Goal: Task Accomplishment & Management: Complete application form

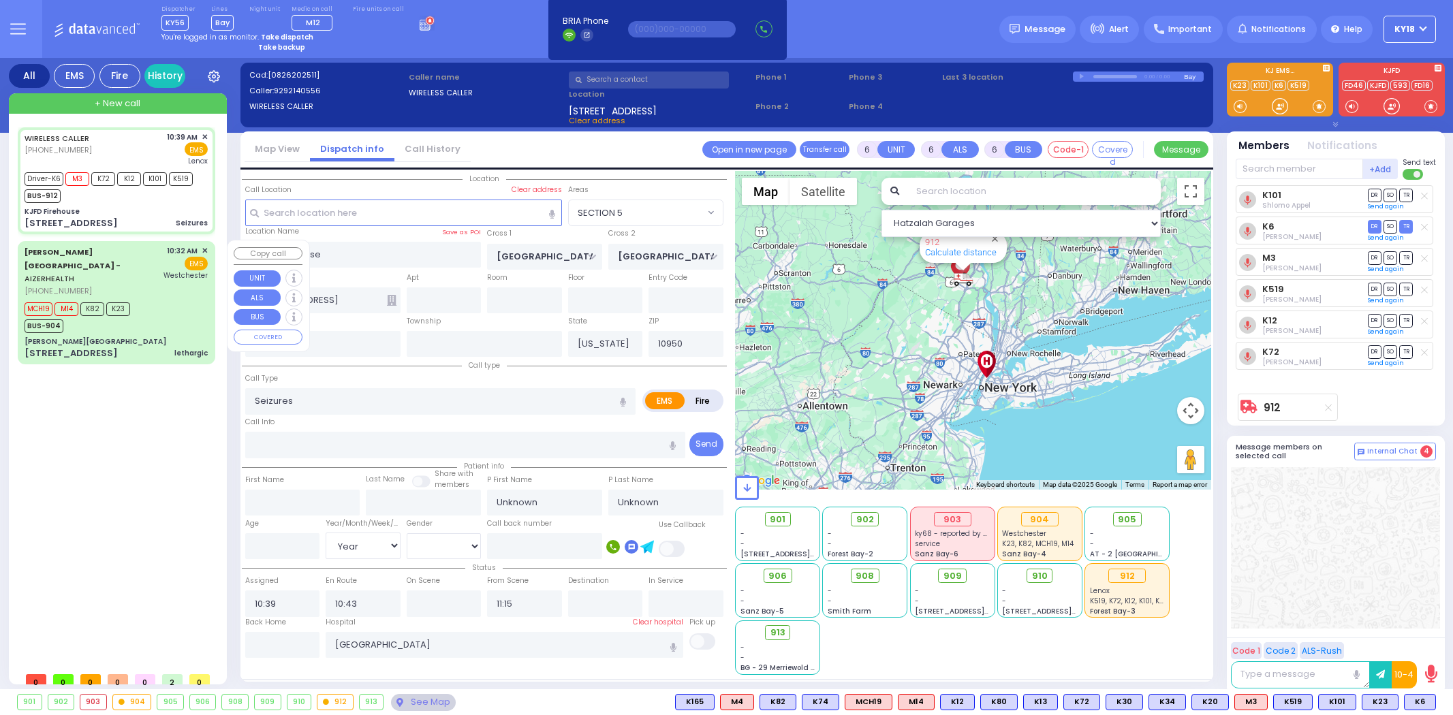
select select "SECTION 5"
select select "Year"
select select
radio input "true"
select select "Year"
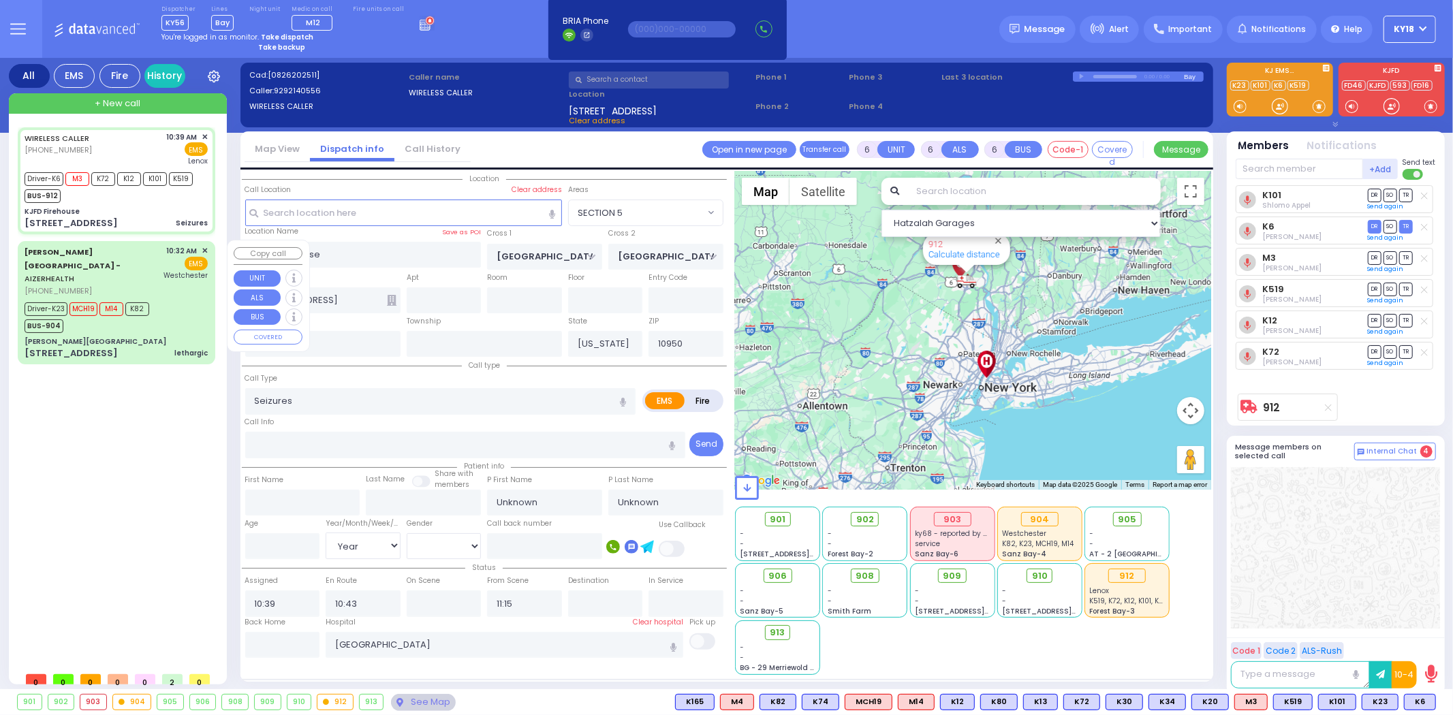
type input "10:44"
type input "11:03"
select select "Hatzalah Garages"
select select "SECTION 5"
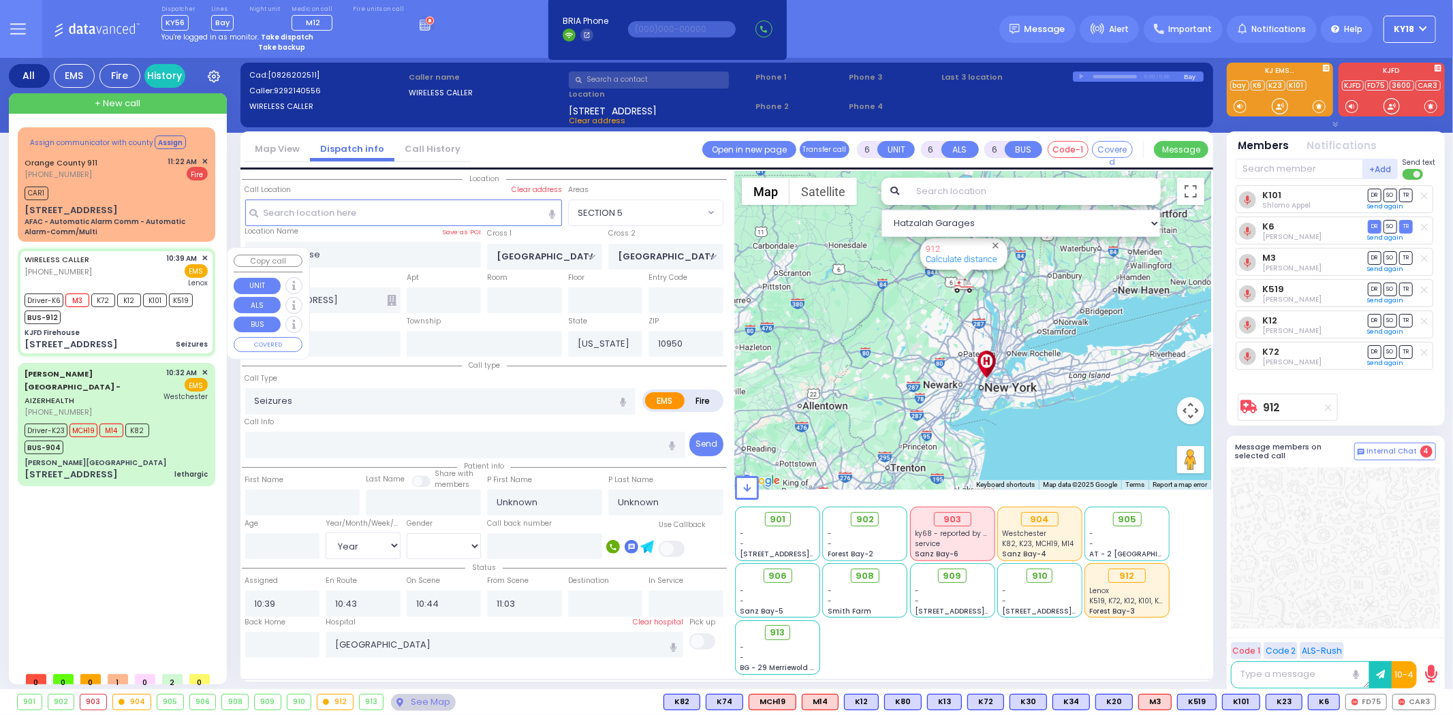
select select
radio input "true"
type input "Mordchy"
type input "Becher"
type input "22"
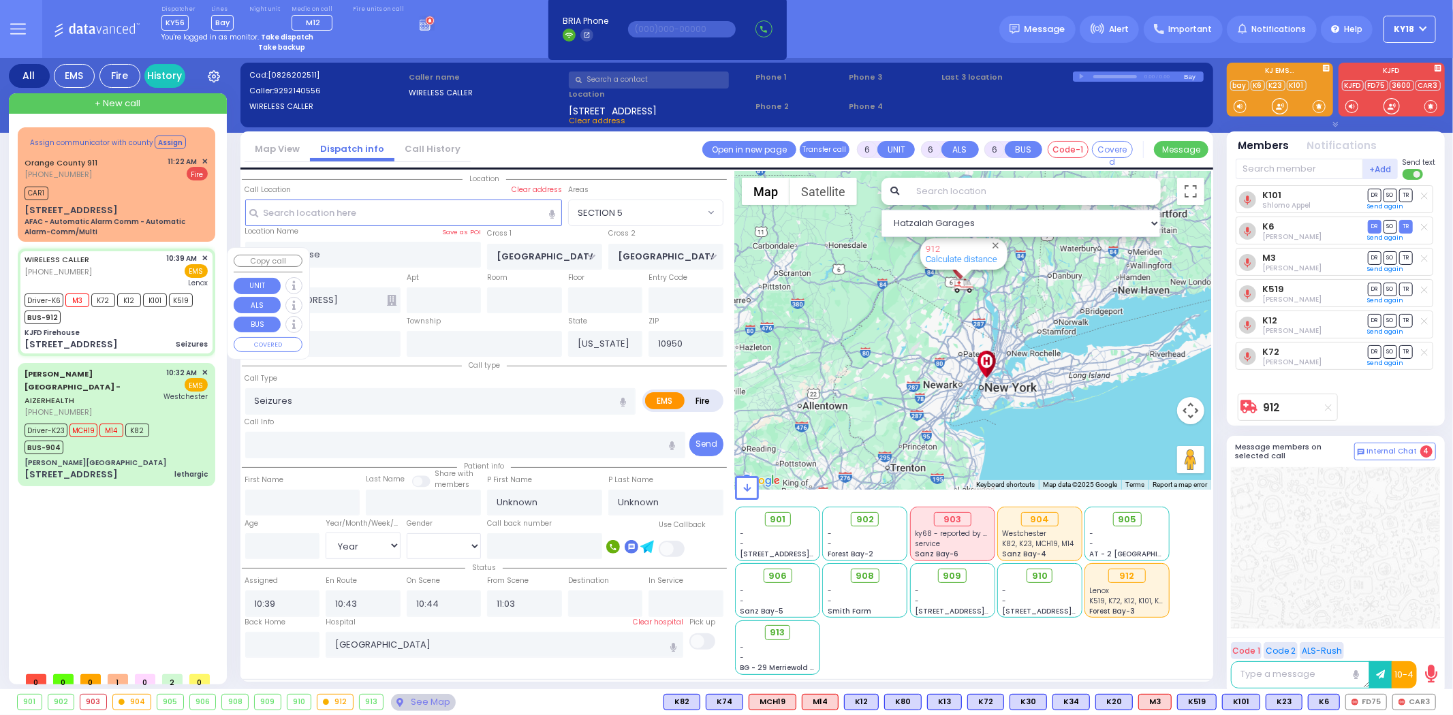
select select "Year"
select select "Hatzalah Garages"
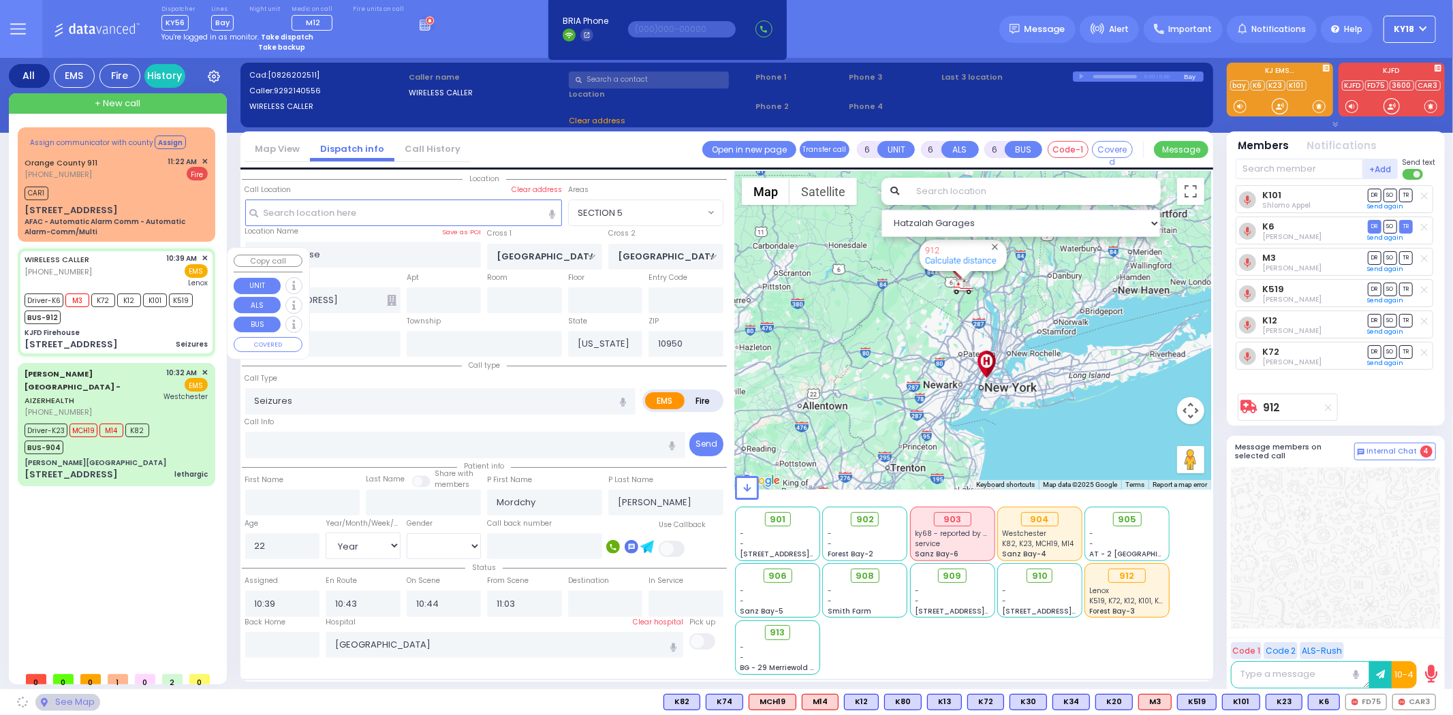
select select "SECTION 5"
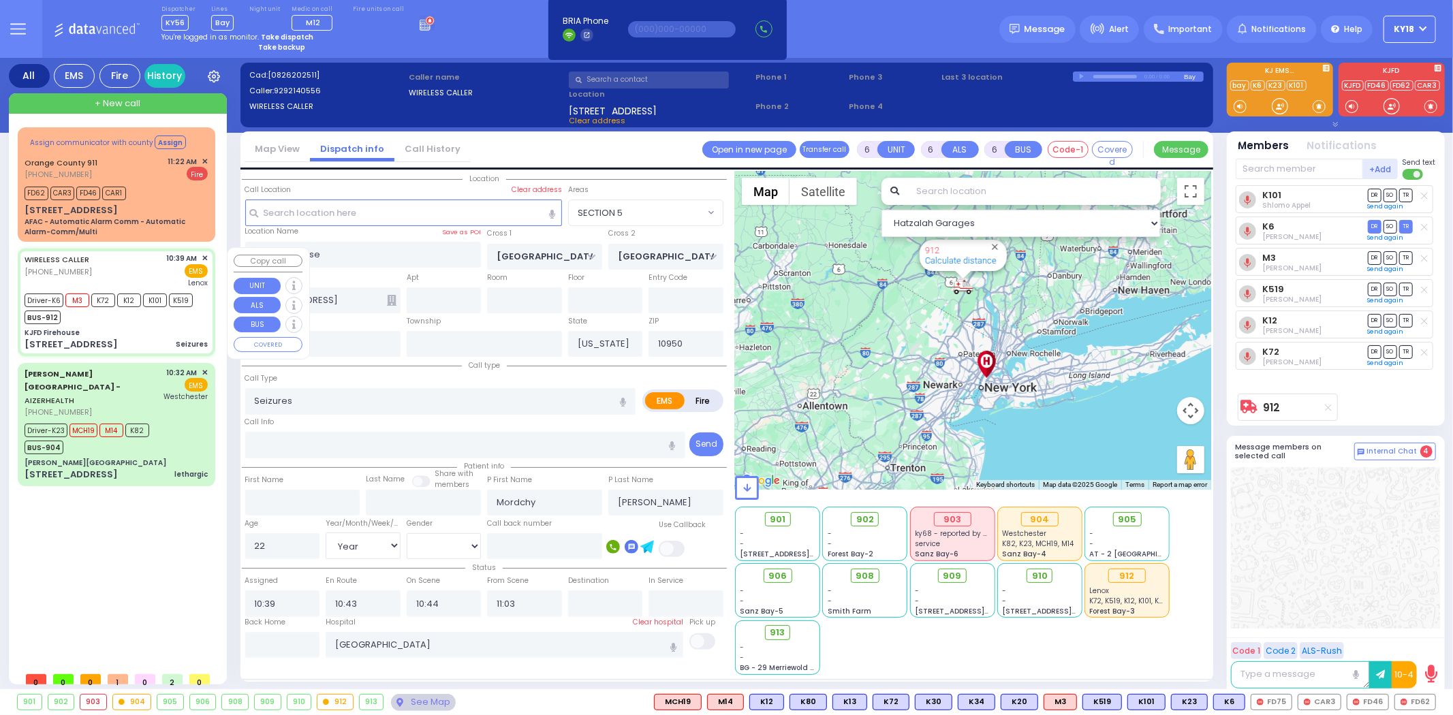
select select
radio input "true"
select select "Year"
select select "Hatzalah Garages"
select select "SECTION 5"
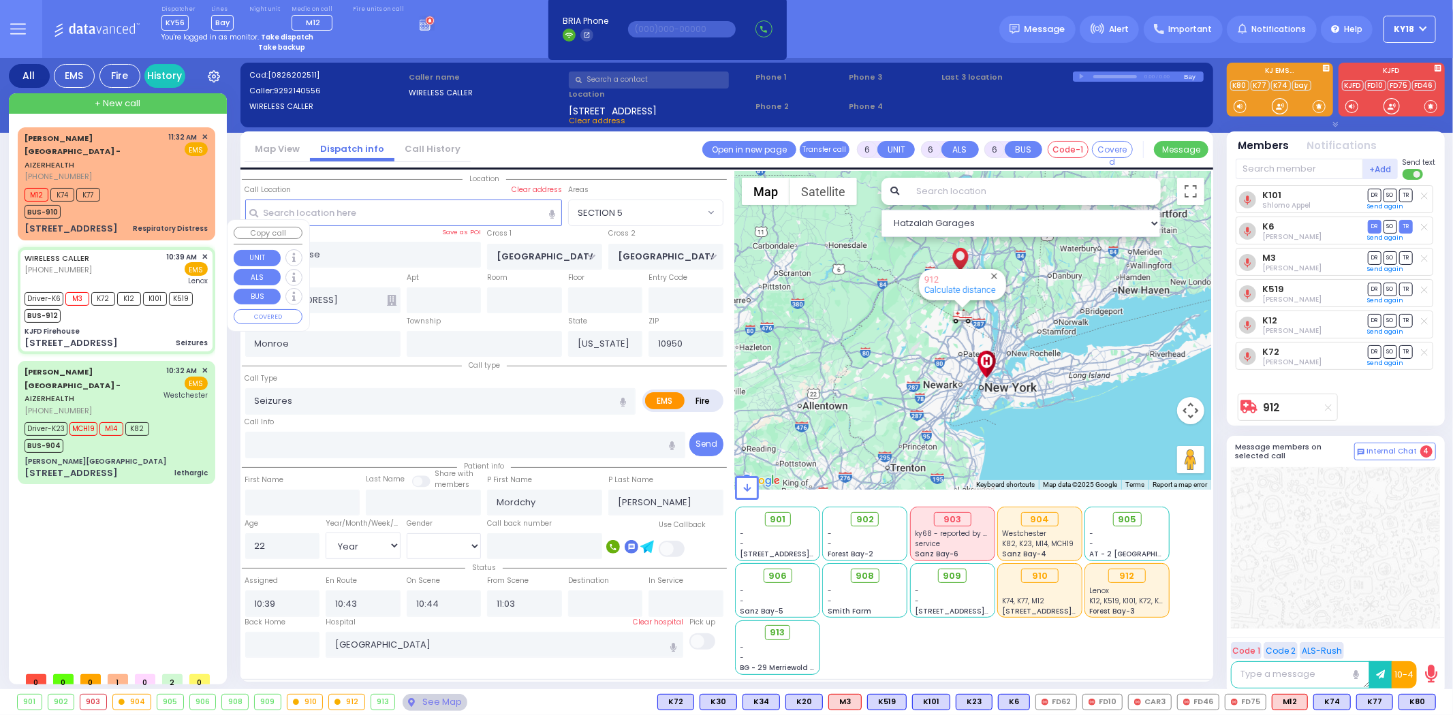
click at [135, 251] on div "WIRELESS CALLER (929) 214-0556 10:39 AM ✕ EMS Lenox" at bounding box center [116, 268] width 183 height 35
select select
radio input "true"
select select "Year"
select select "Hatzalah Garages"
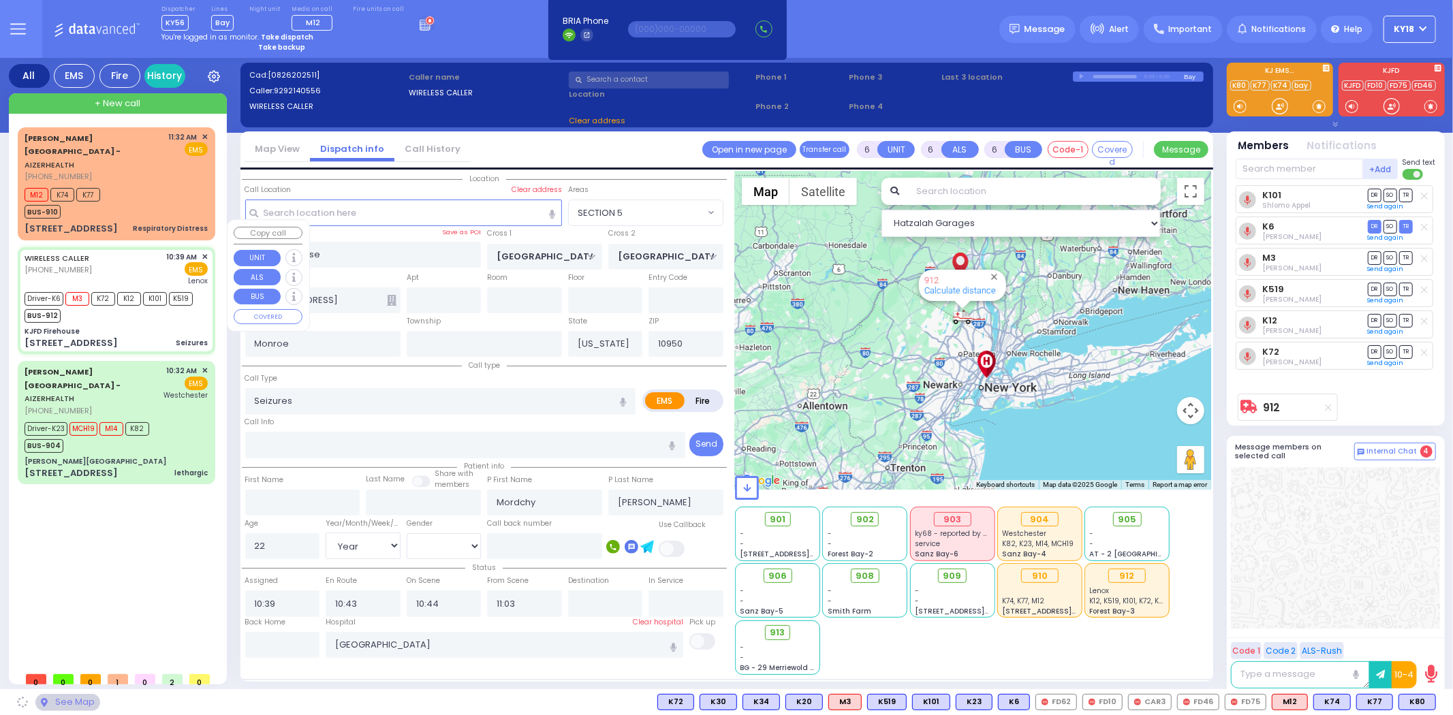
select select "SECTION 5"
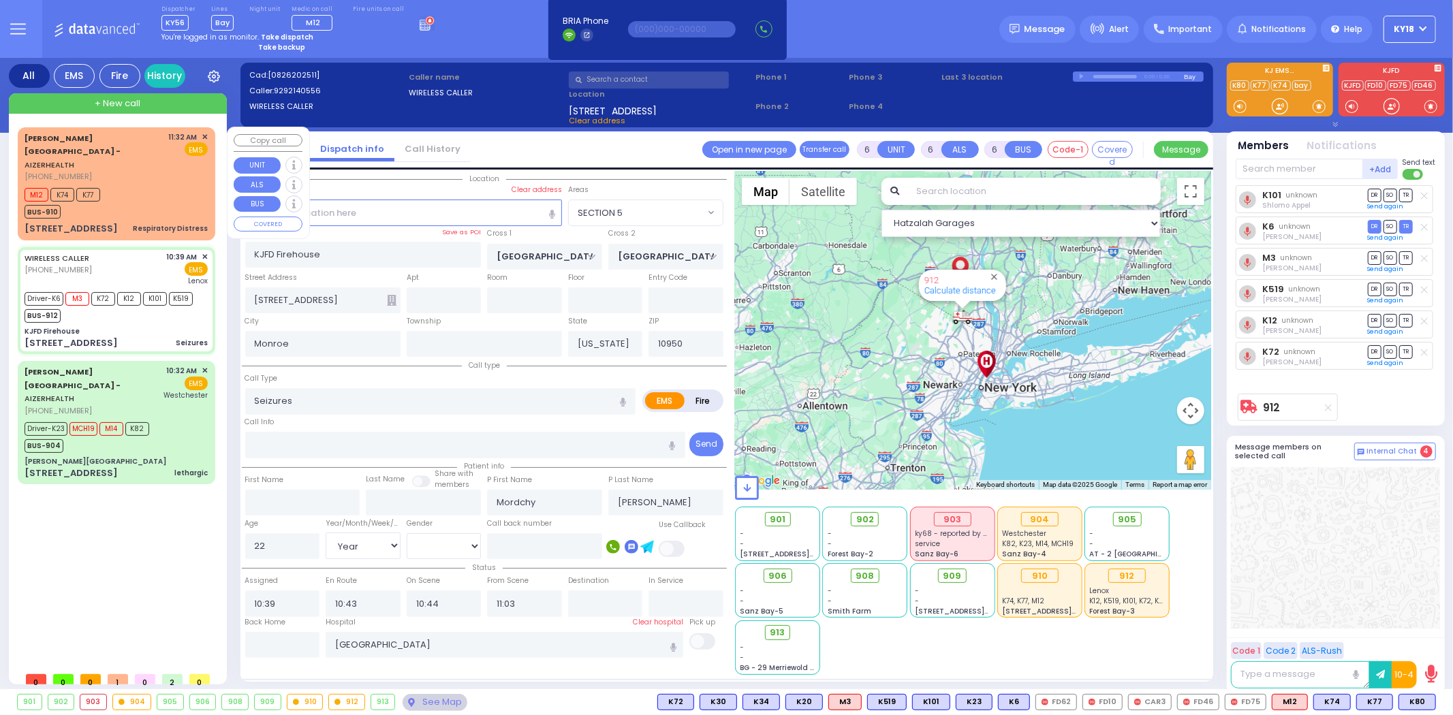
click at [147, 224] on div "Respiratory Distress" at bounding box center [170, 229] width 75 height 10
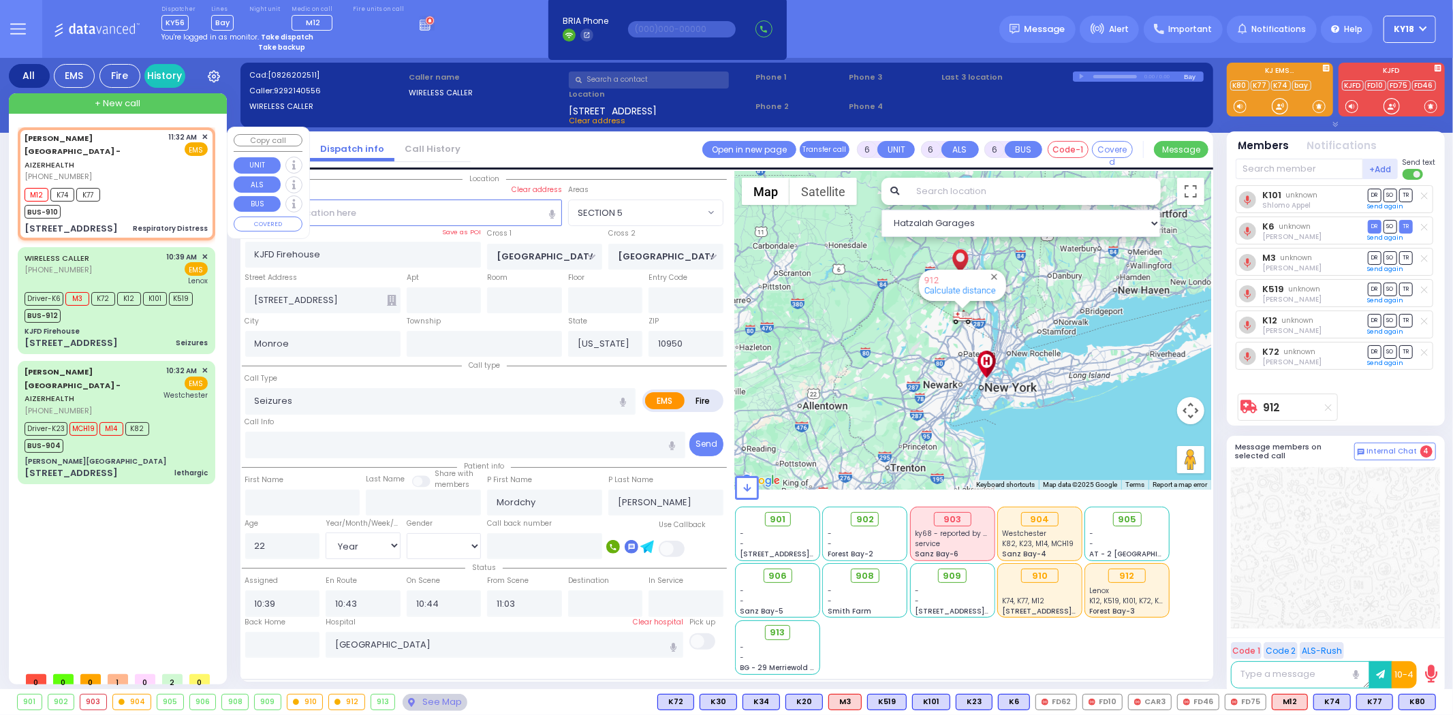
type input "2"
type input "1"
select select
type input "Respiratory Distress"
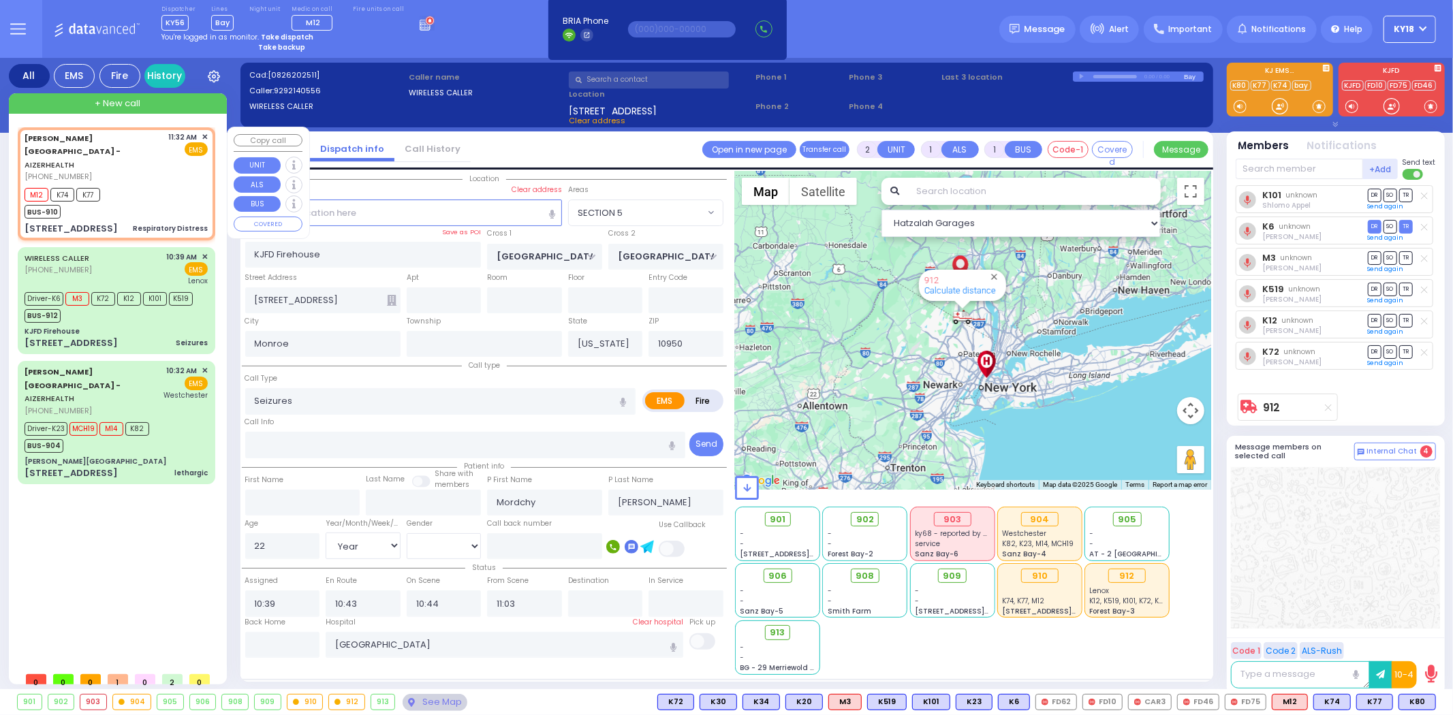
radio input "true"
type input "4"
select select "Month"
type input "11:32"
type input "11:35"
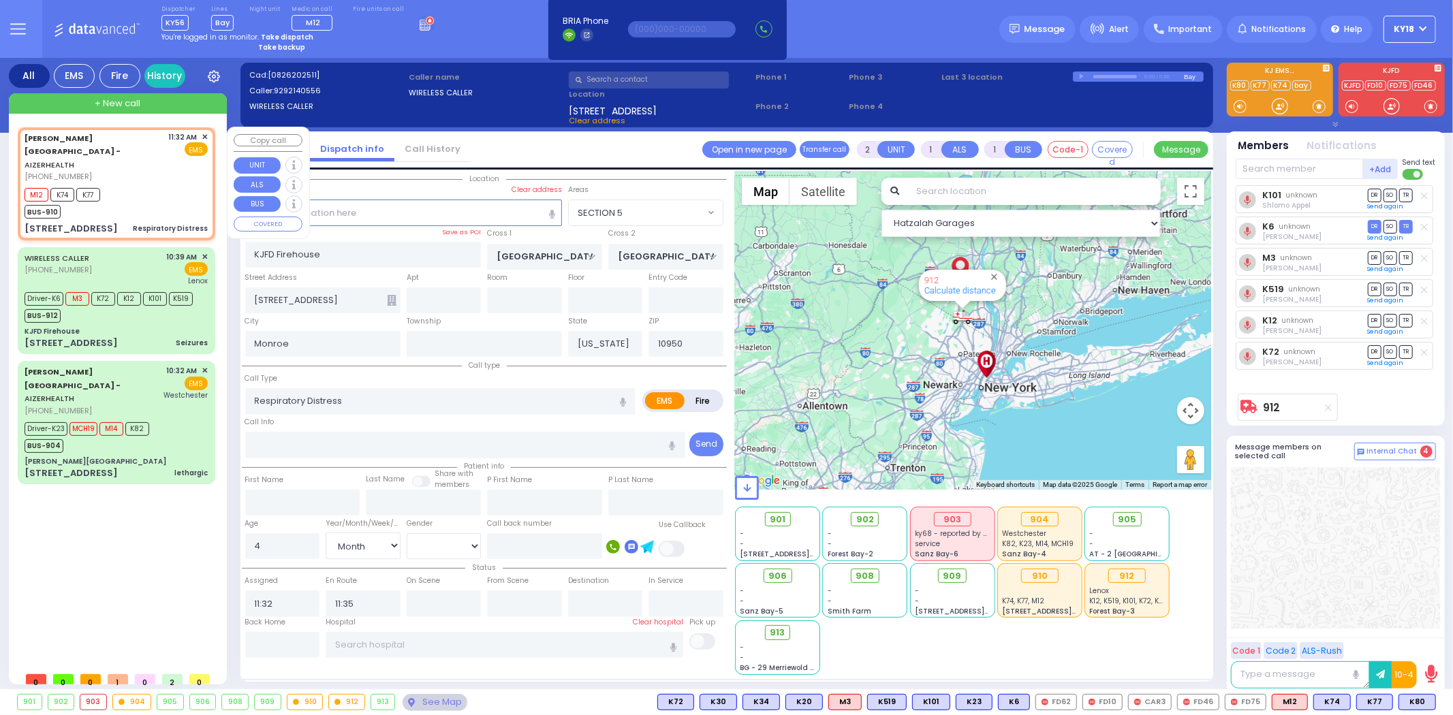
type input "MERON DR"
type input "RATZFERT WAY"
type input "[STREET_ADDRESS]"
type input "2"
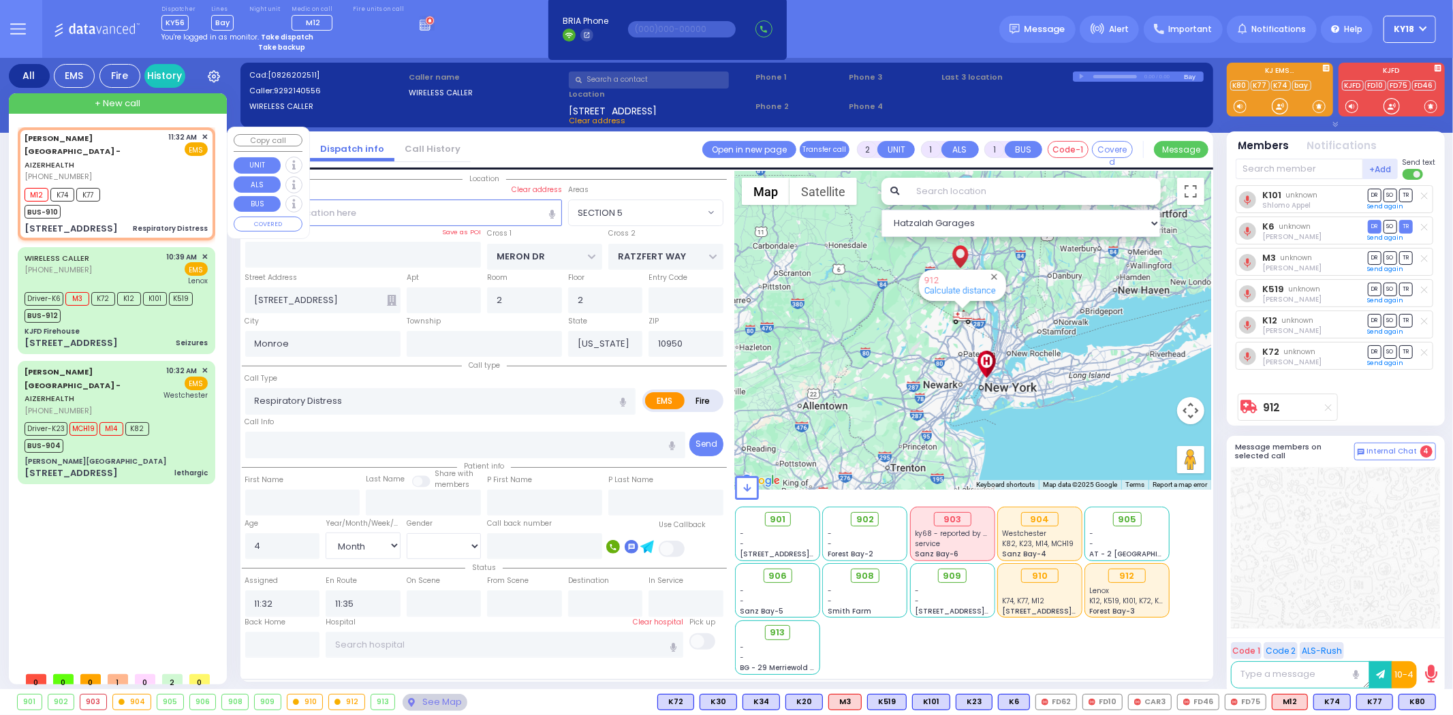
select select "Hatzalah Garages"
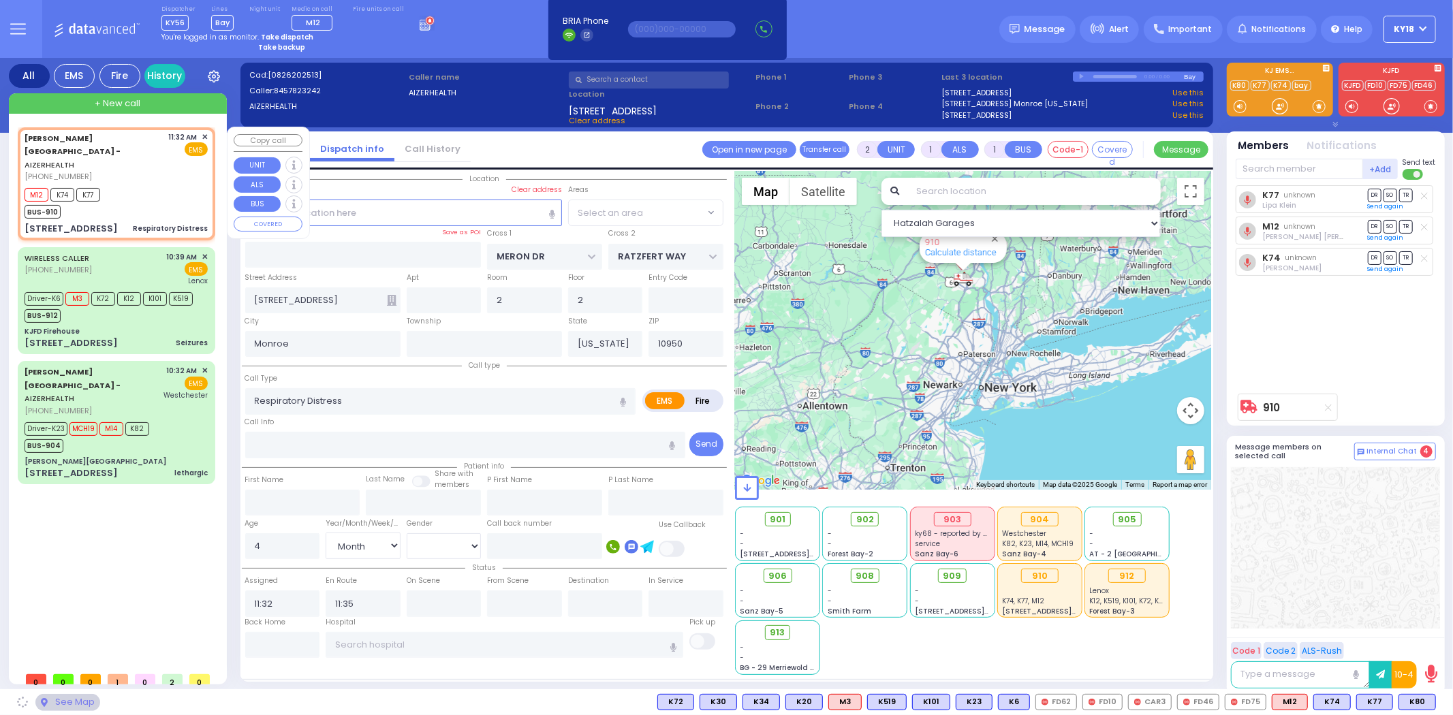
select select "SECTION 6"
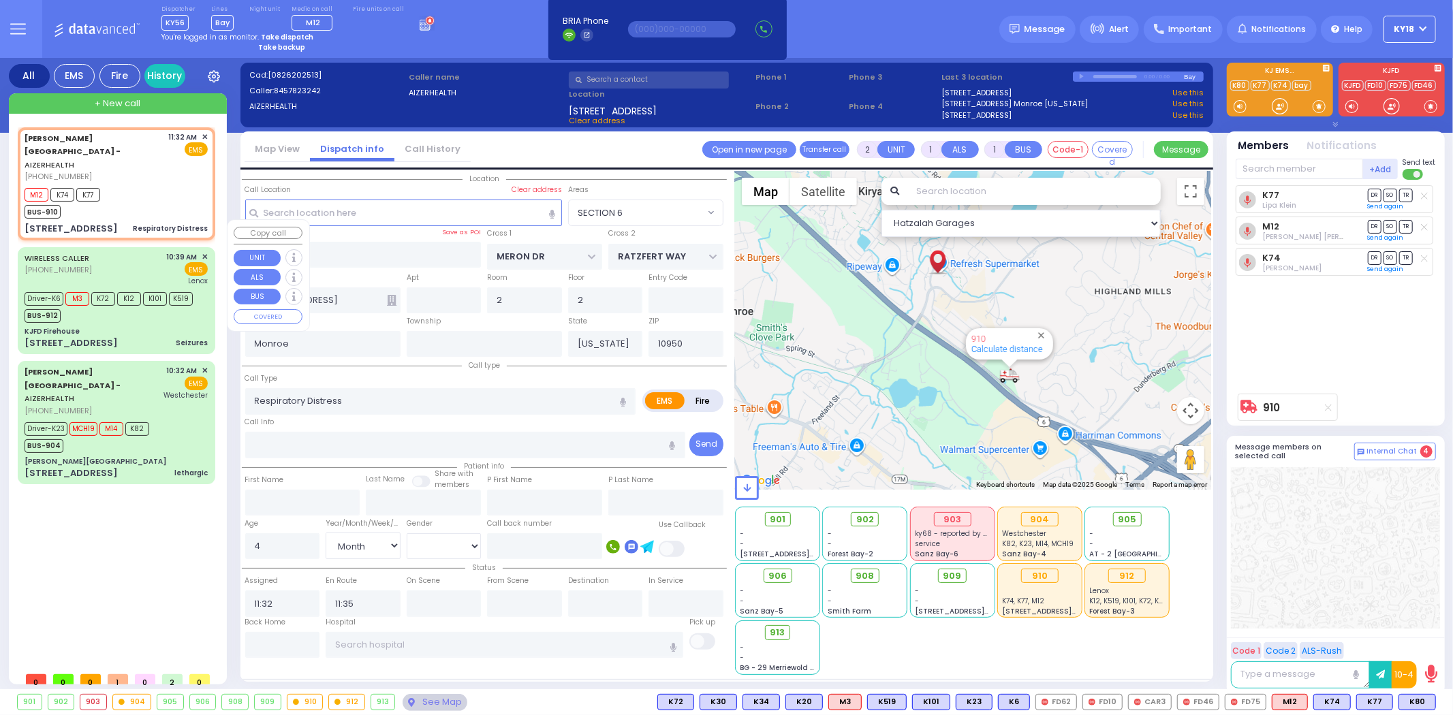
click at [138, 251] on div "WIRELESS CALLER (929) 214-0556 10:39 AM ✕ EMS Lenox" at bounding box center [116, 268] width 183 height 35
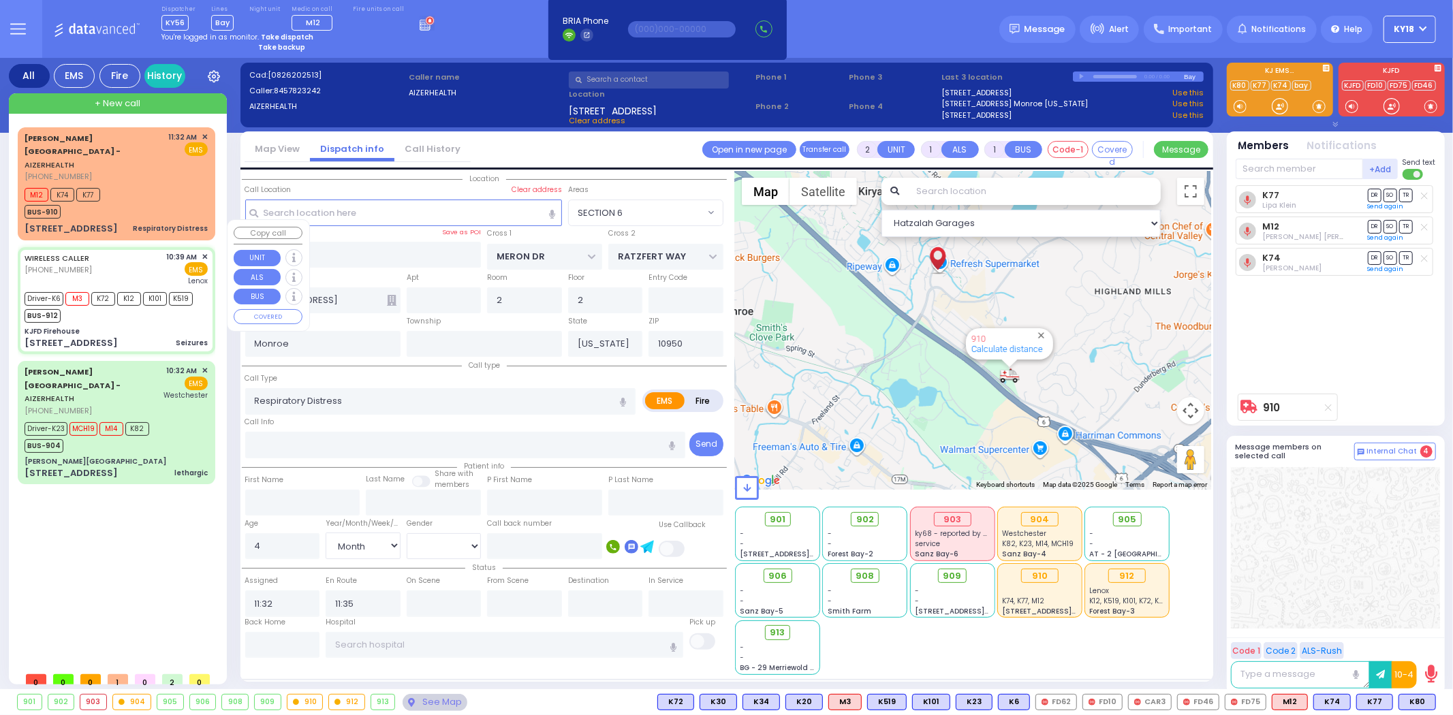
type input "6"
select select
type input "Seizures"
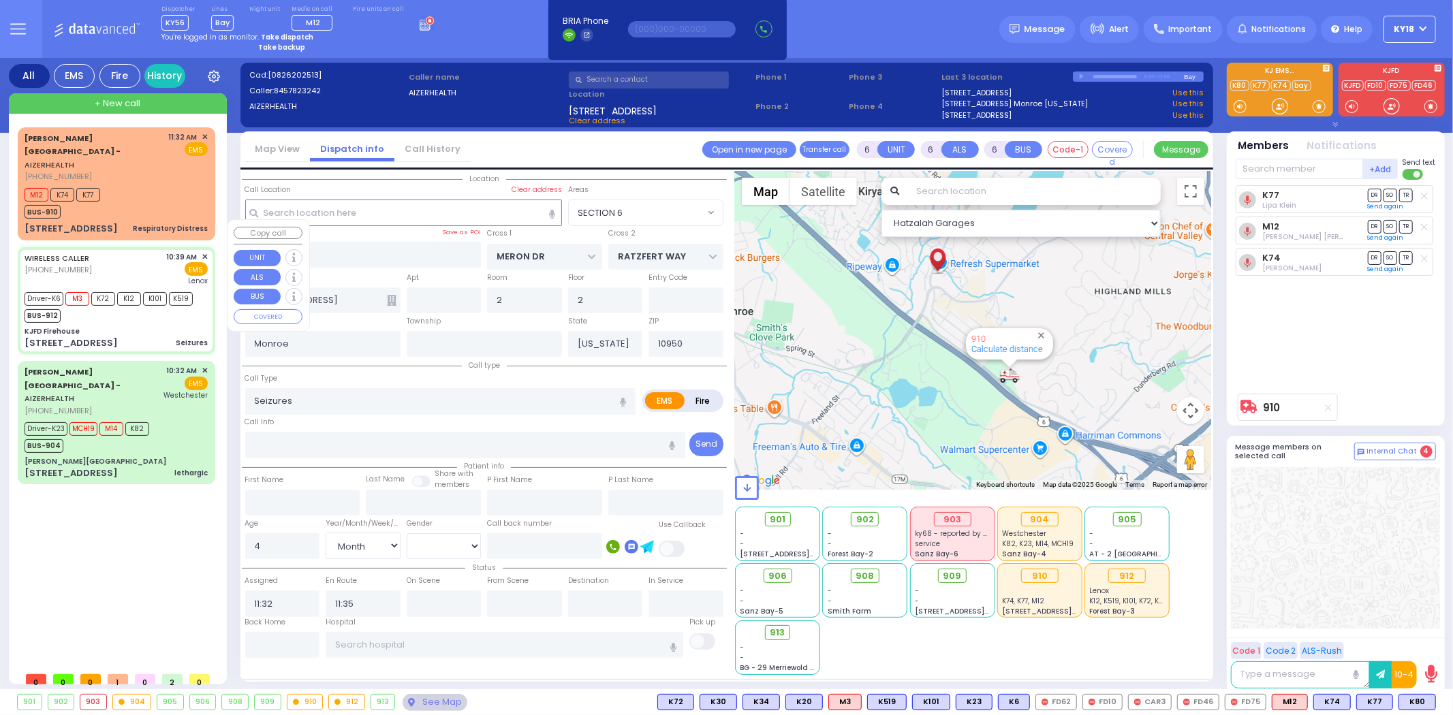
radio input "true"
type input "Mordchy"
type input "Becher"
type input "22"
select select "Year"
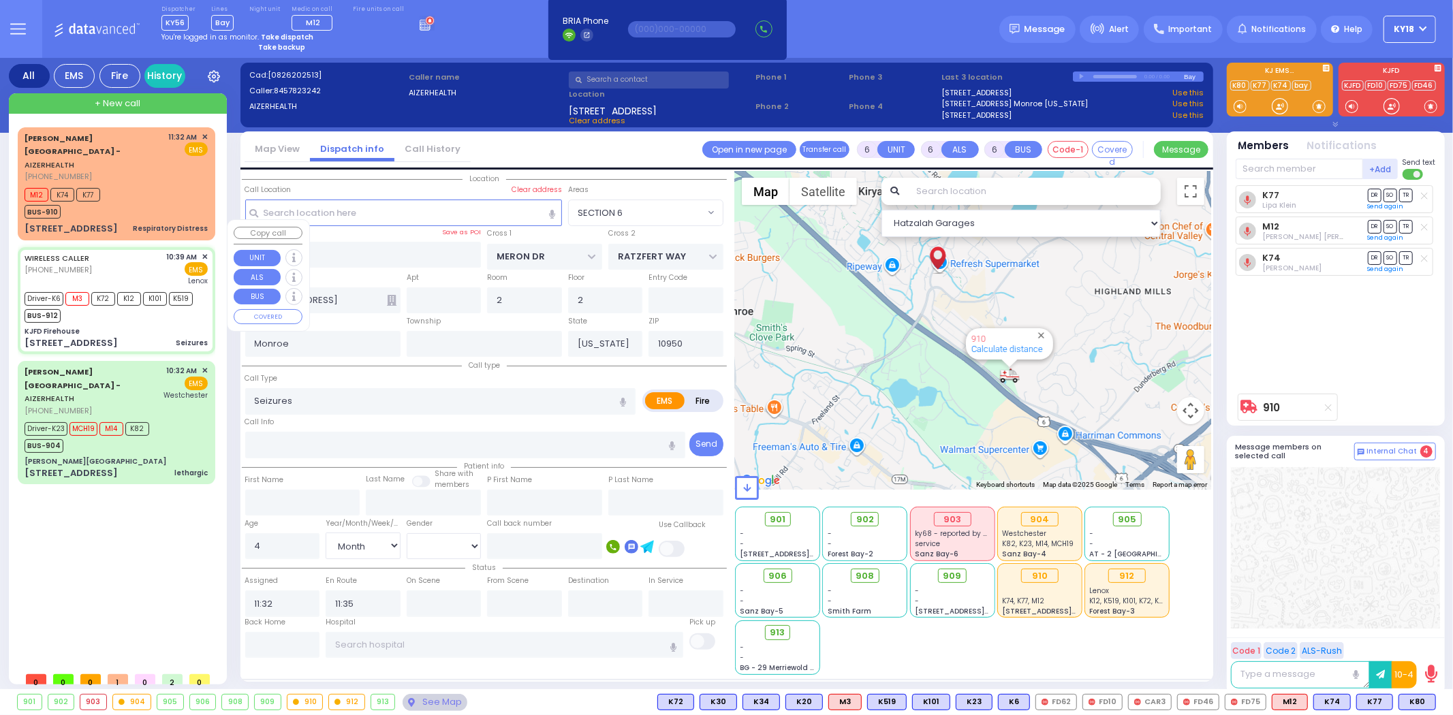
type input "10:39"
type input "10:43"
type input "10:44"
type input "11:03"
type input "Lenox Hill Hospital"
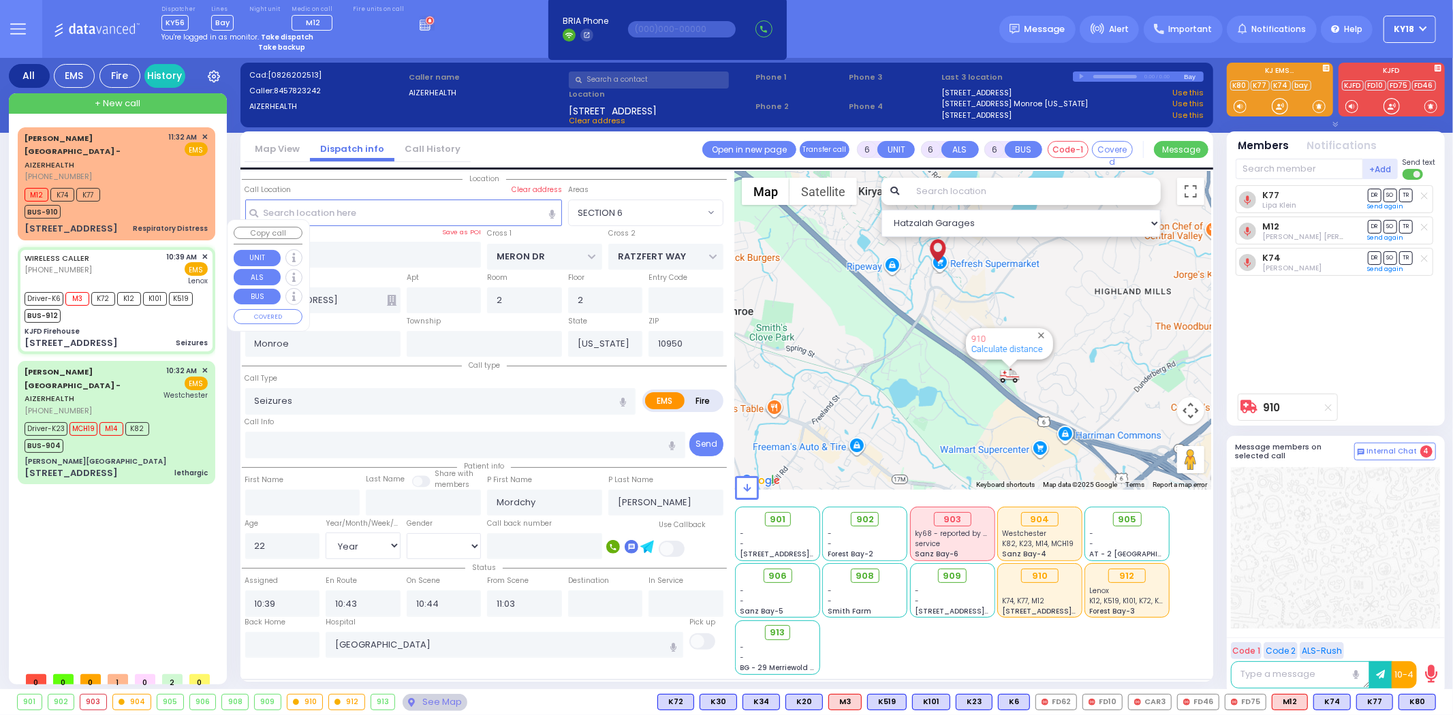
type input "KJFD Firehouse"
type input "SEVEN SPRINGS MOUNTAIN RD"
type input "KARLSBURG RD"
type input "[STREET_ADDRESS]"
select select "SECTION 5"
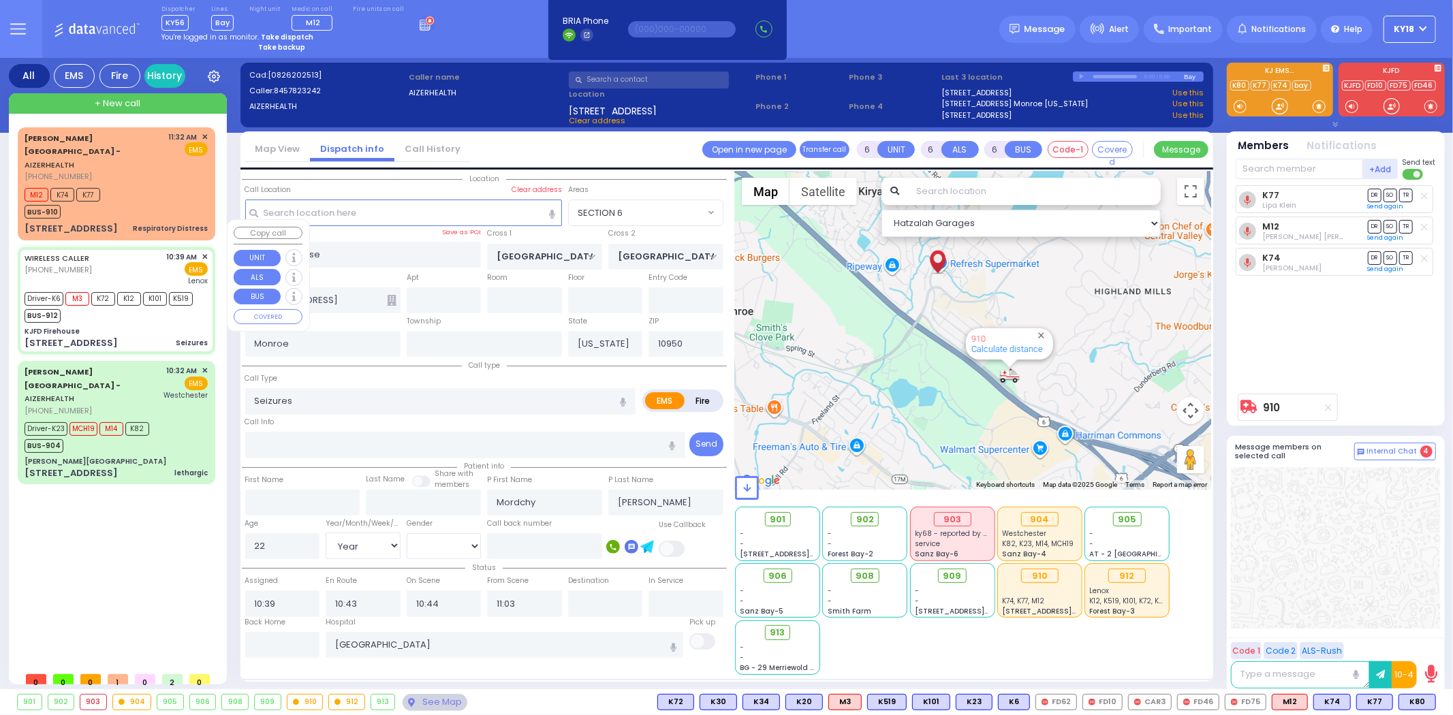
select select "Hatzalah Garages"
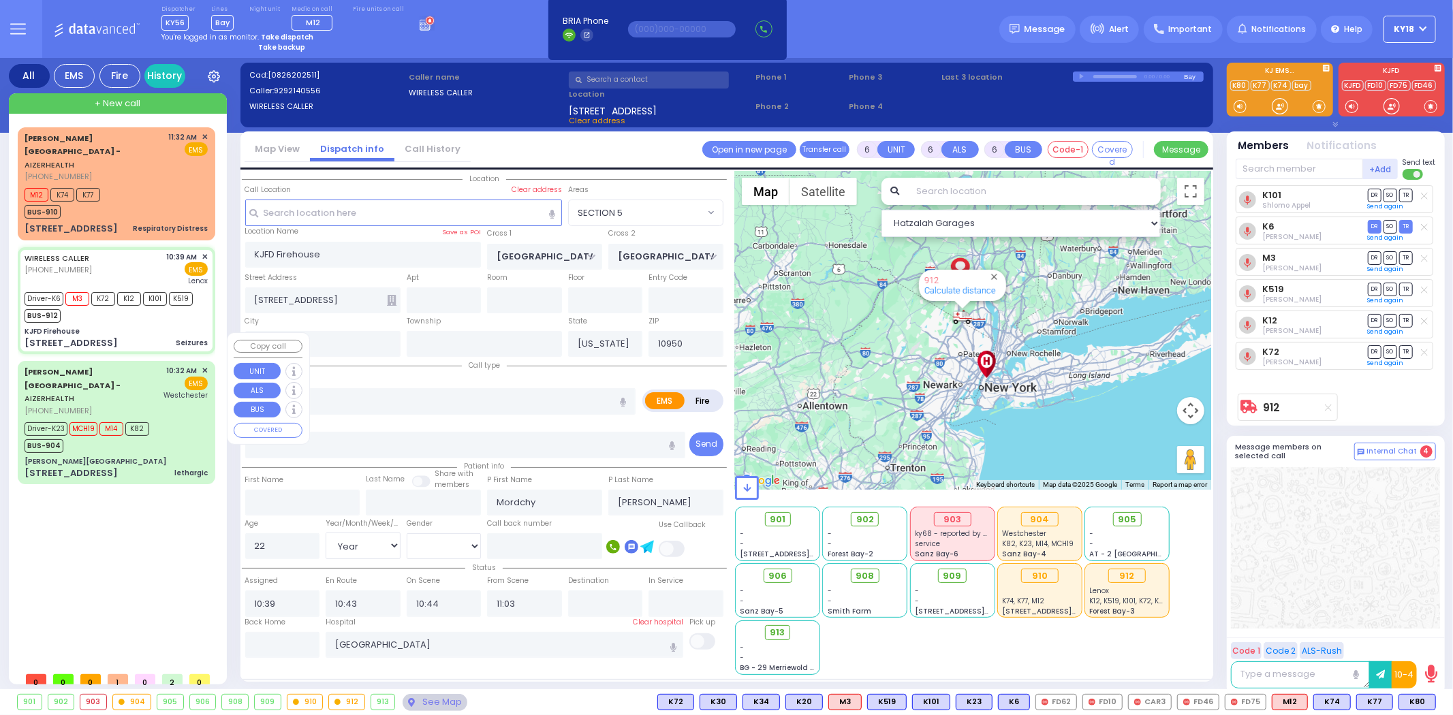
click at [138, 436] on div "BUS-904" at bounding box center [87, 444] width 125 height 17
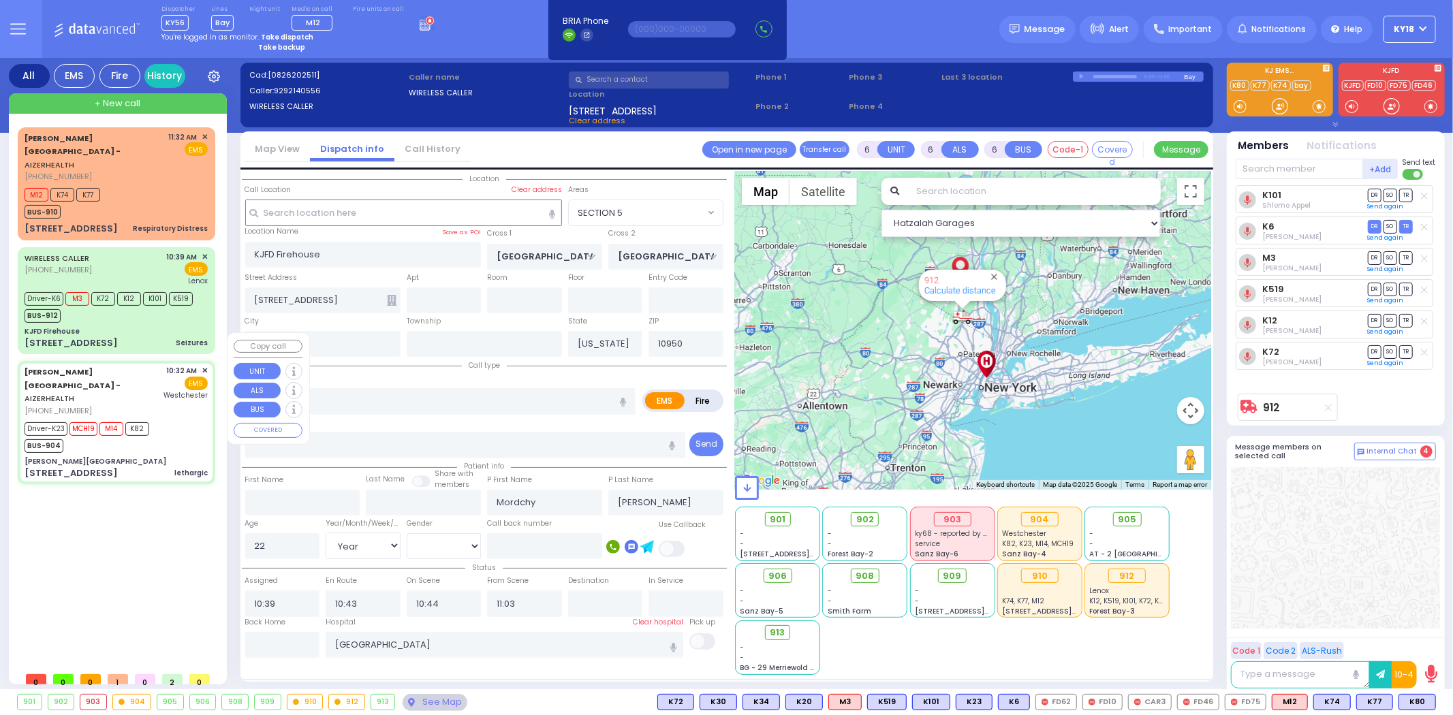
select select
type input "lethargic"
radio input "true"
type input "Wolf"
type input "Weinstock"
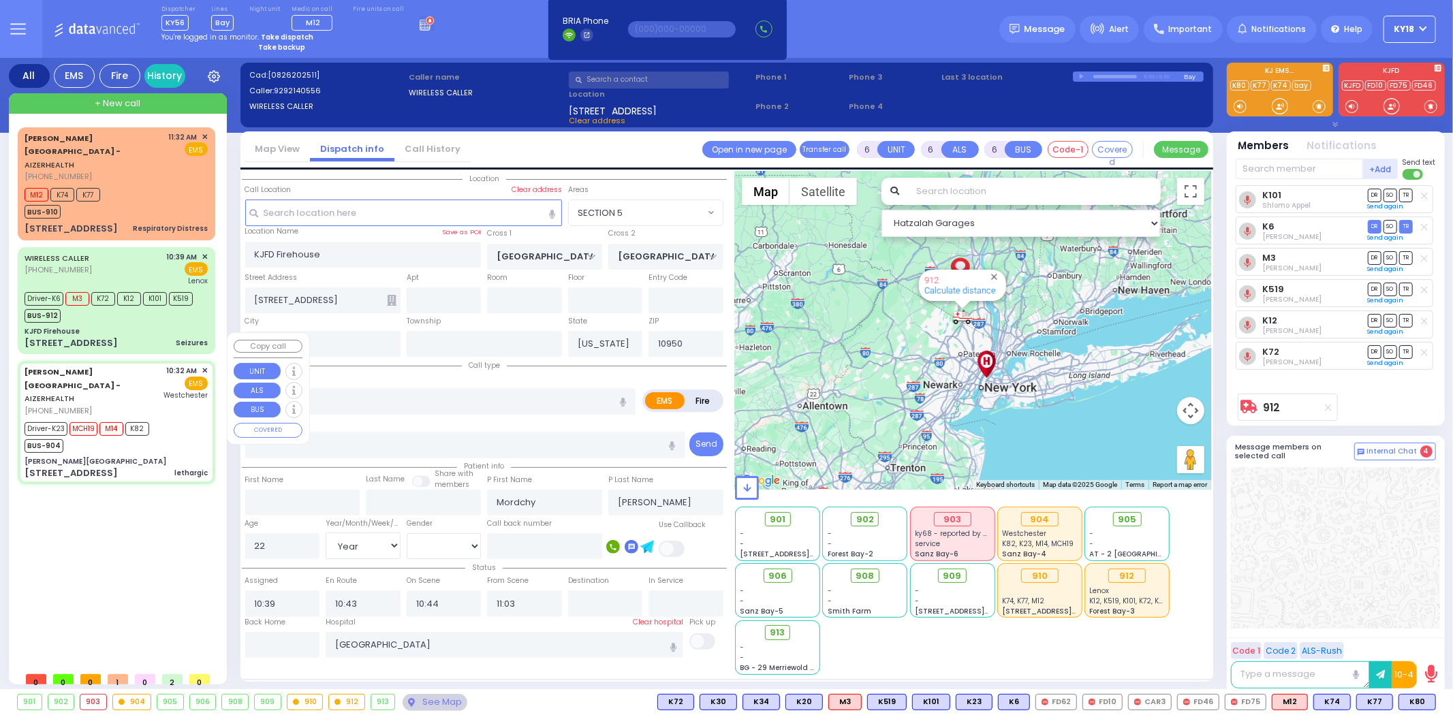
type input "13"
select select "Year"
select select "[DEMOGRAPHIC_DATA]"
type input "10:32"
type input "10:38"
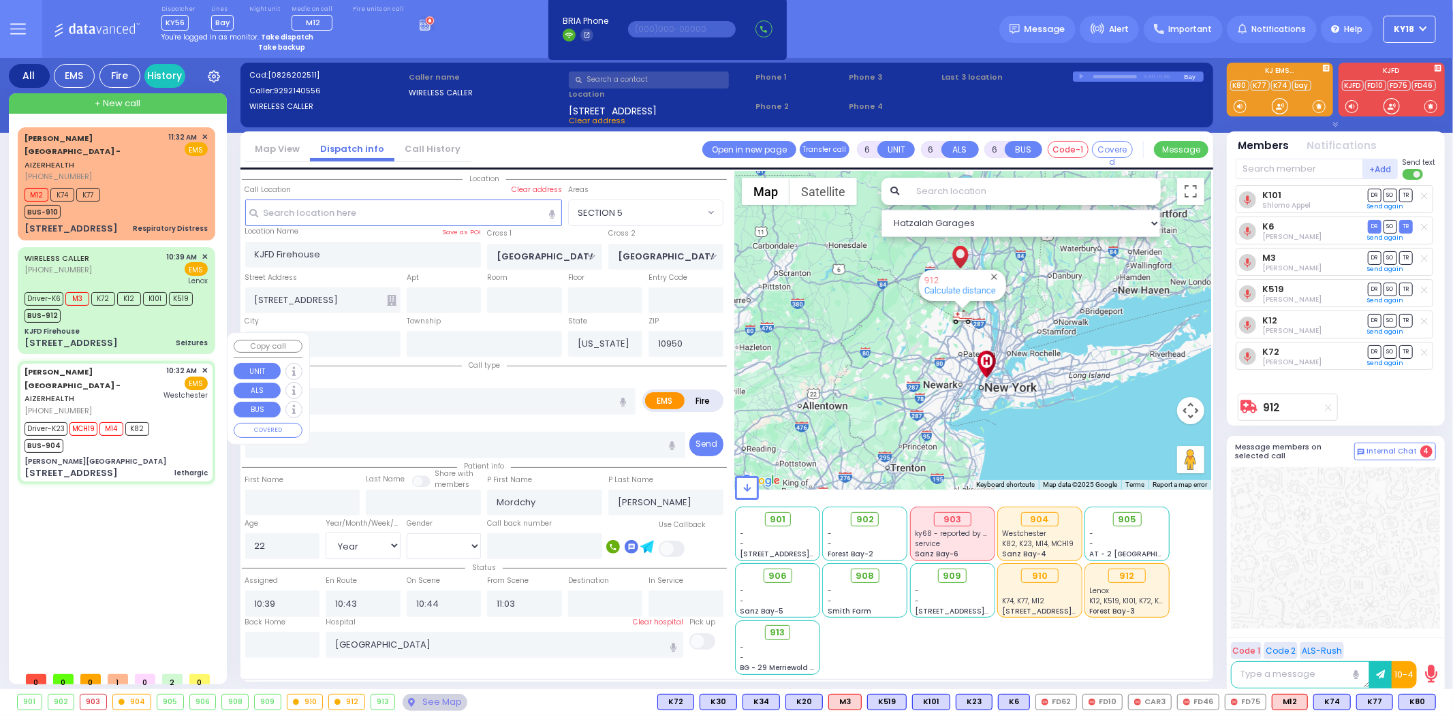
type input "10:40"
type input "11:14"
type input "Westchester Medical Center-Woods Road"
type input "Aizer Health Center"
type input "VAN BUREN DR"
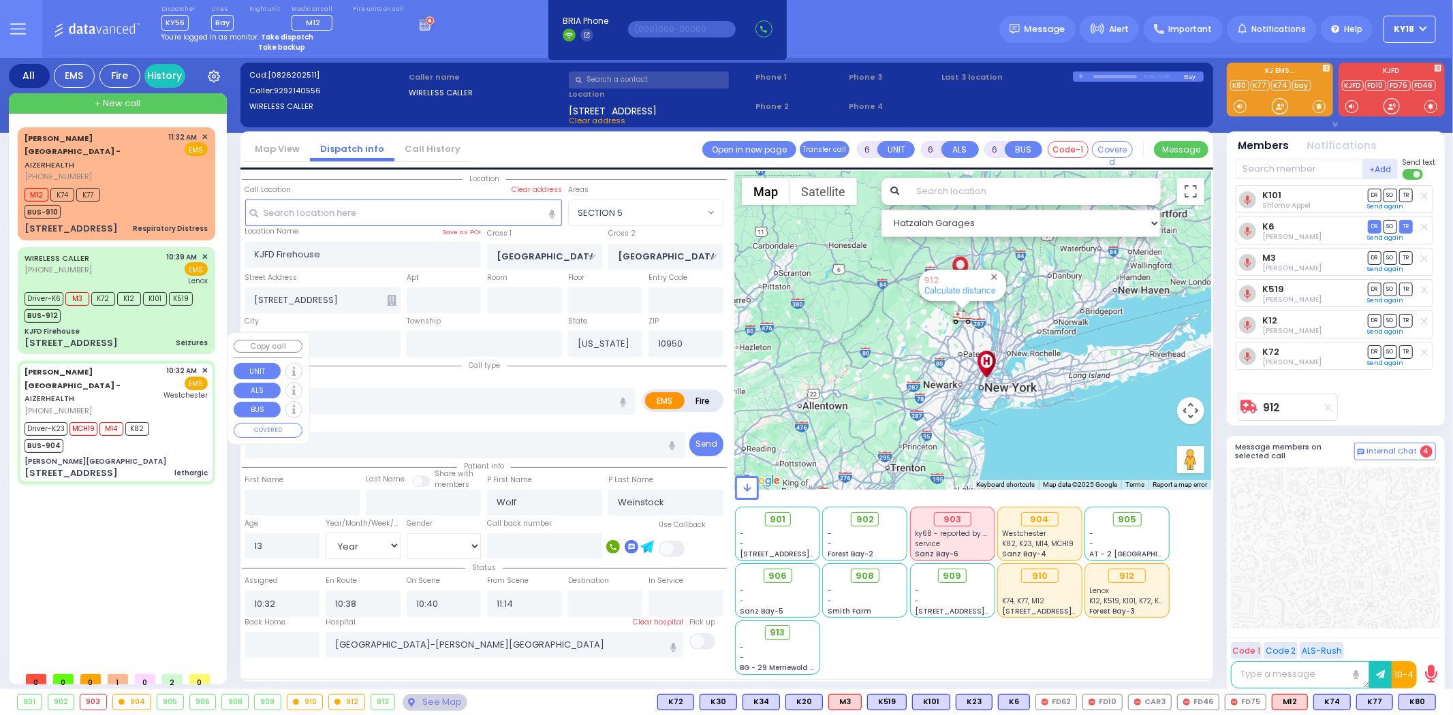
type input "CARTER LN"
type input "49 Forest Road"
type input "Kiryas Joel"
select select "SECTION 2"
select select "Hatzalah Garages"
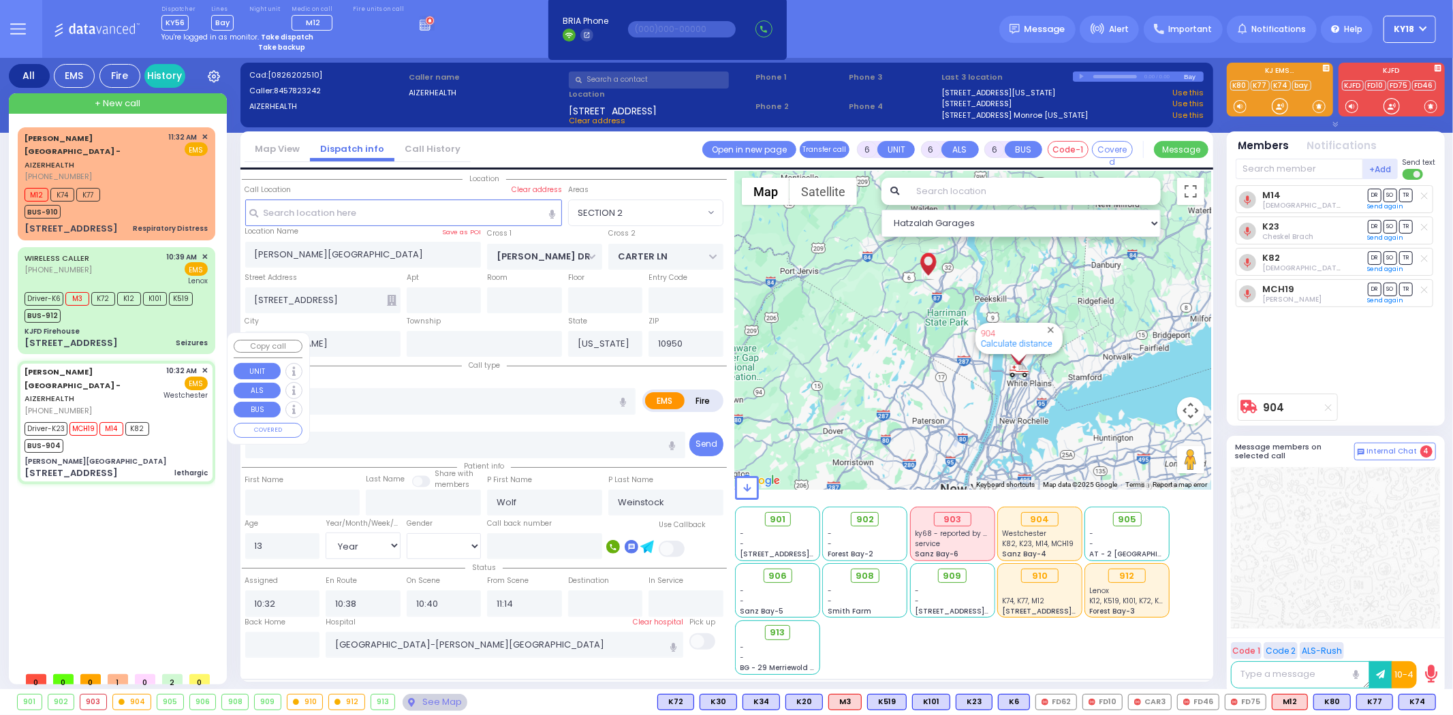
select select
radio input "true"
select select "Year"
select select "[DEMOGRAPHIC_DATA]"
type input "11:42"
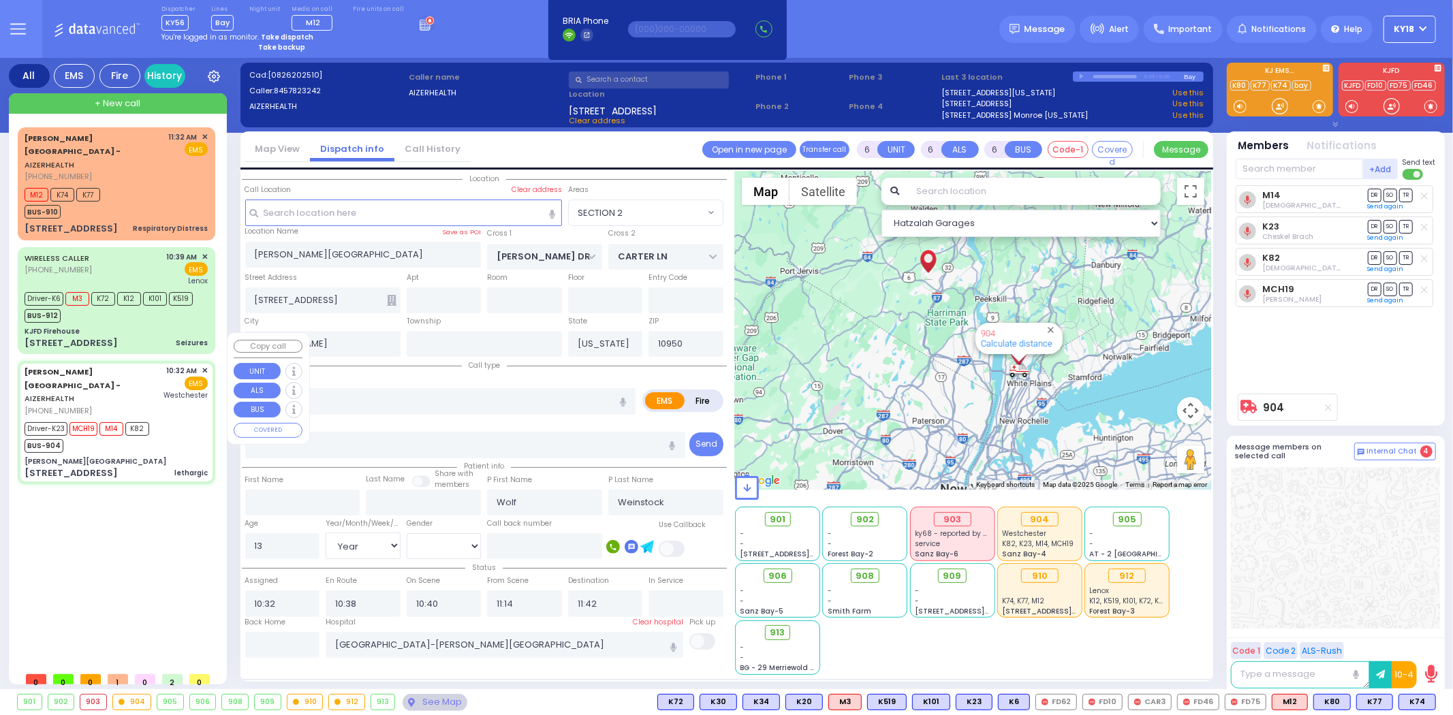
select select "Hatzalah Garages"
select select "SECTION 2"
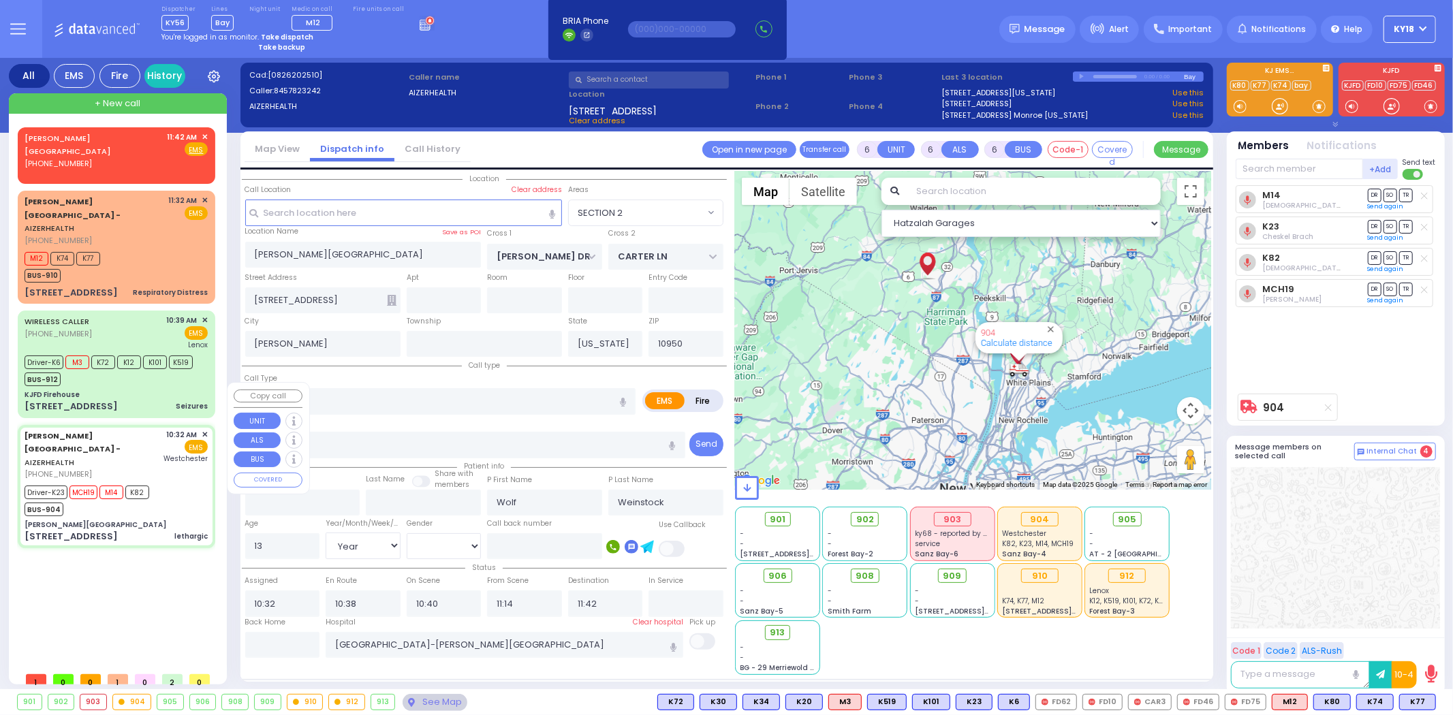
select select
radio input "true"
select select "Year"
select select "[DEMOGRAPHIC_DATA]"
type input "11:48"
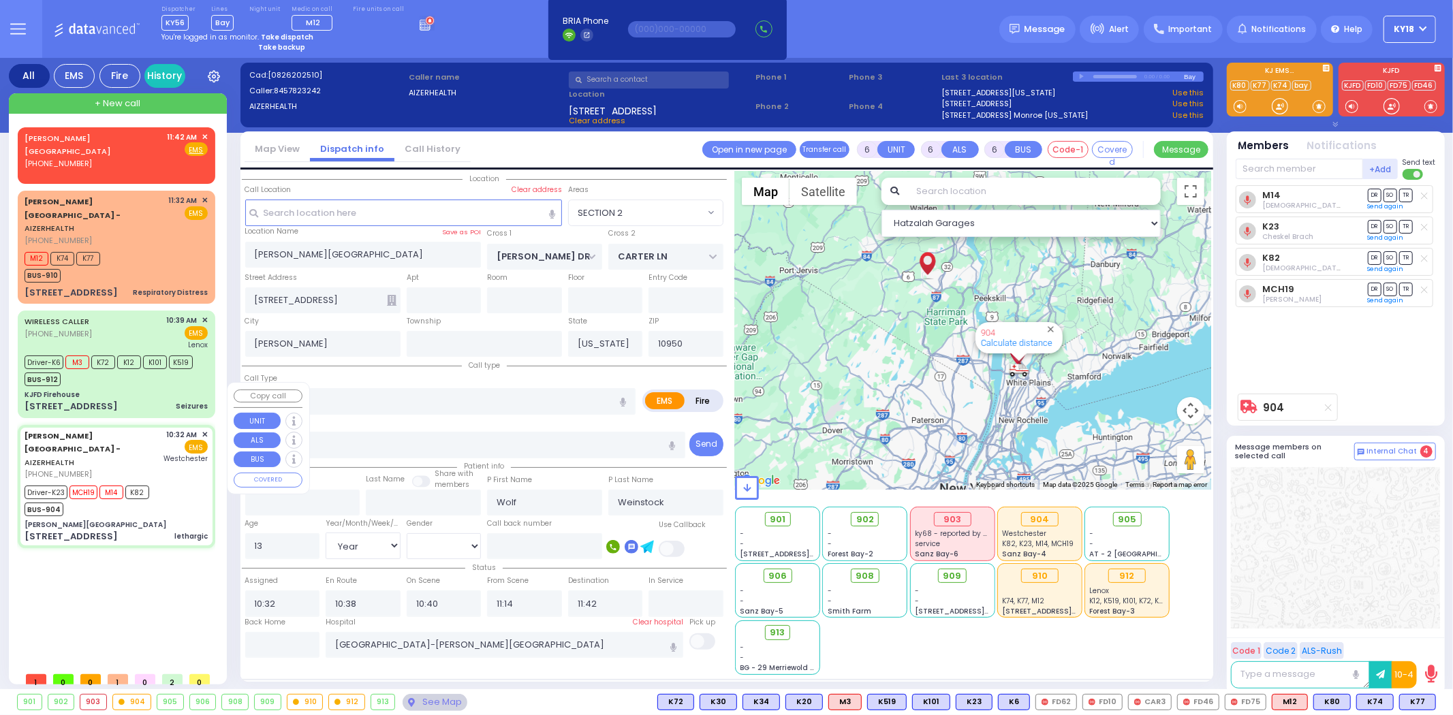
type input "12:10"
select select "SECTION 2"
select select "Hatzalah Garages"
select select
radio input "true"
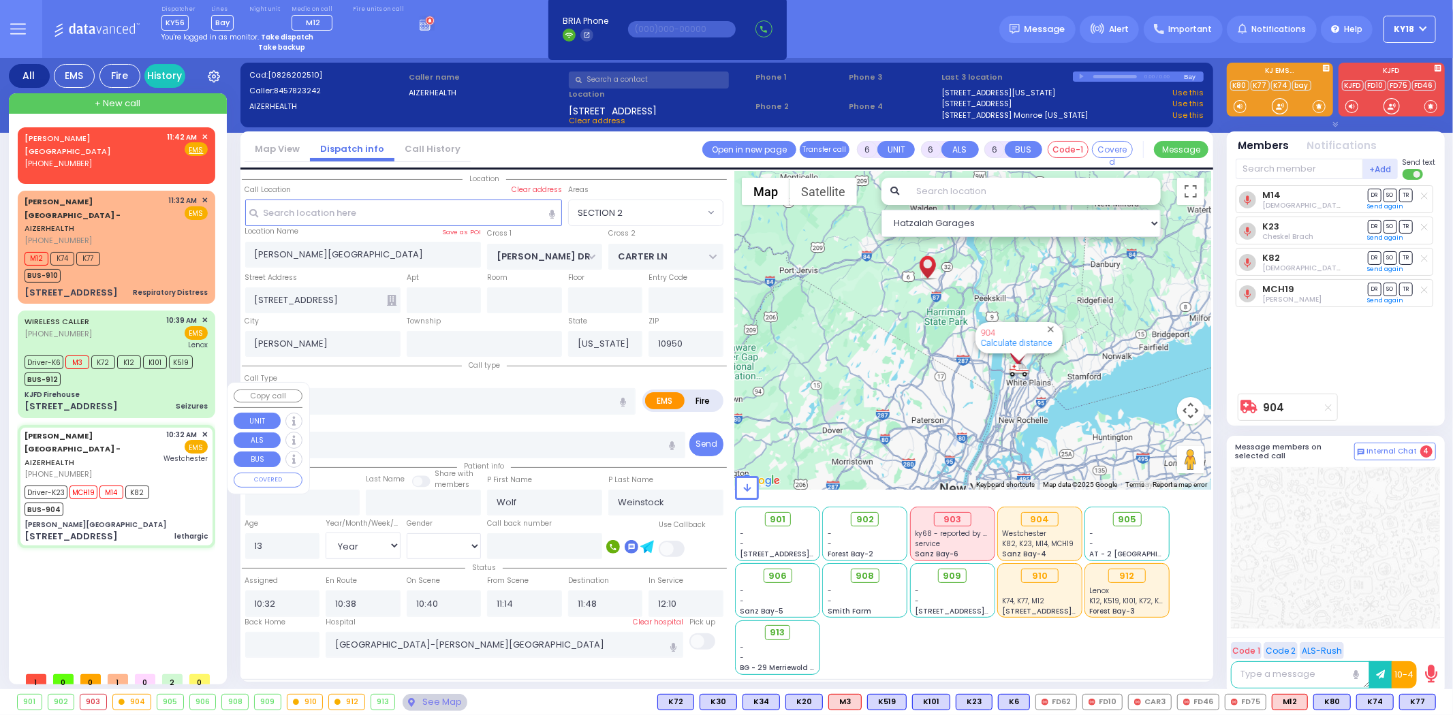
select select "Year"
select select "[DEMOGRAPHIC_DATA]"
select select "Hatzalah Garages"
select select "SECTION 2"
select select
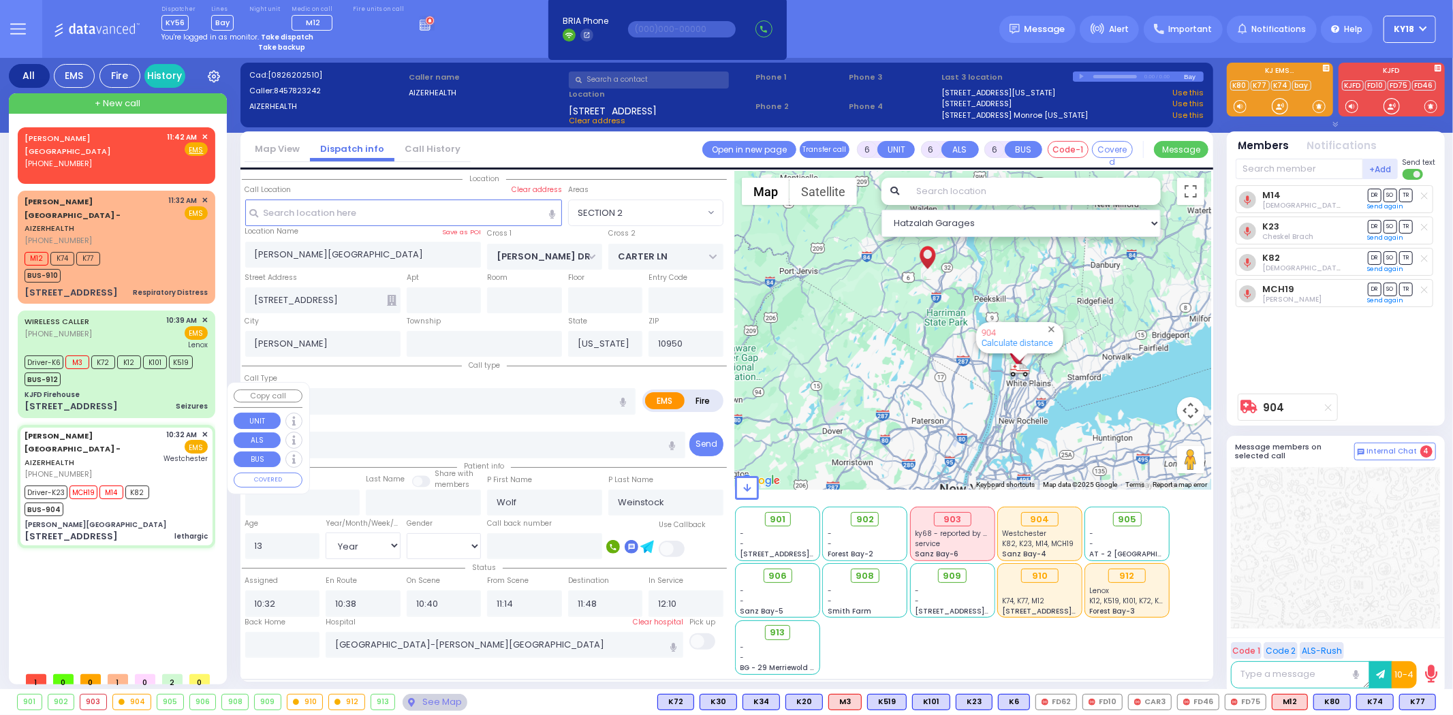
radio input "true"
select select "Year"
select select "[DEMOGRAPHIC_DATA]"
select select "Hatzalah Garages"
select select "SECTION 2"
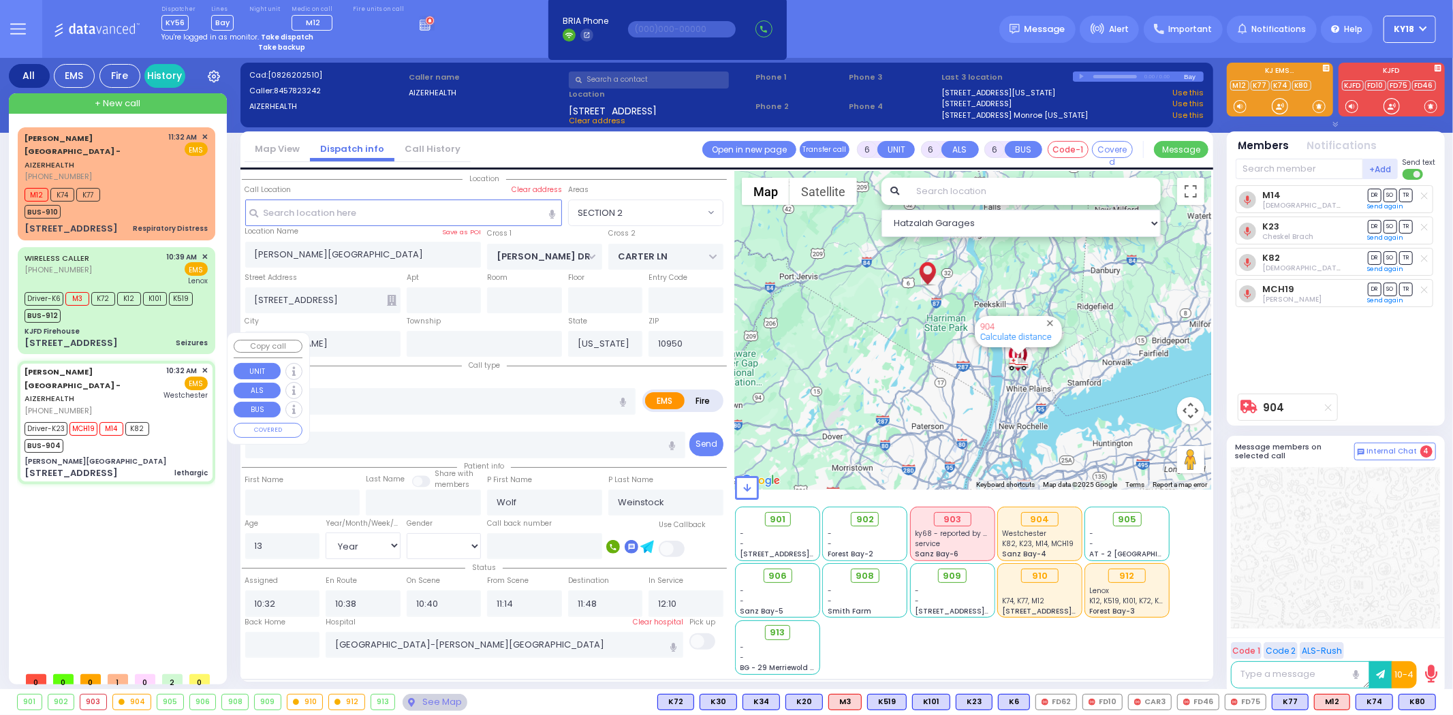
select select
radio input "true"
select select "Year"
select select "[DEMOGRAPHIC_DATA]"
select select "Hatzalah Garages"
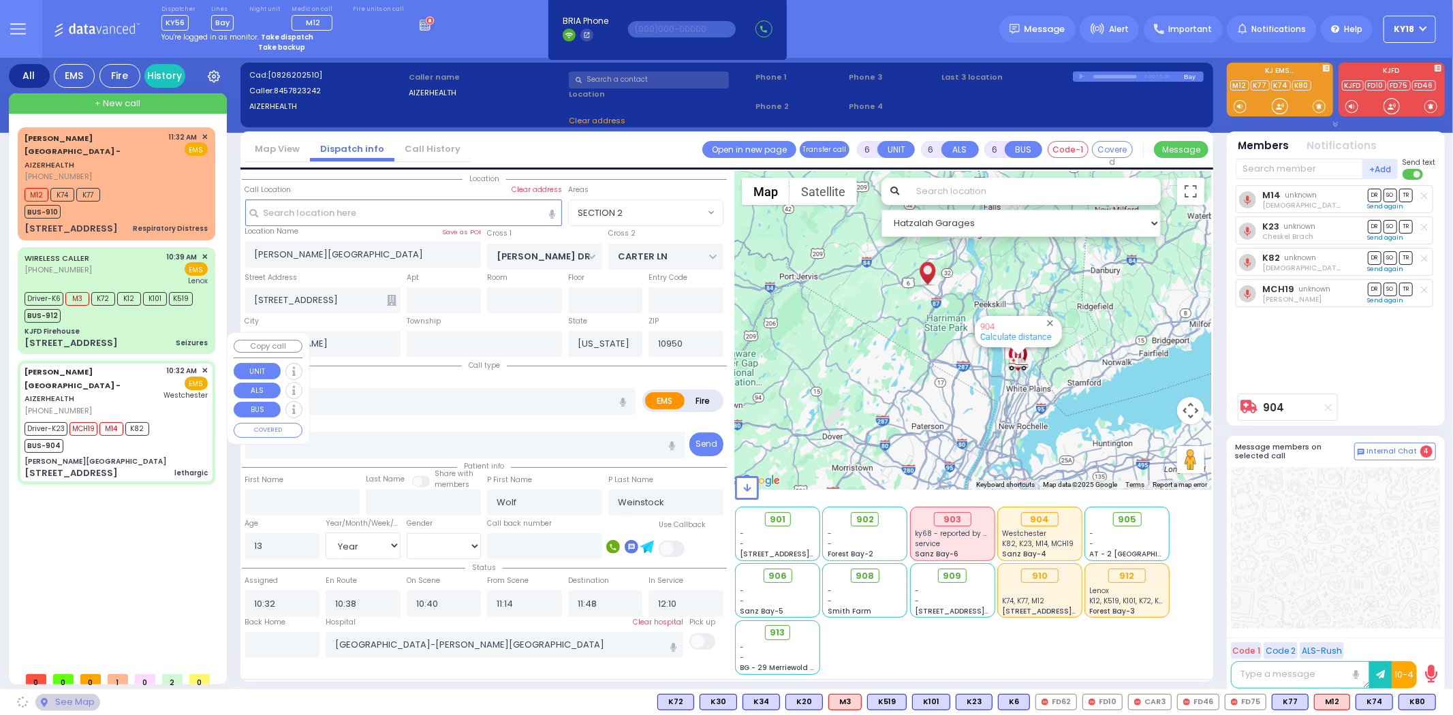
select select "SECTION 2"
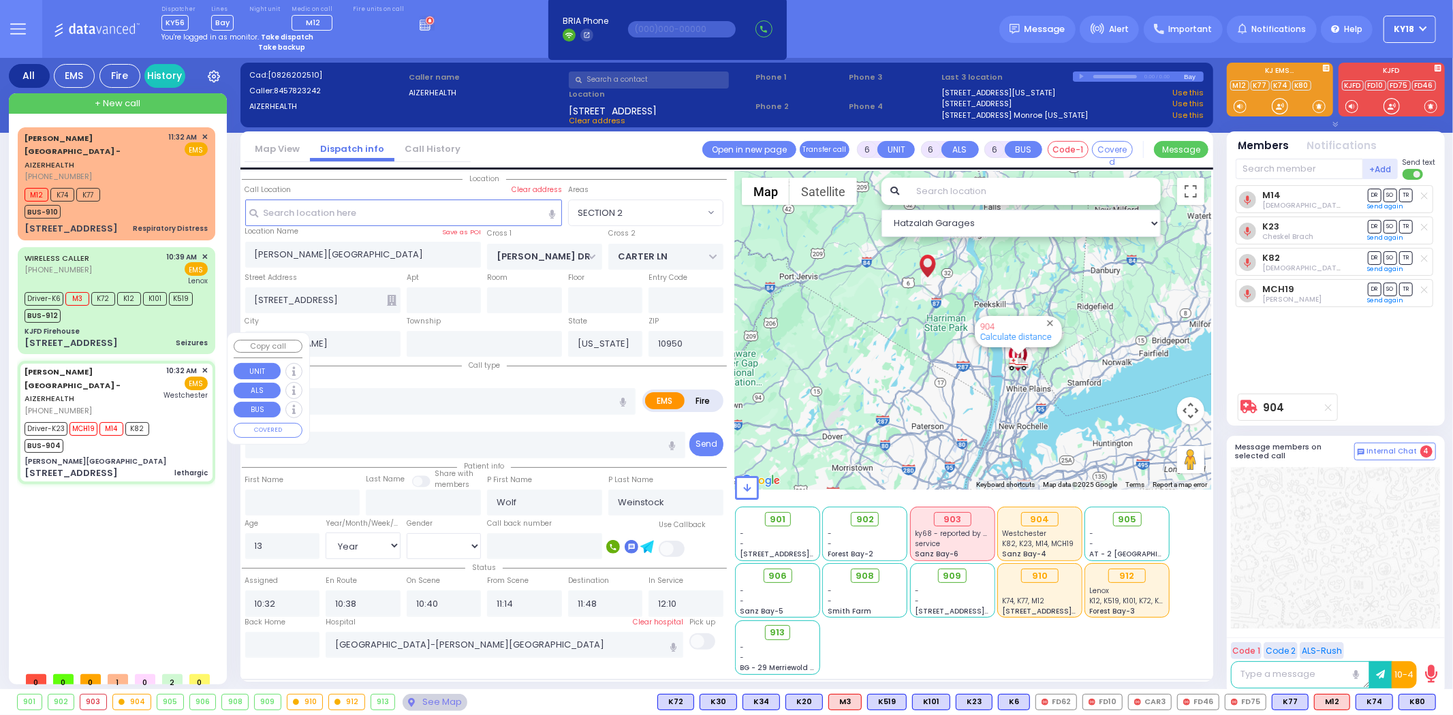
select select
radio input "true"
select select "Year"
select select "[DEMOGRAPHIC_DATA]"
select select "Hatzalah Garages"
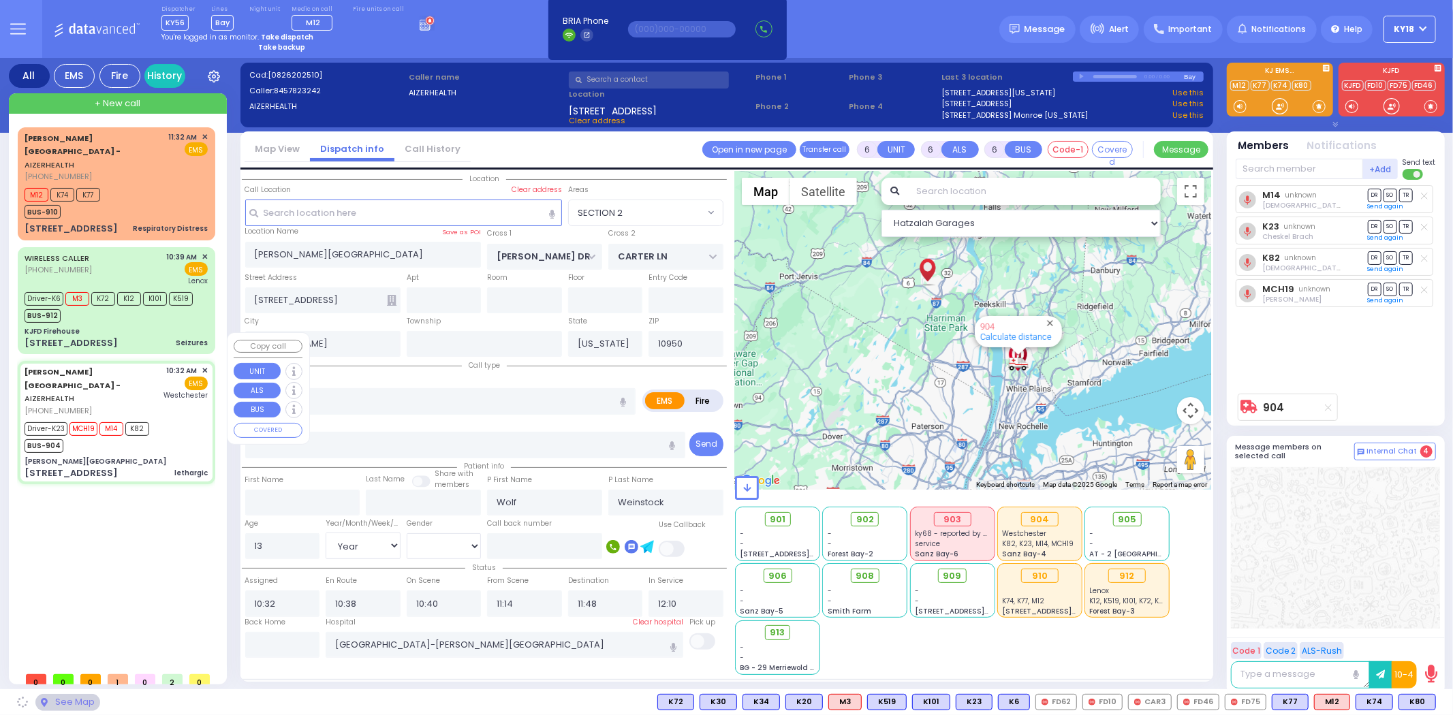
select select "SECTION 2"
select select
radio input "true"
select select "Year"
select select "[DEMOGRAPHIC_DATA]"
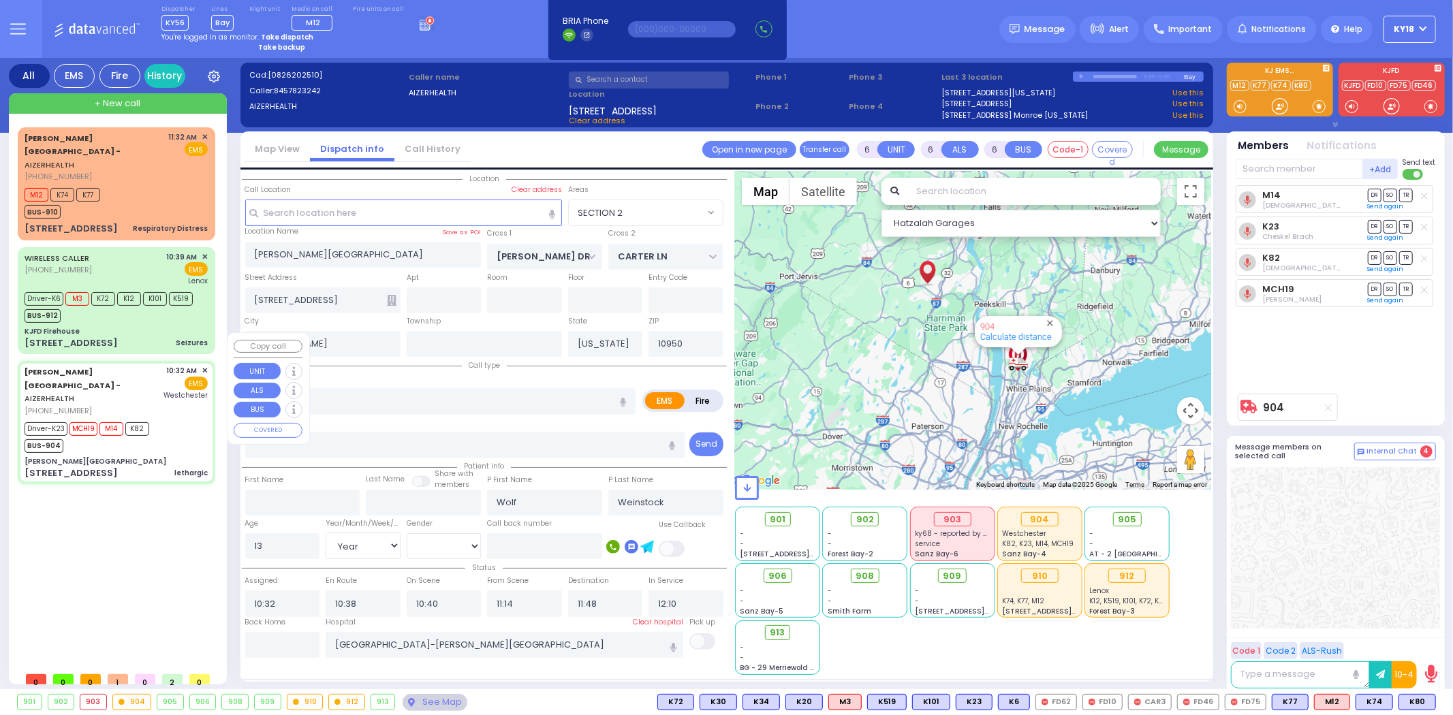
select select "Hatzalah Garages"
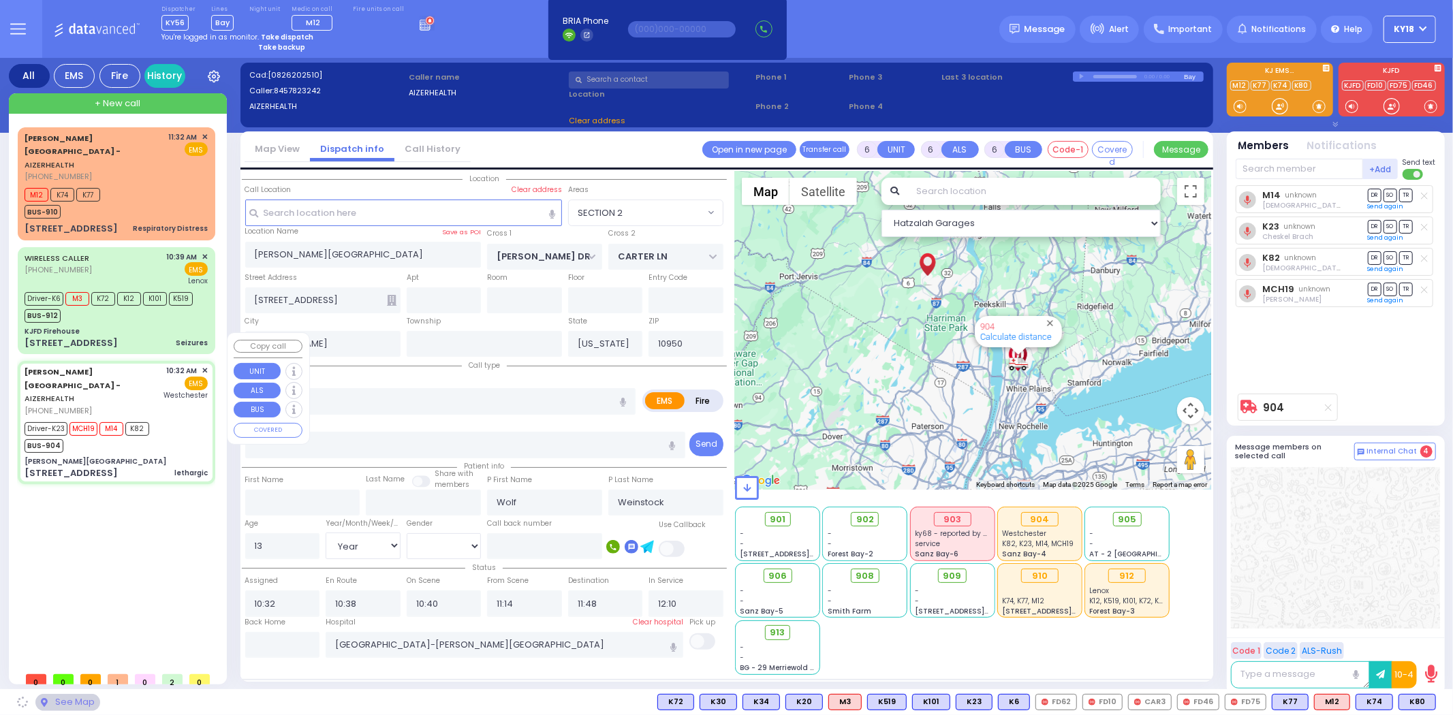
select select "SECTION 2"
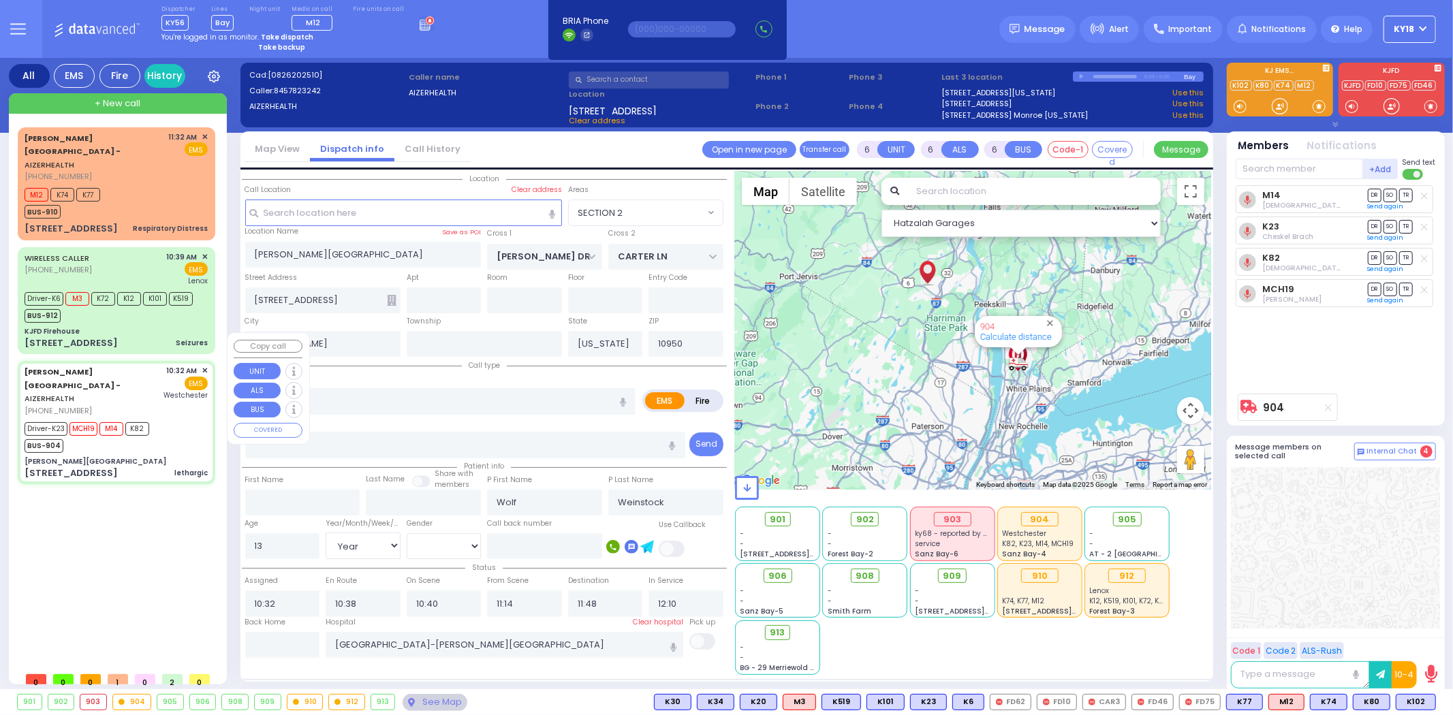
select select
radio input "true"
select select "Year"
select select "[DEMOGRAPHIC_DATA]"
select select "Hatzalah Garages"
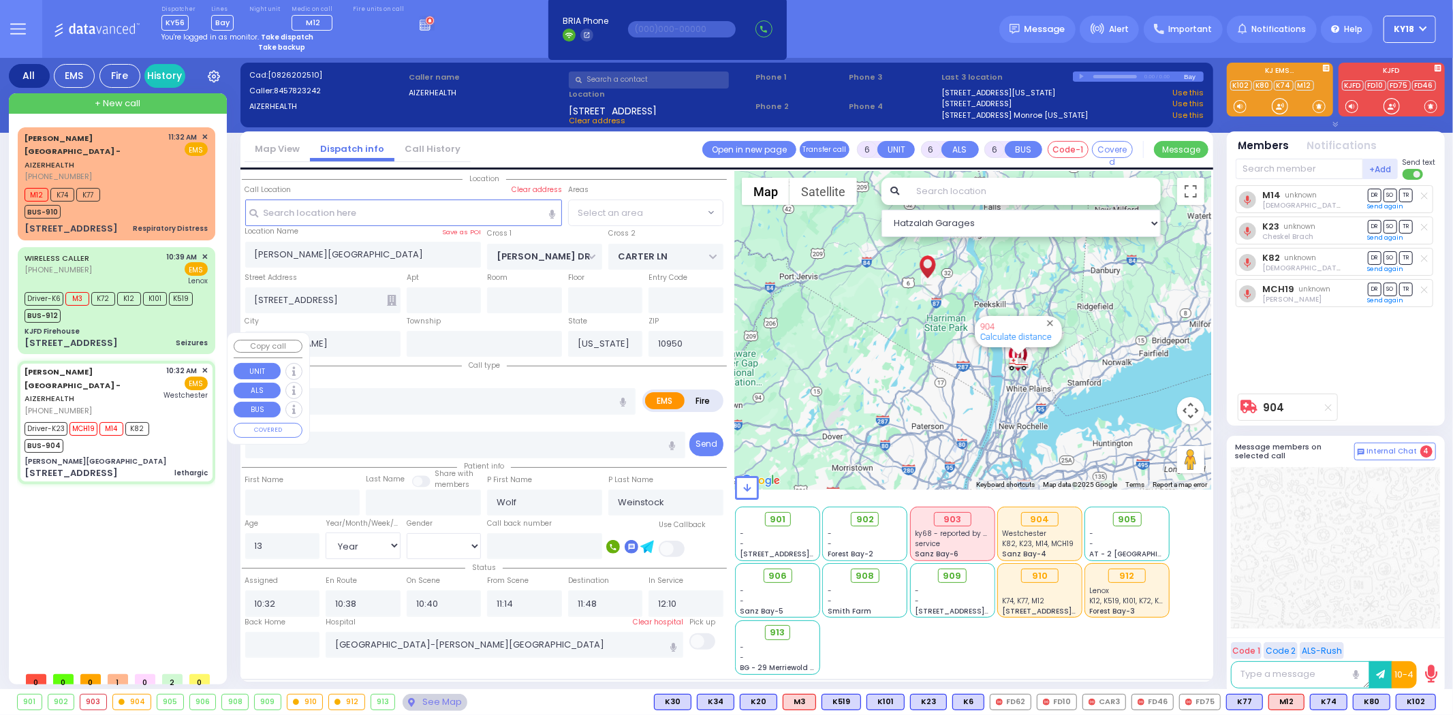
select select "SECTION 2"
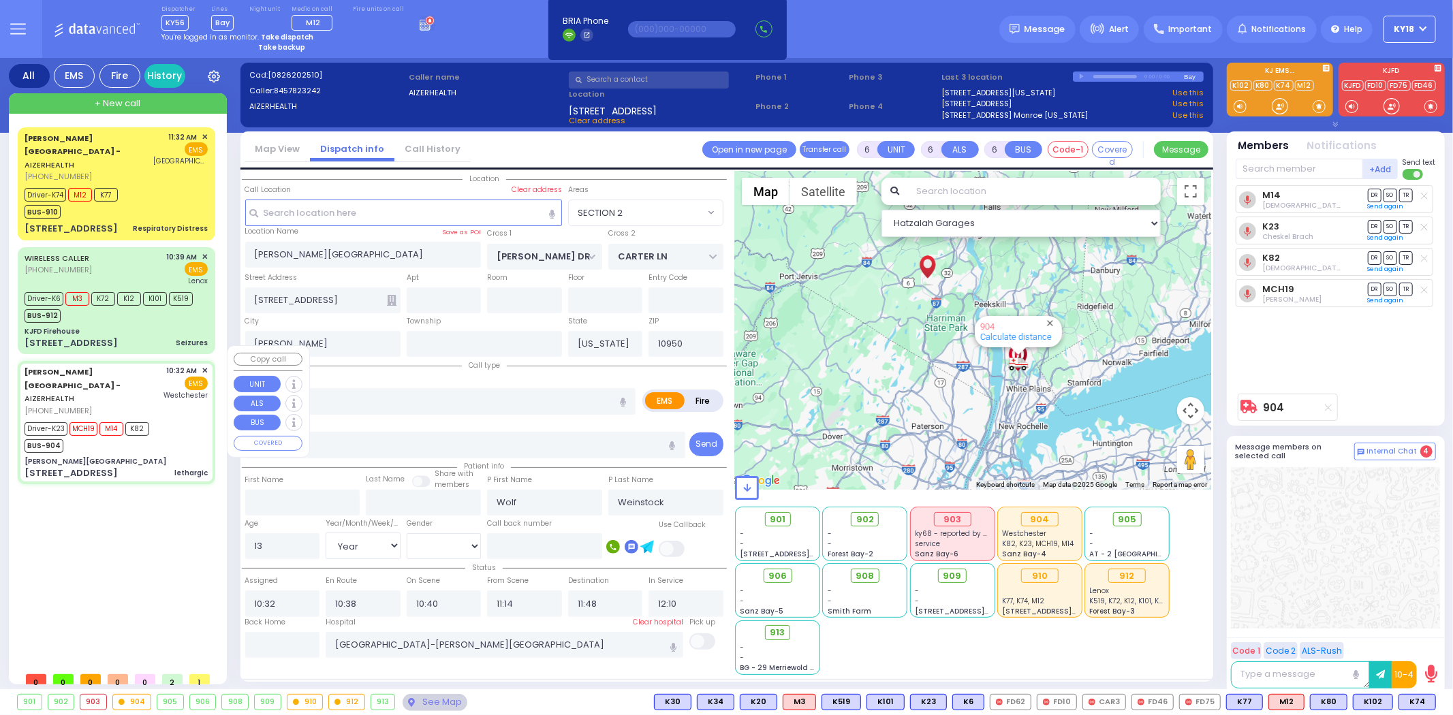
select select
radio input "true"
select select "Year"
select select "[DEMOGRAPHIC_DATA]"
select select "Hatzalah Garages"
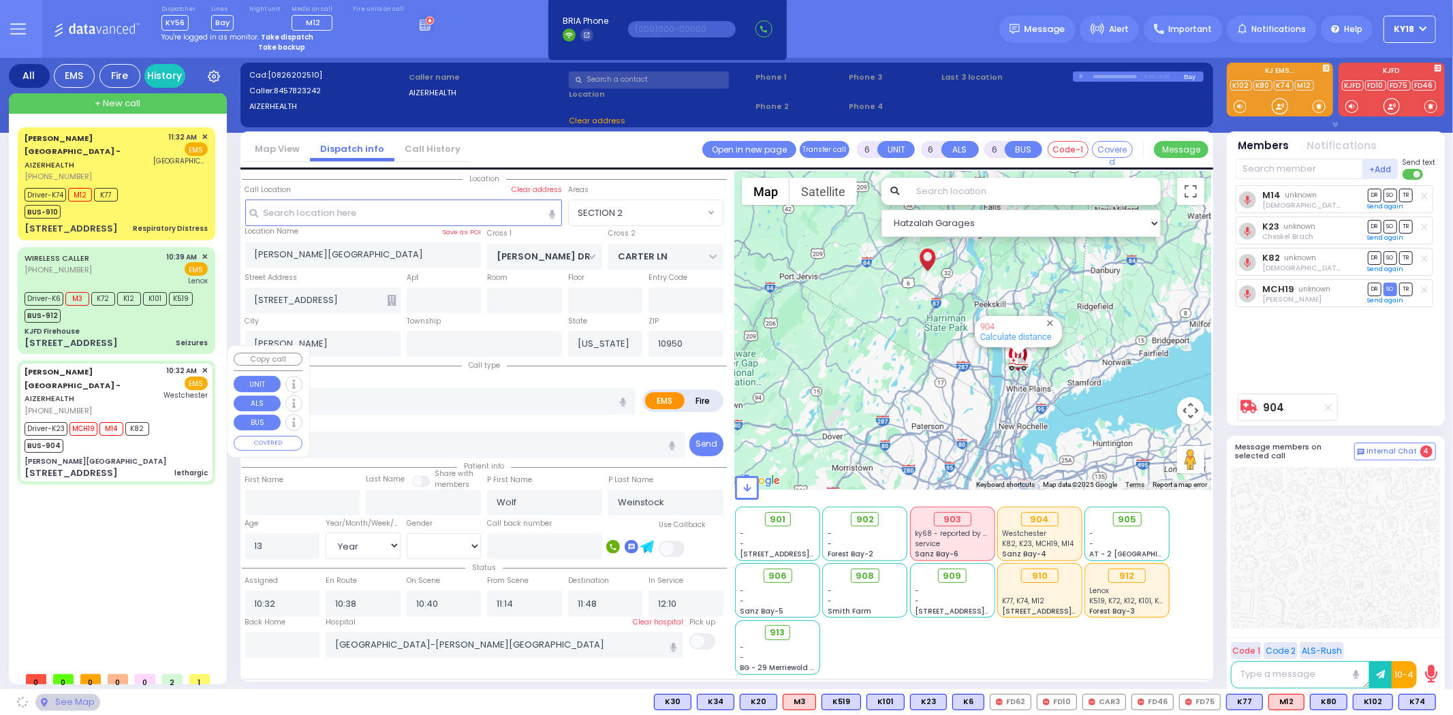
select select "SECTION 2"
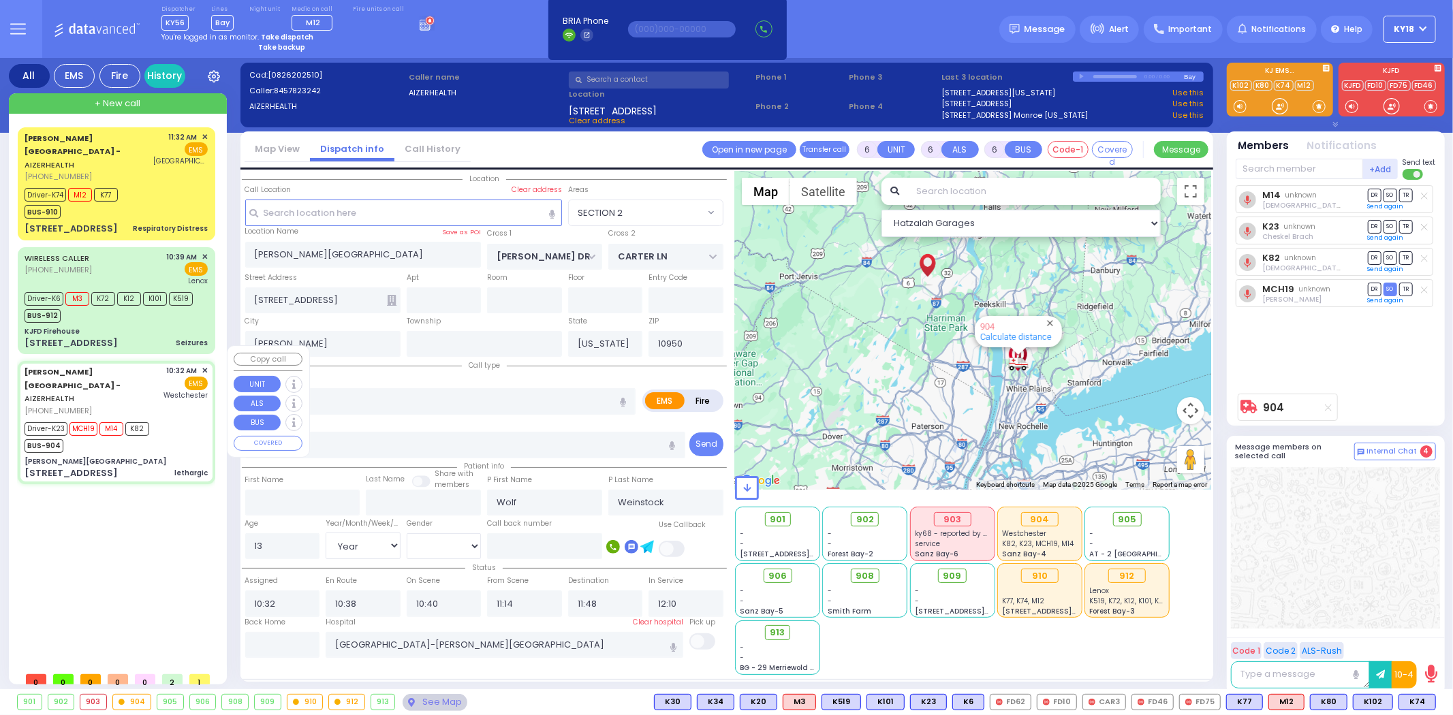
select select
radio input "true"
select select "Year"
select select "[DEMOGRAPHIC_DATA]"
select select "Hatzalah Garages"
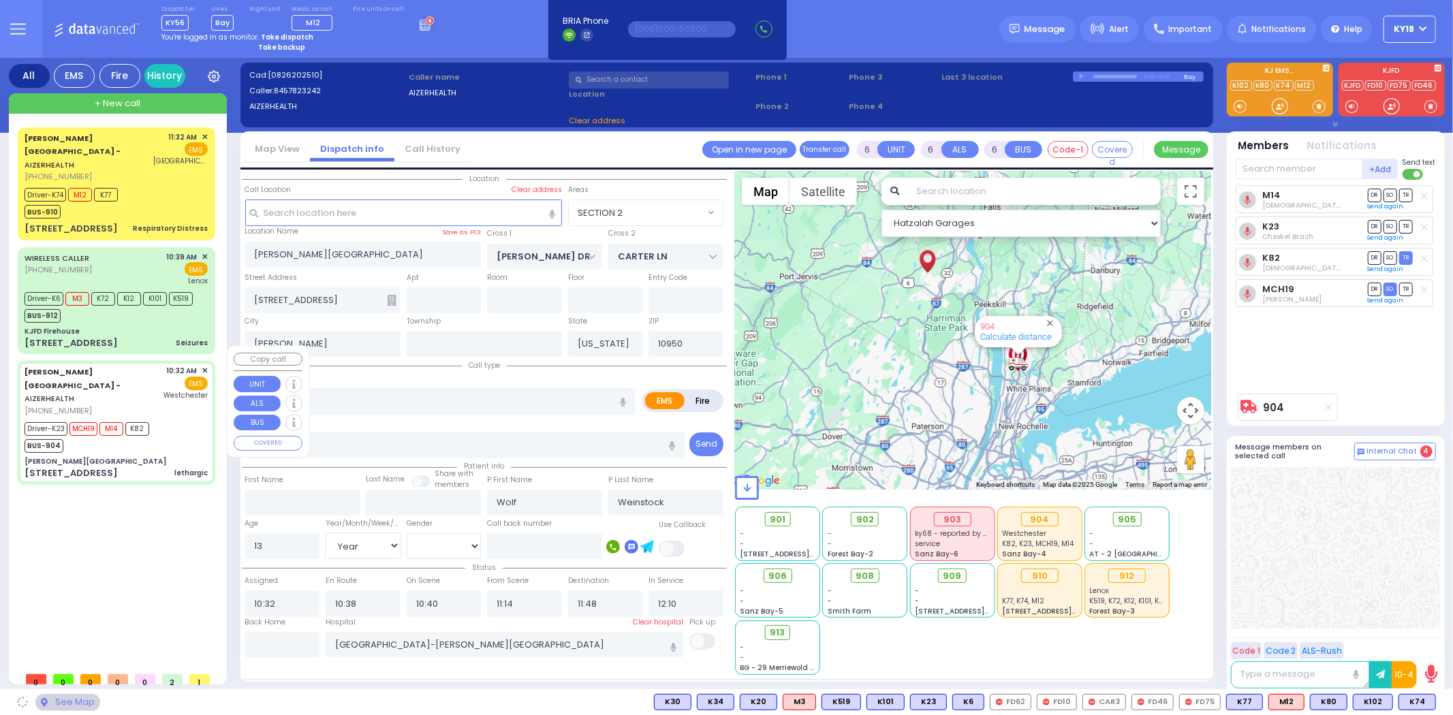
select select "SECTION 2"
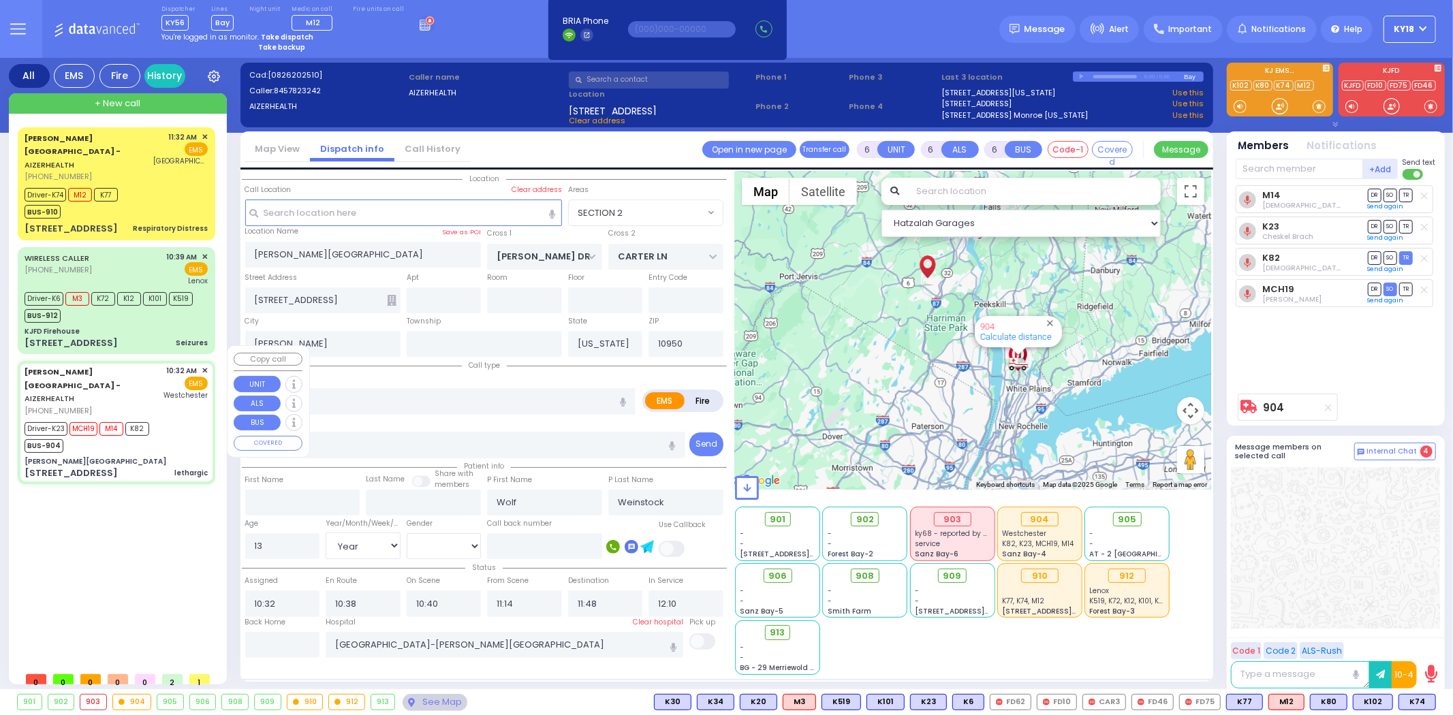
select select
radio input "true"
select select "Year"
select select "[DEMOGRAPHIC_DATA]"
select select "Hatzalah Garages"
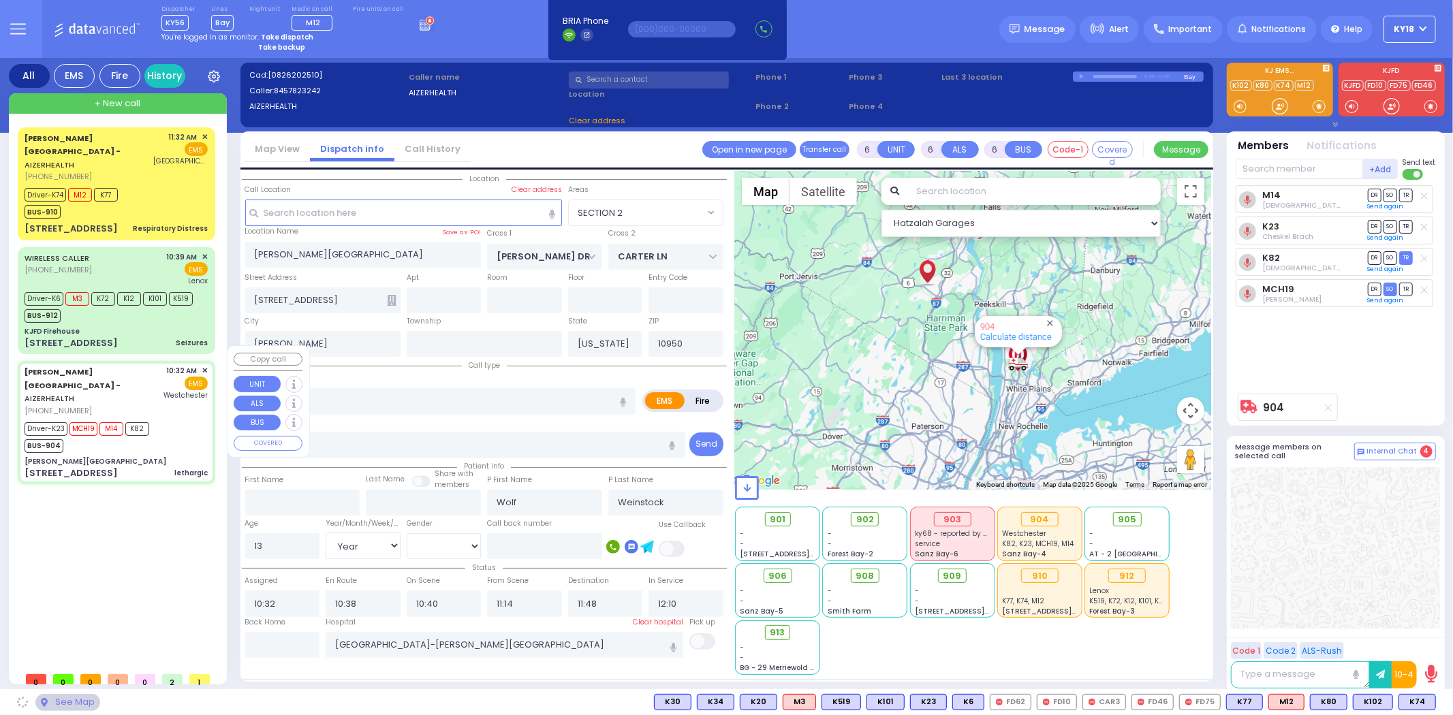
select select "SECTION 2"
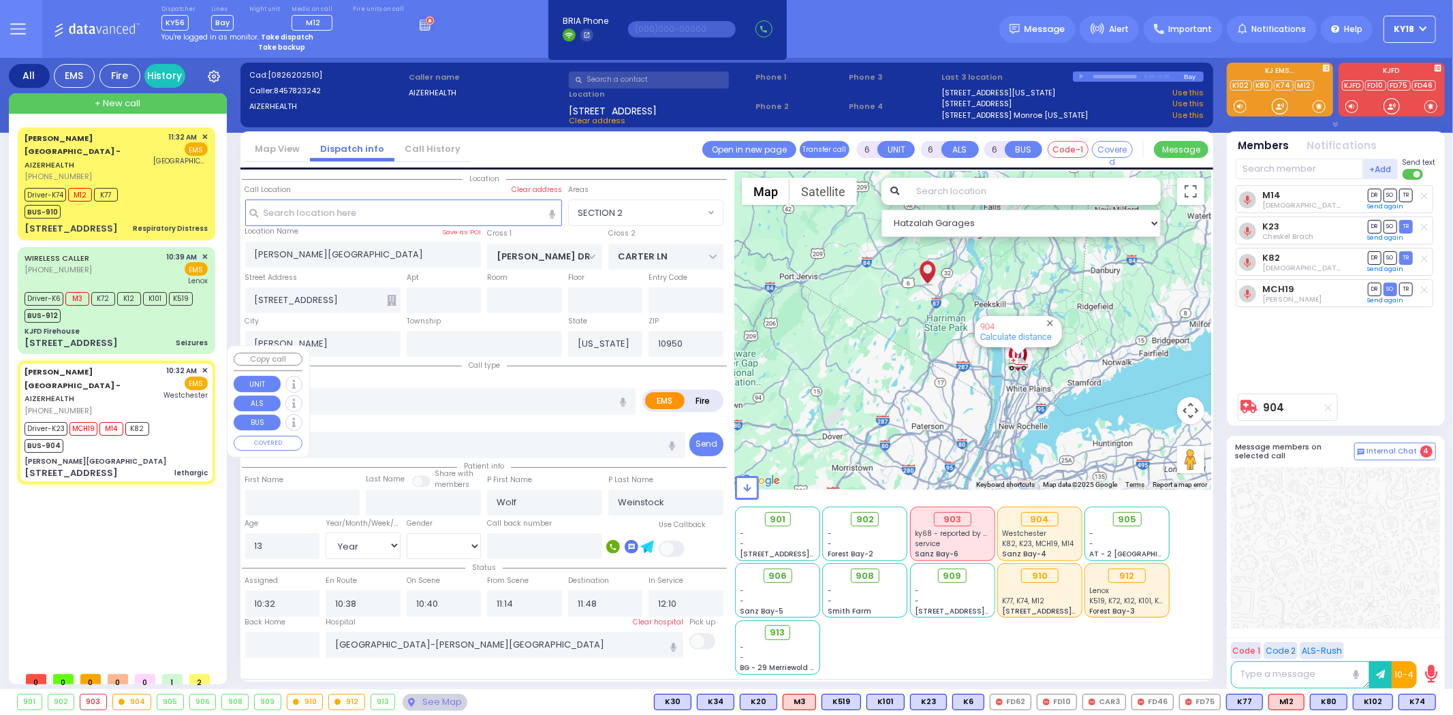
select select
radio input "true"
select select "Year"
select select "[DEMOGRAPHIC_DATA]"
select select "Hatzalah Garages"
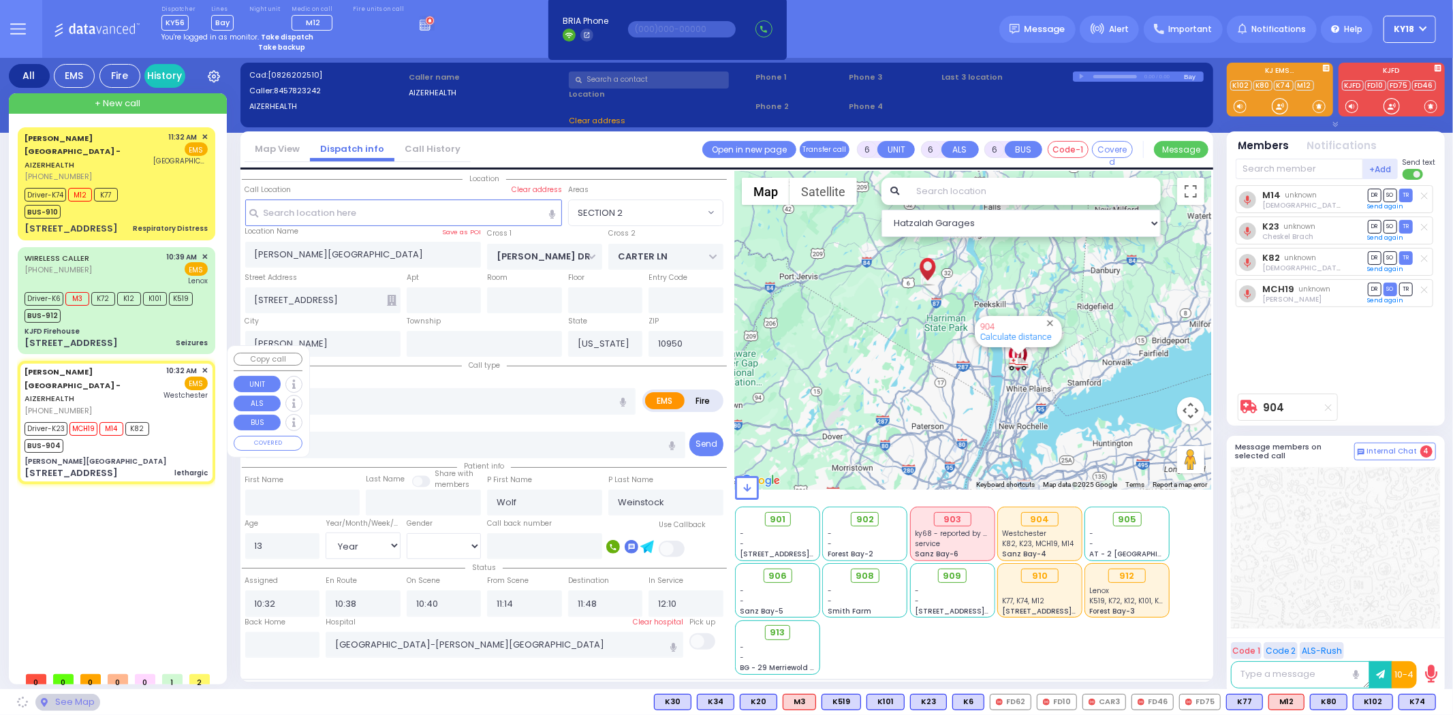
select select "SECTION 2"
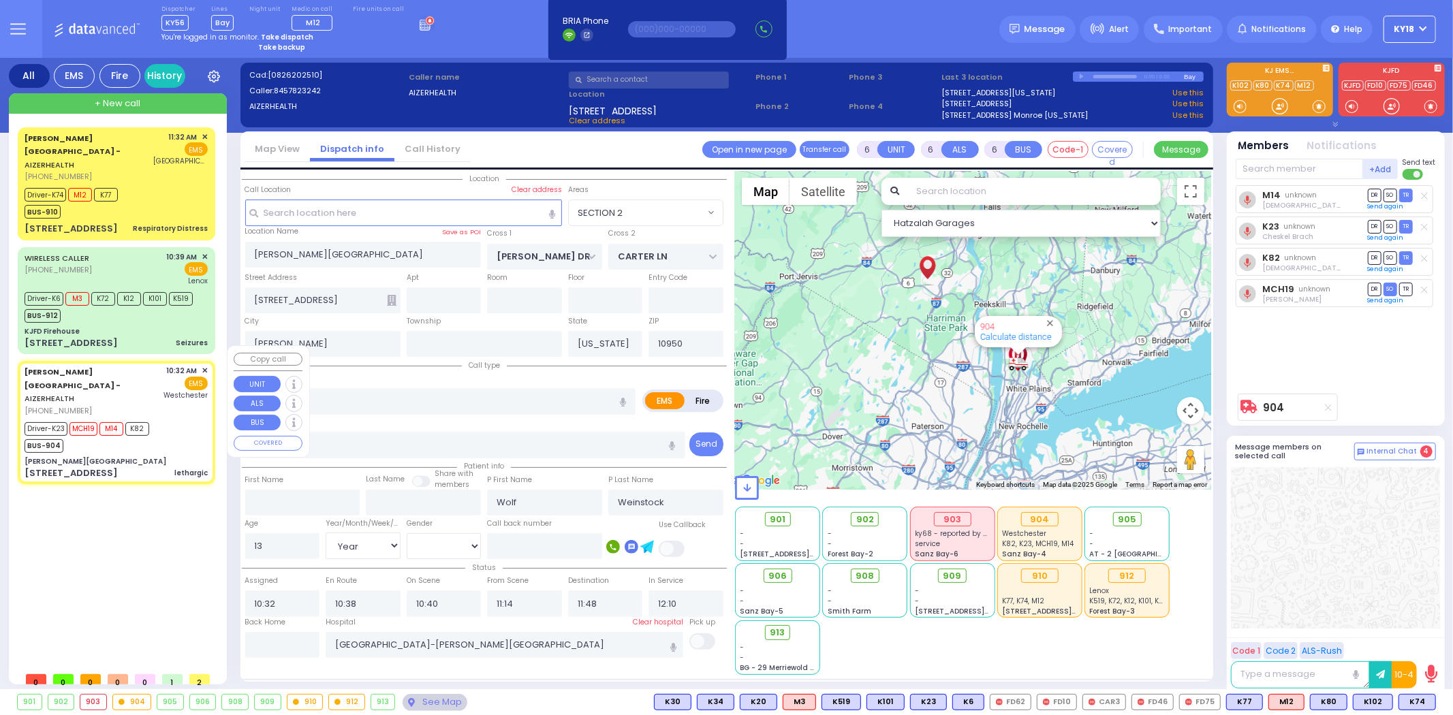
select select
radio input "true"
select select "Year"
select select "[DEMOGRAPHIC_DATA]"
select select "Hatzalah Garages"
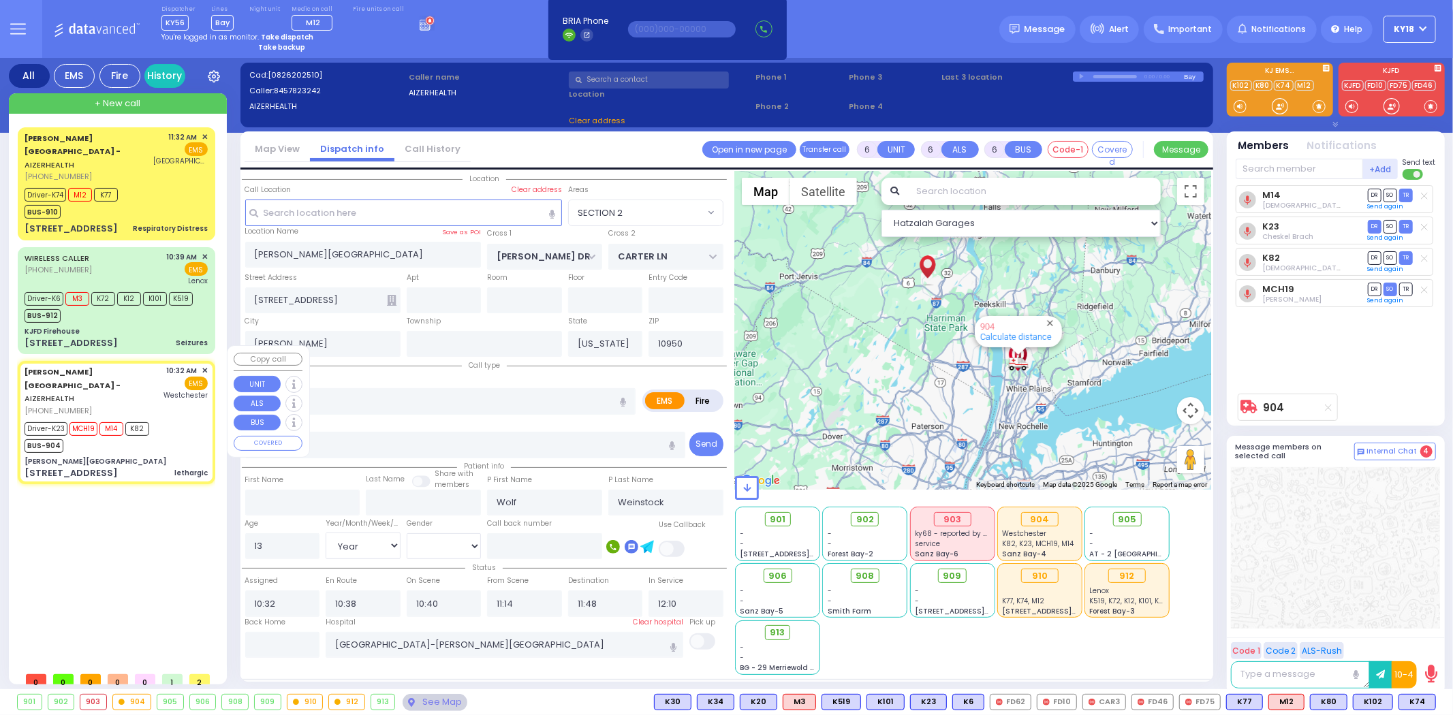
select select "SECTION 2"
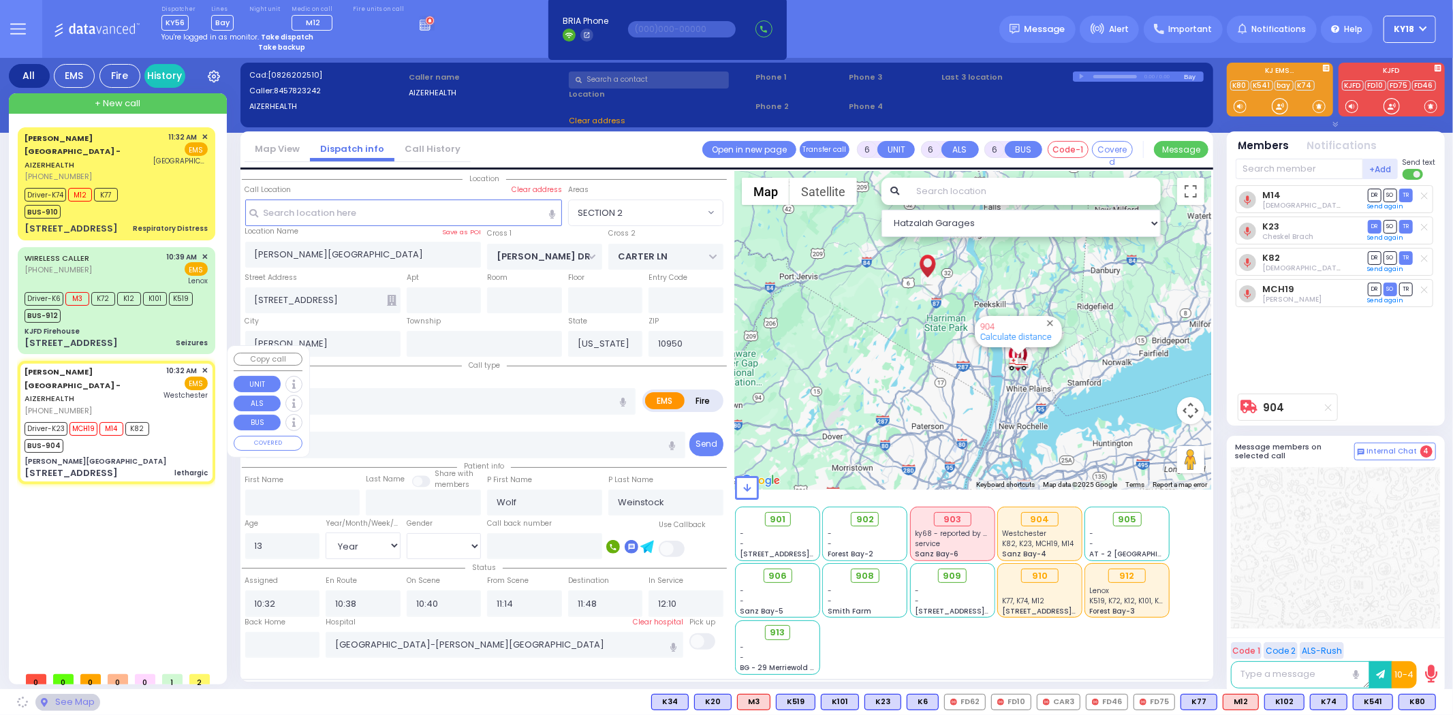
select select
radio input "true"
select select "Year"
select select "[DEMOGRAPHIC_DATA]"
select select "Hatzalah Garages"
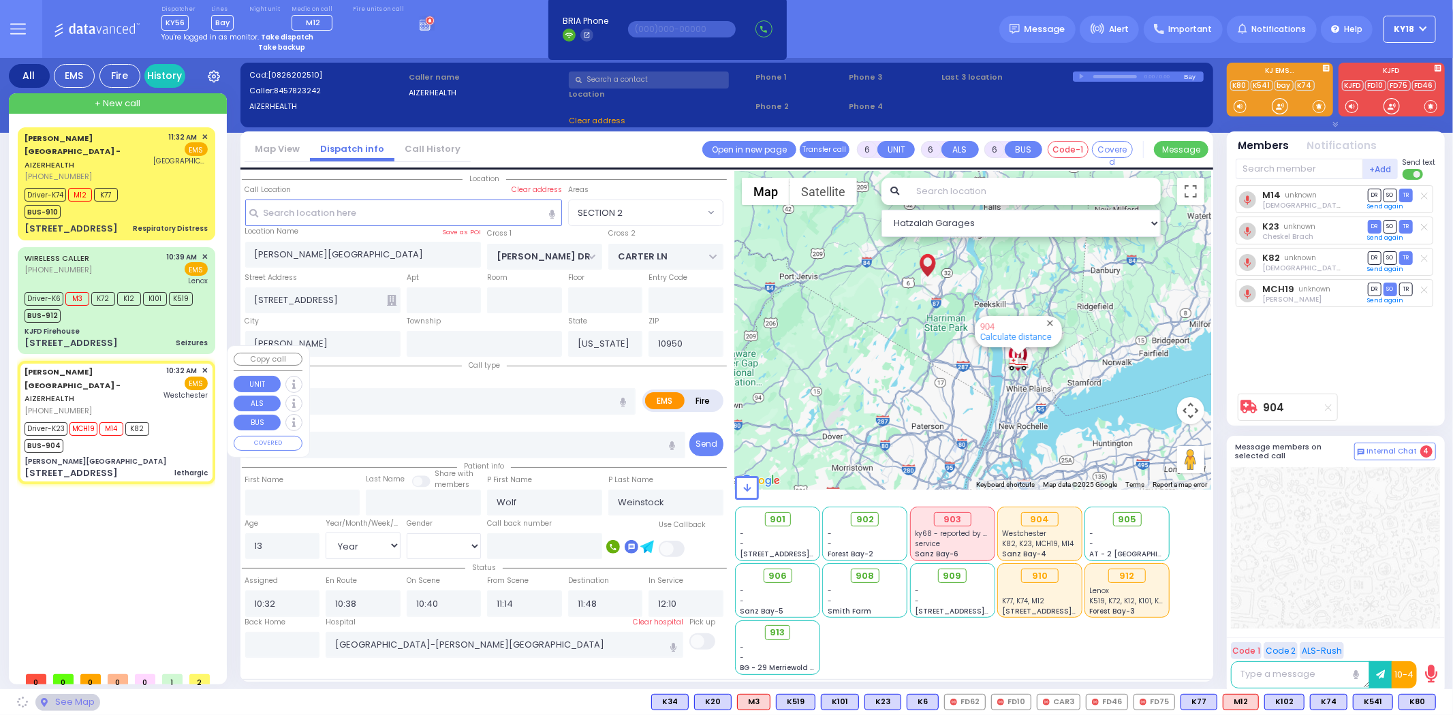
select select "SECTION 2"
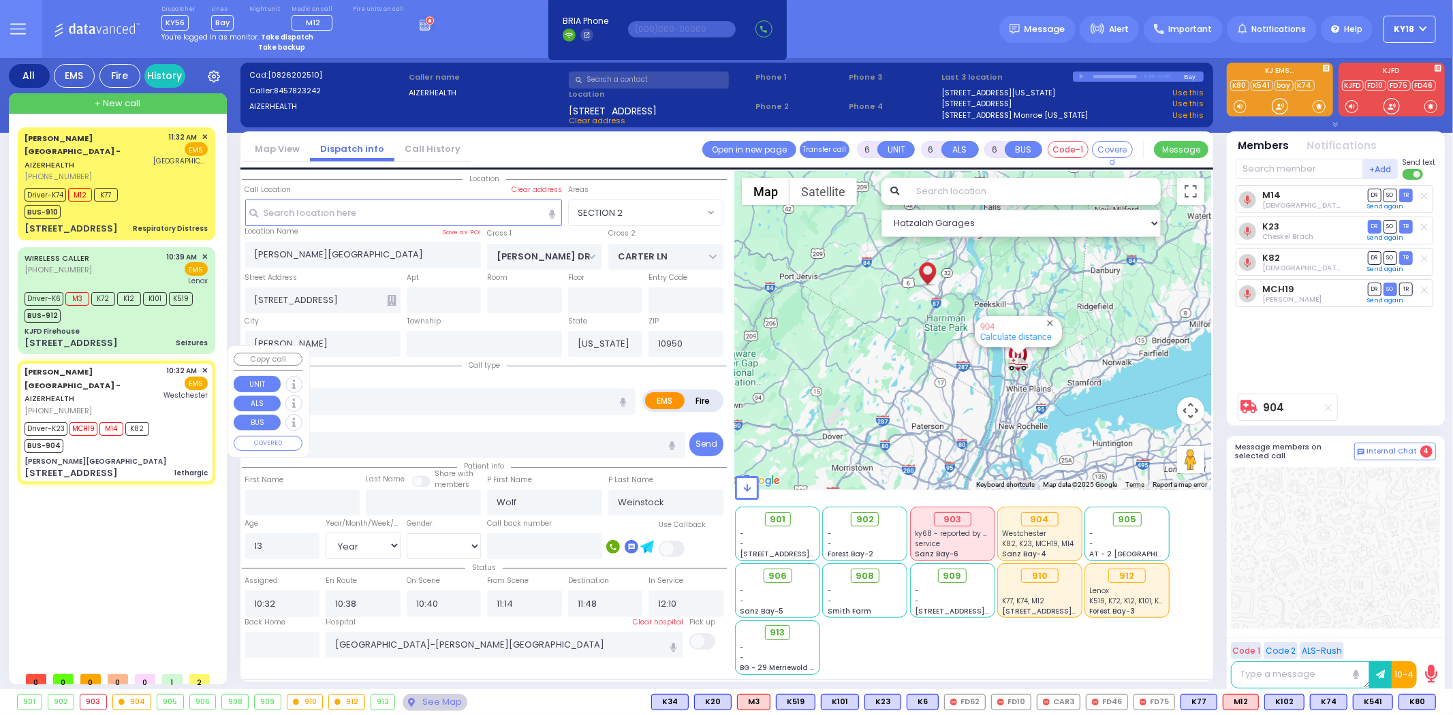
select select
radio input "true"
select select "Year"
select select "[DEMOGRAPHIC_DATA]"
select select "Hatzalah Garages"
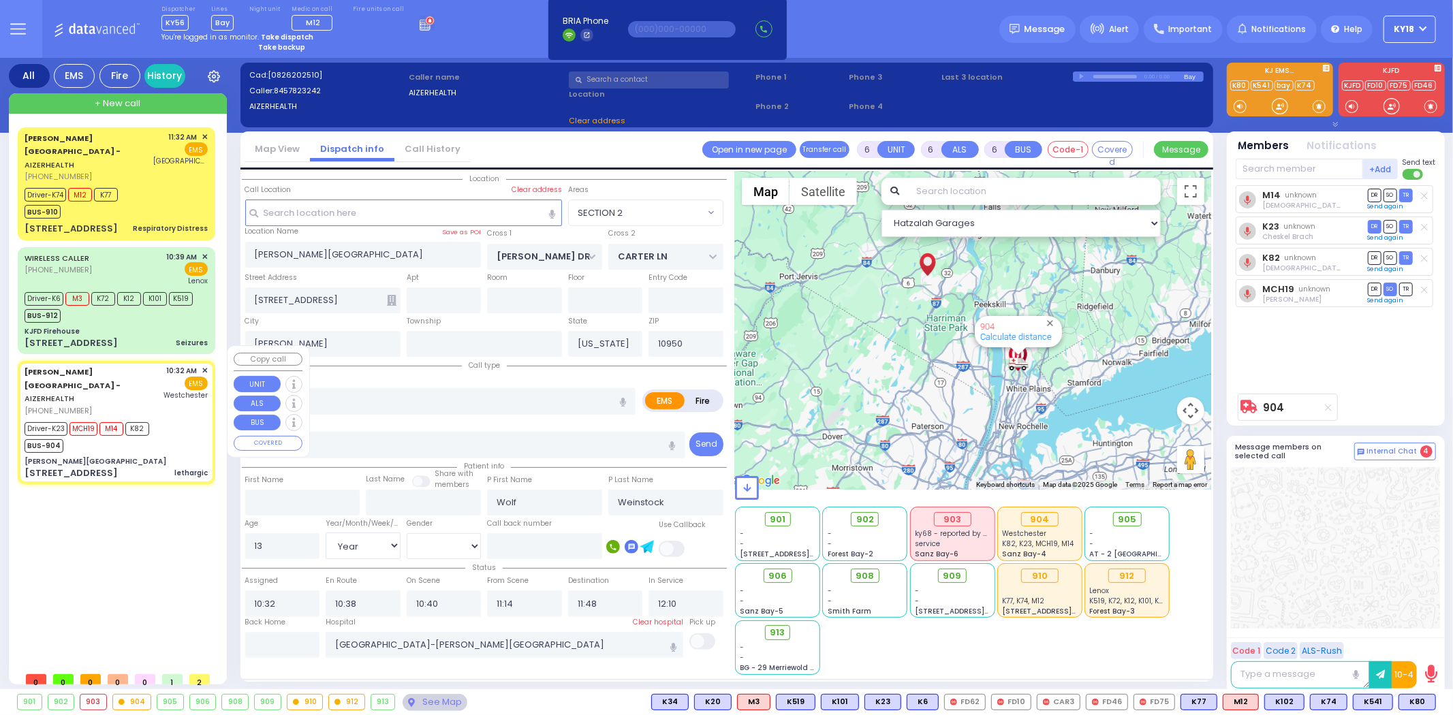
select select "SECTION 2"
select select
radio input "true"
select select "Year"
select select "[DEMOGRAPHIC_DATA]"
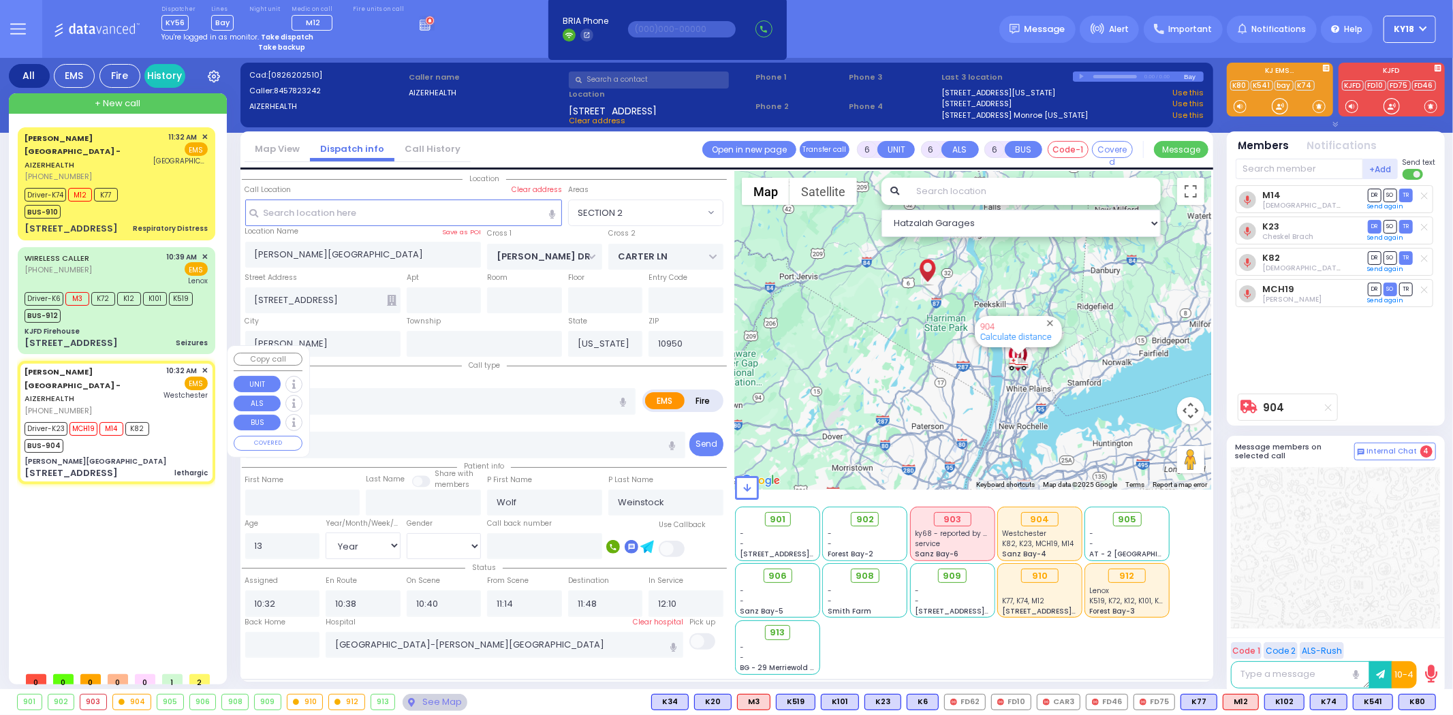
select select "Hatzalah Garages"
select select "SECTION 2"
select select
radio input "true"
select select "Year"
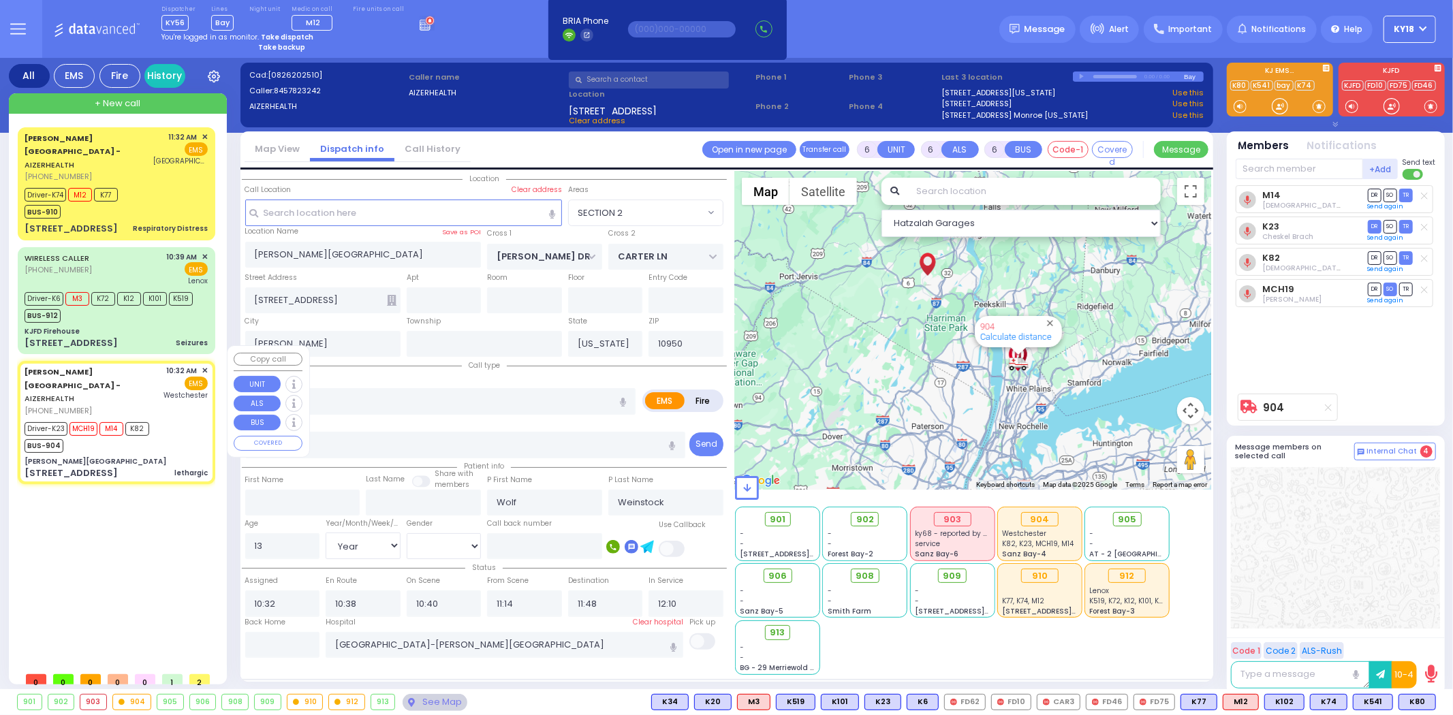
select select "[DEMOGRAPHIC_DATA]"
select select "Hatzalah Garages"
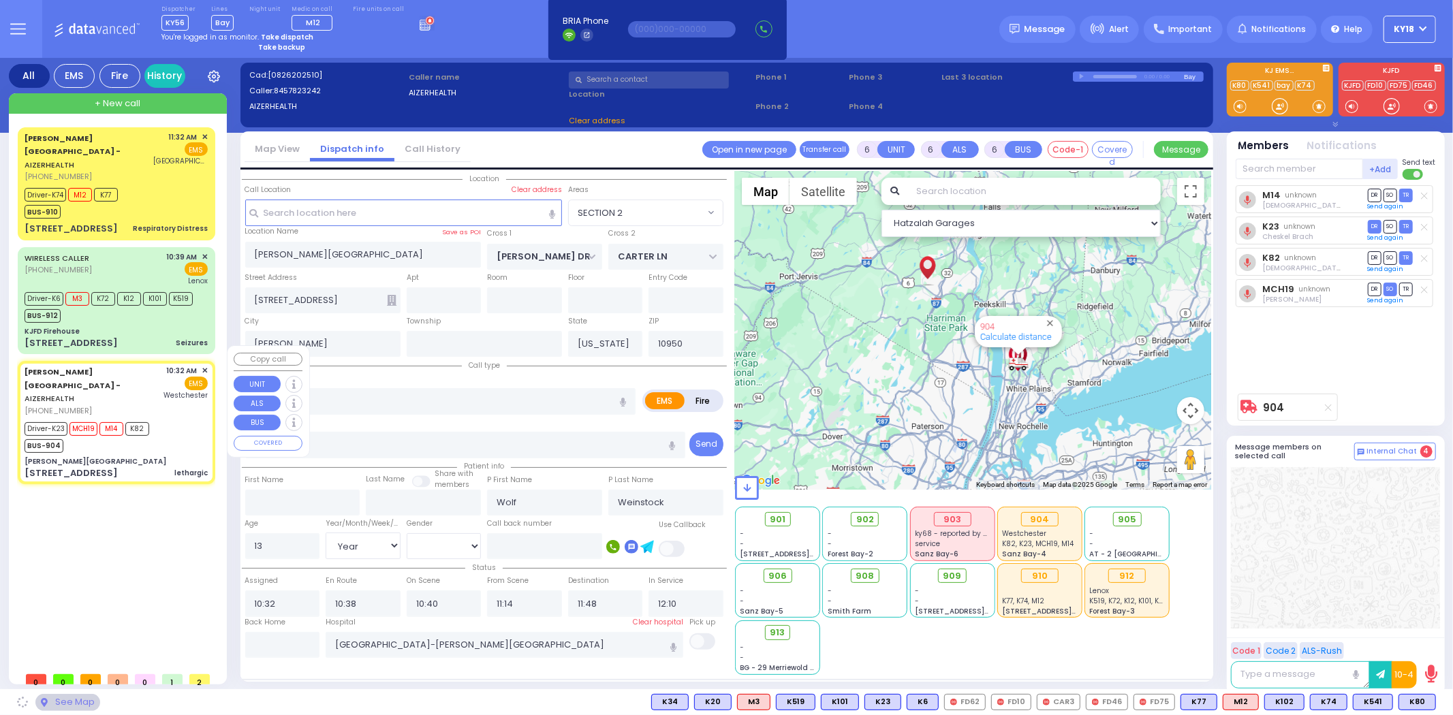
select select "SECTION 2"
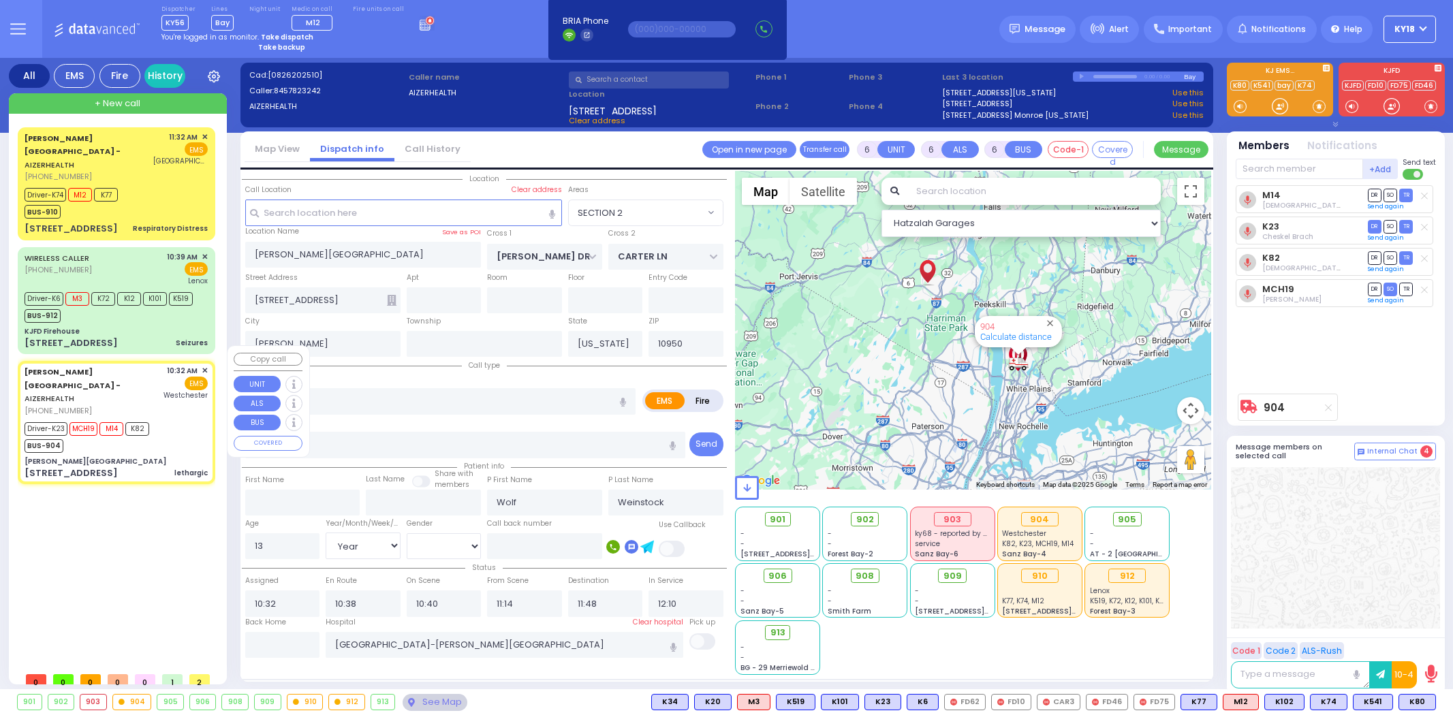
select select "SECTION 2"
select select "Year"
select select "[DEMOGRAPHIC_DATA]"
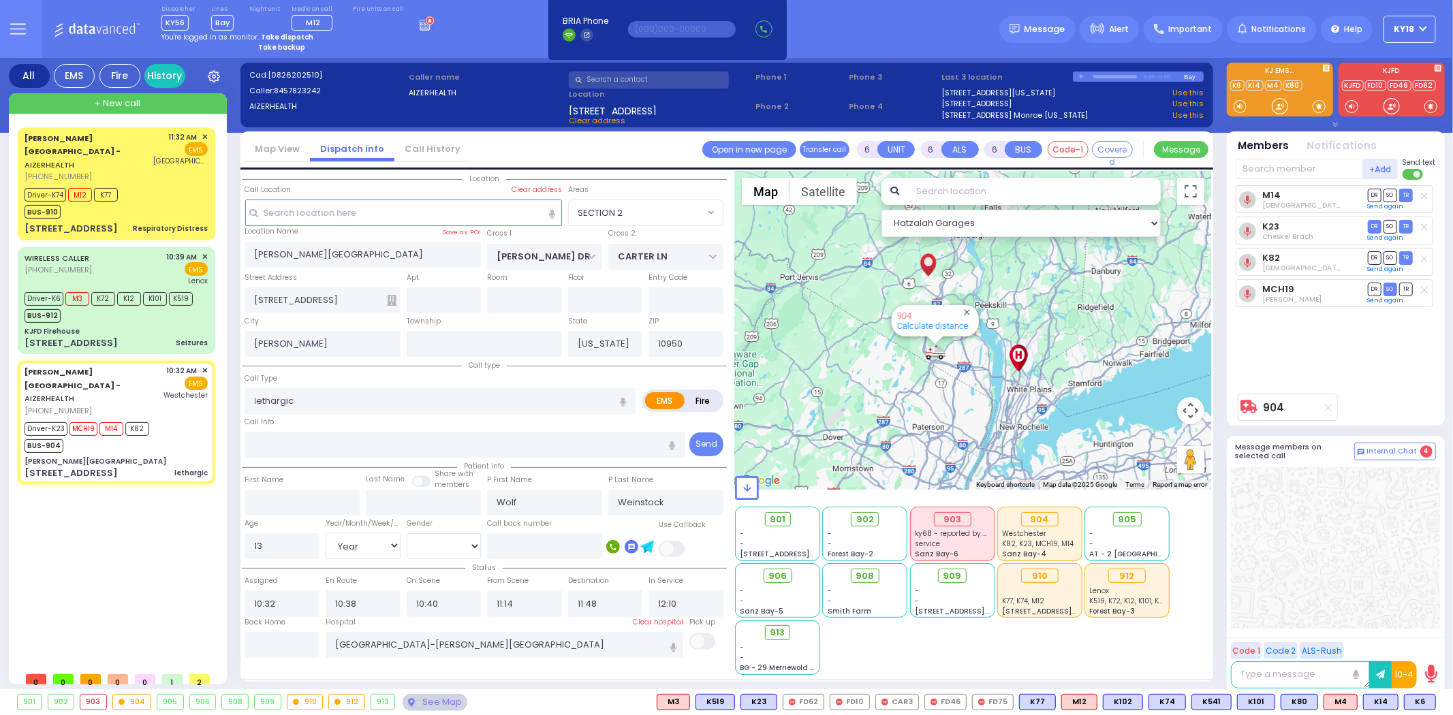
click at [270, 35] on strong "Take dispatch" at bounding box center [287, 37] width 52 height 10
select select "4"
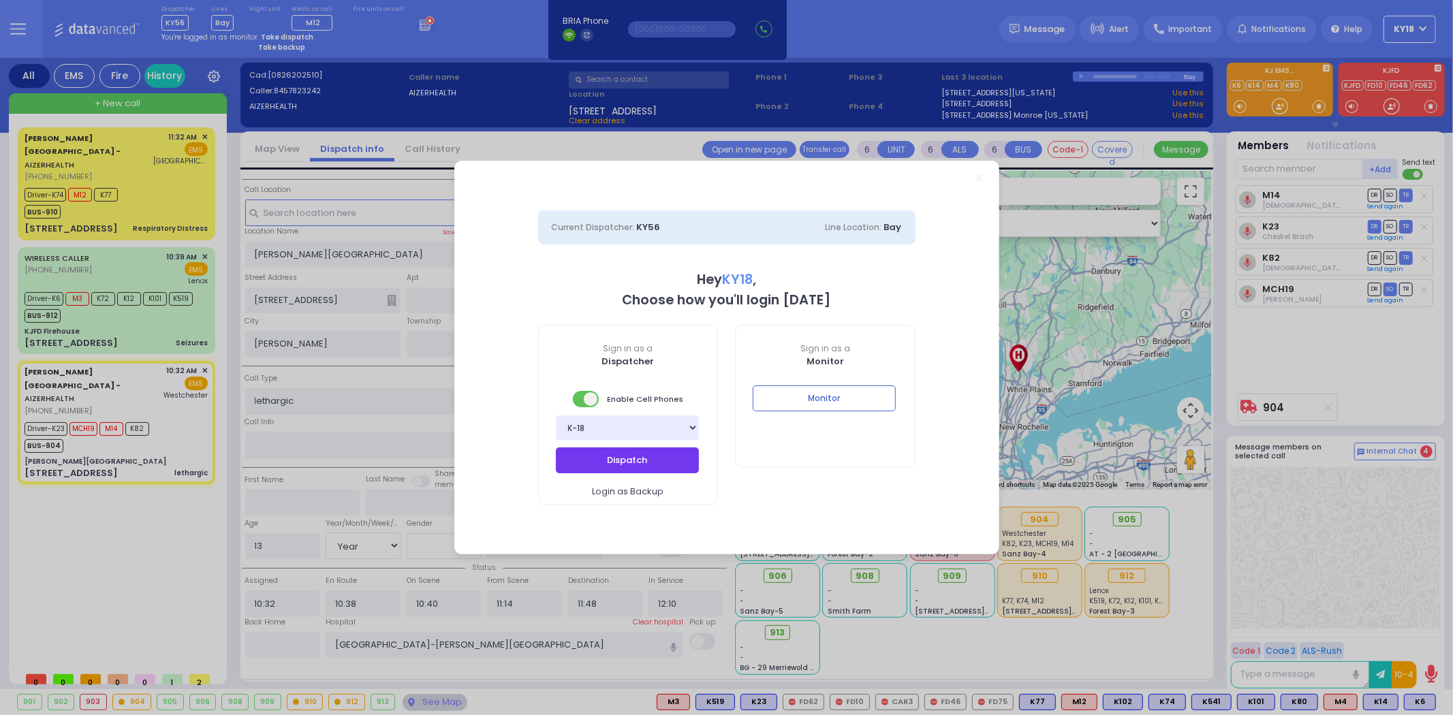
click at [602, 459] on button "Dispatch" at bounding box center [627, 461] width 143 height 26
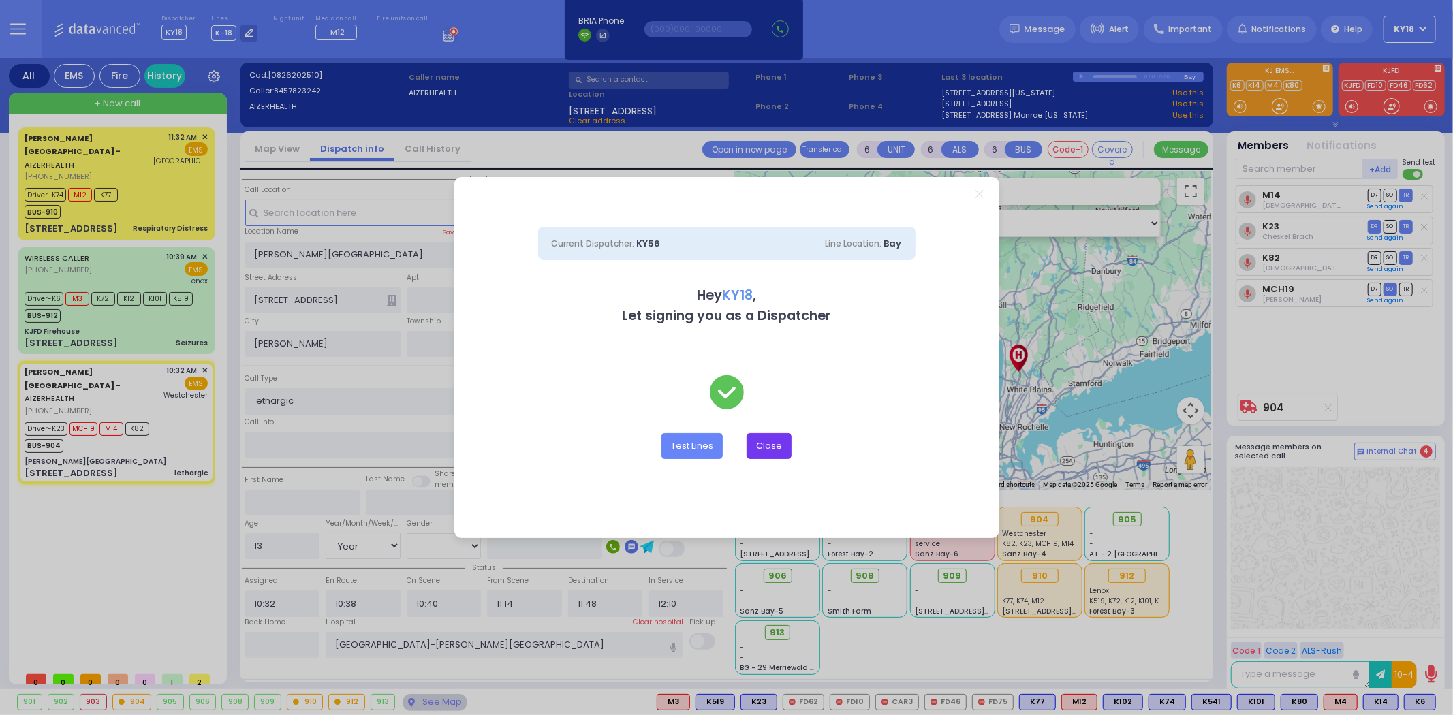
click at [778, 448] on button "Close" at bounding box center [769, 446] width 45 height 26
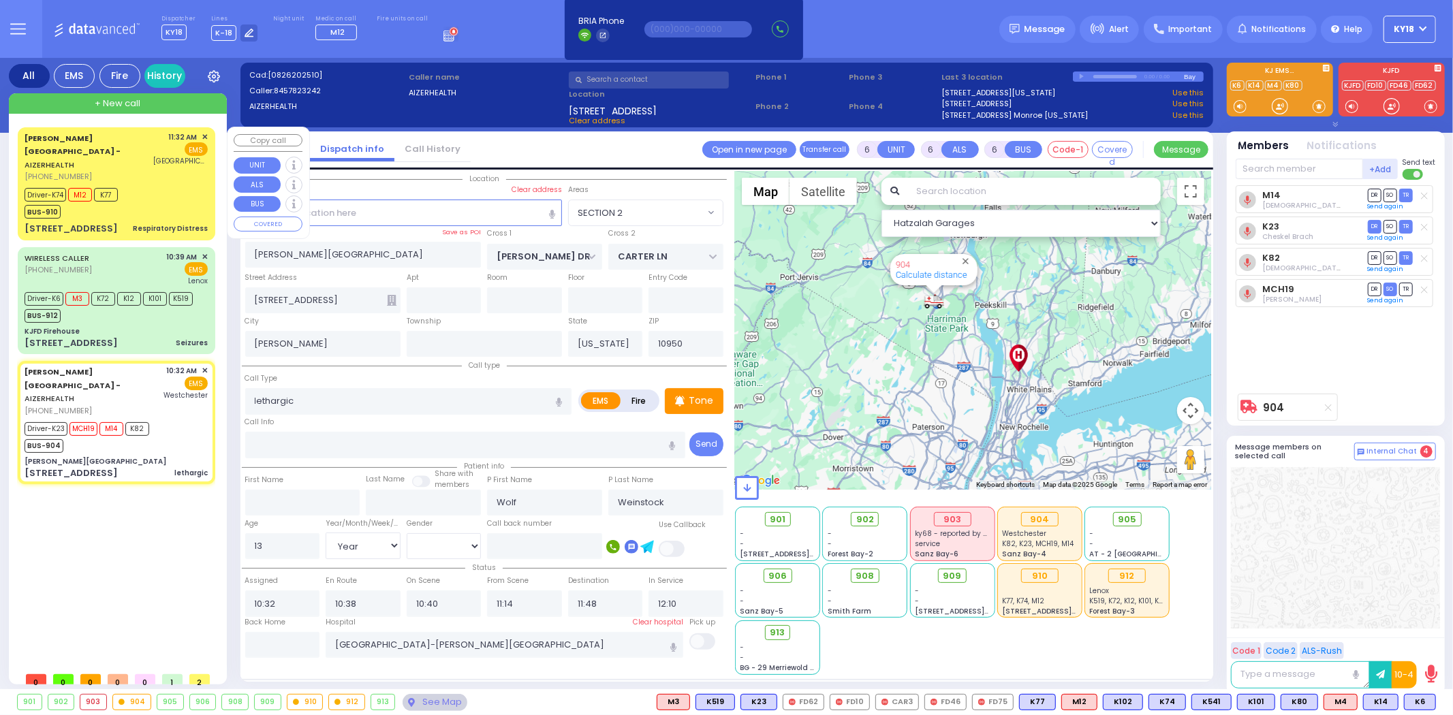
click at [129, 102] on span "+ New call" at bounding box center [118, 104] width 46 height 14
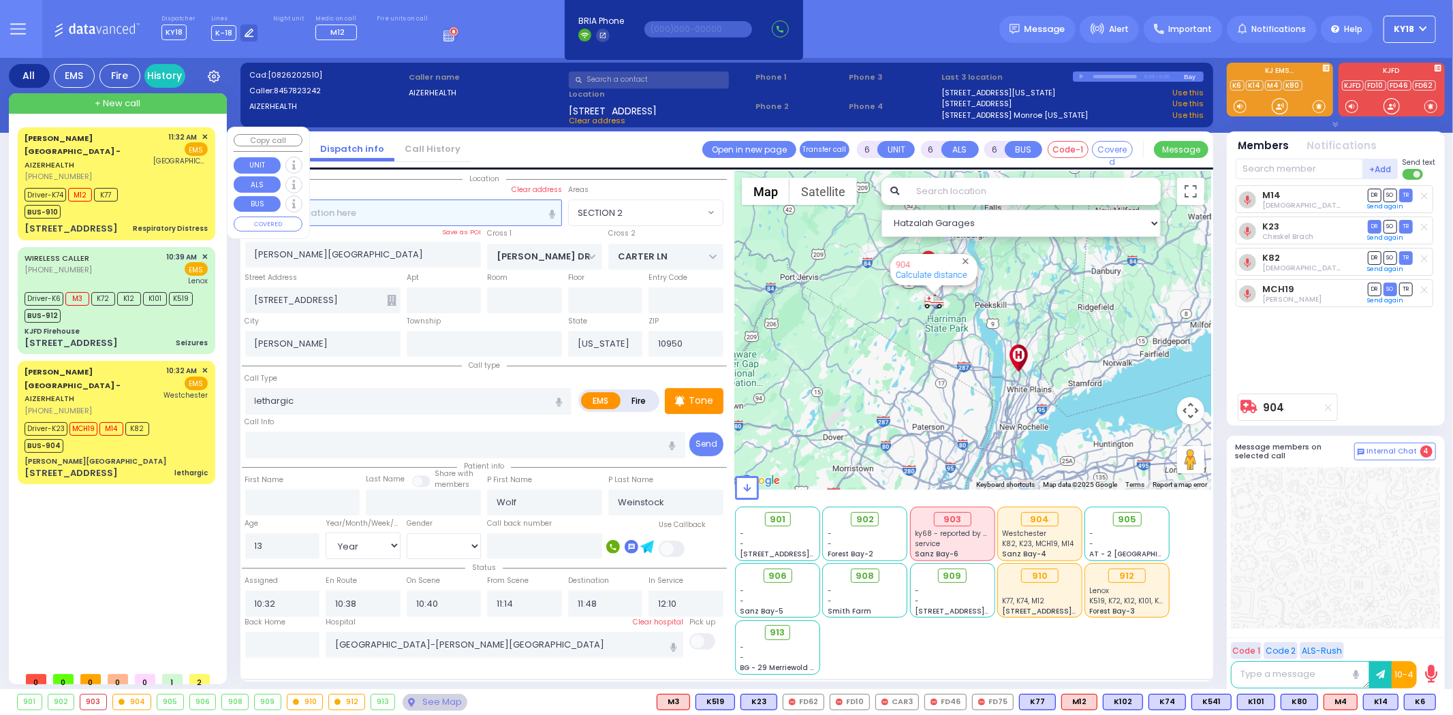
type input "2"
type input "1"
select select
radio input "true"
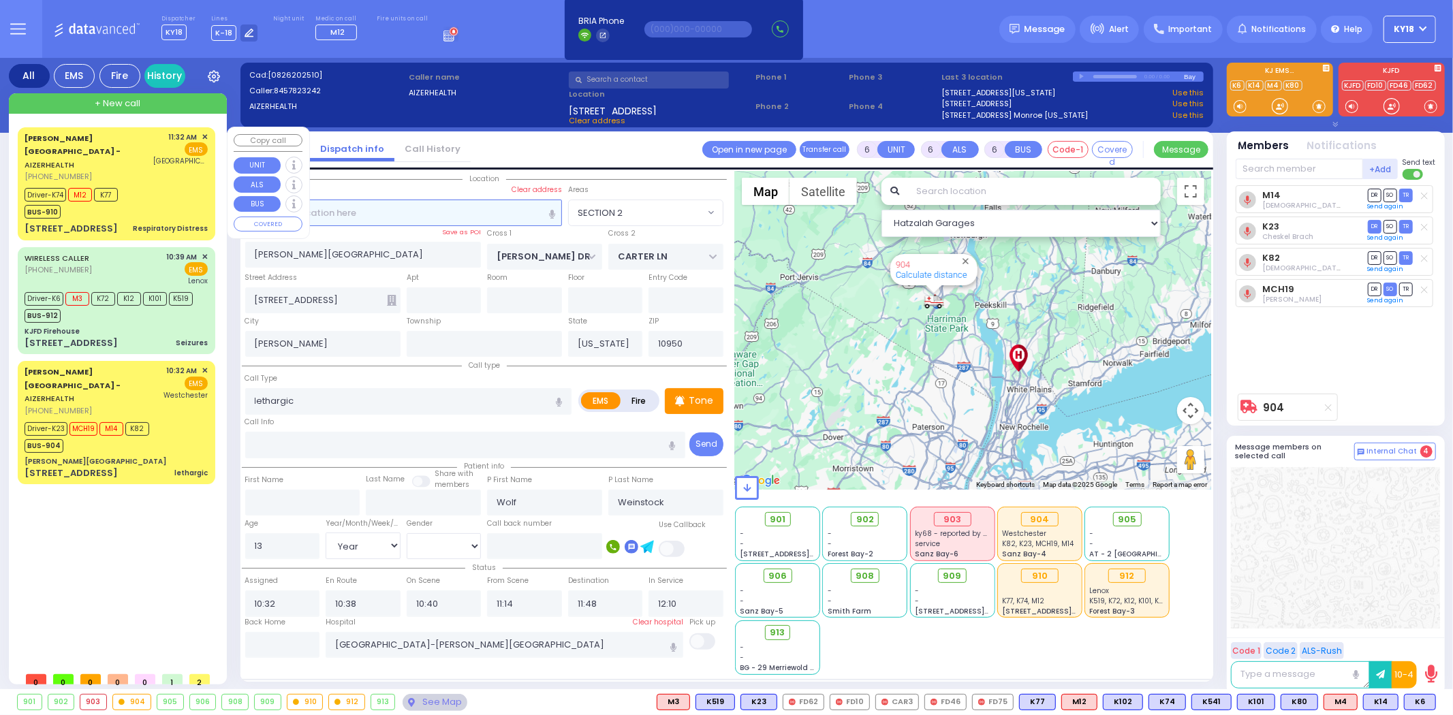
select select
type input "12:43"
select select "Hatzalah Garages"
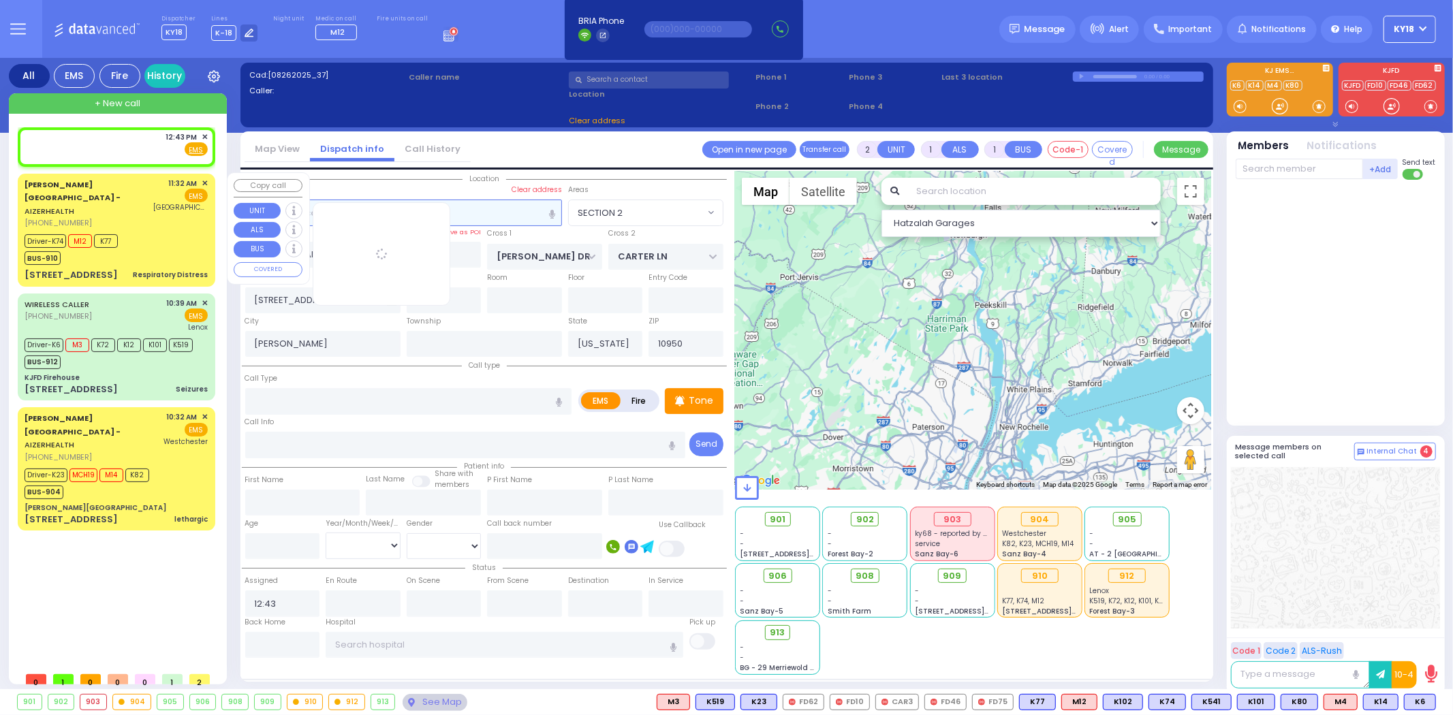
select select
radio input "true"
select select
select select "Hatzalah Garages"
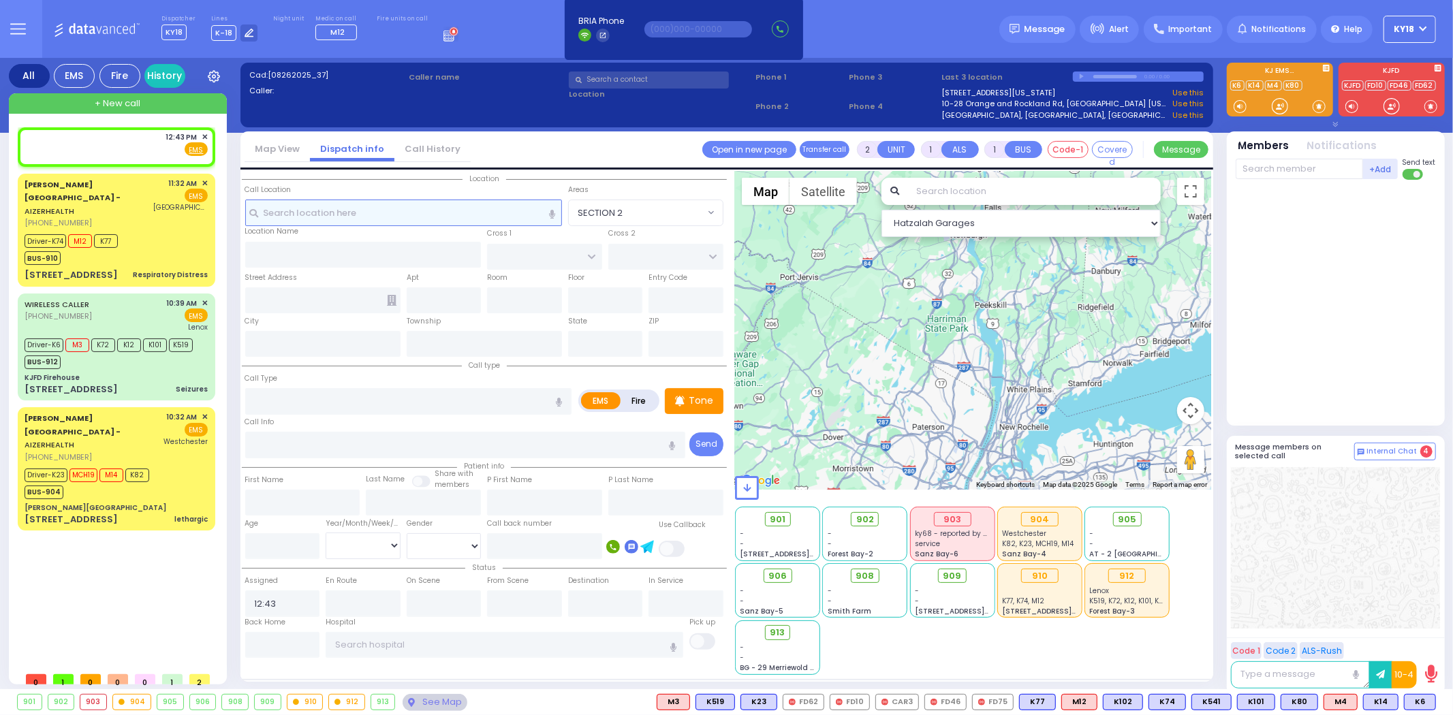
click at [465, 216] on input "text" at bounding box center [403, 213] width 317 height 26
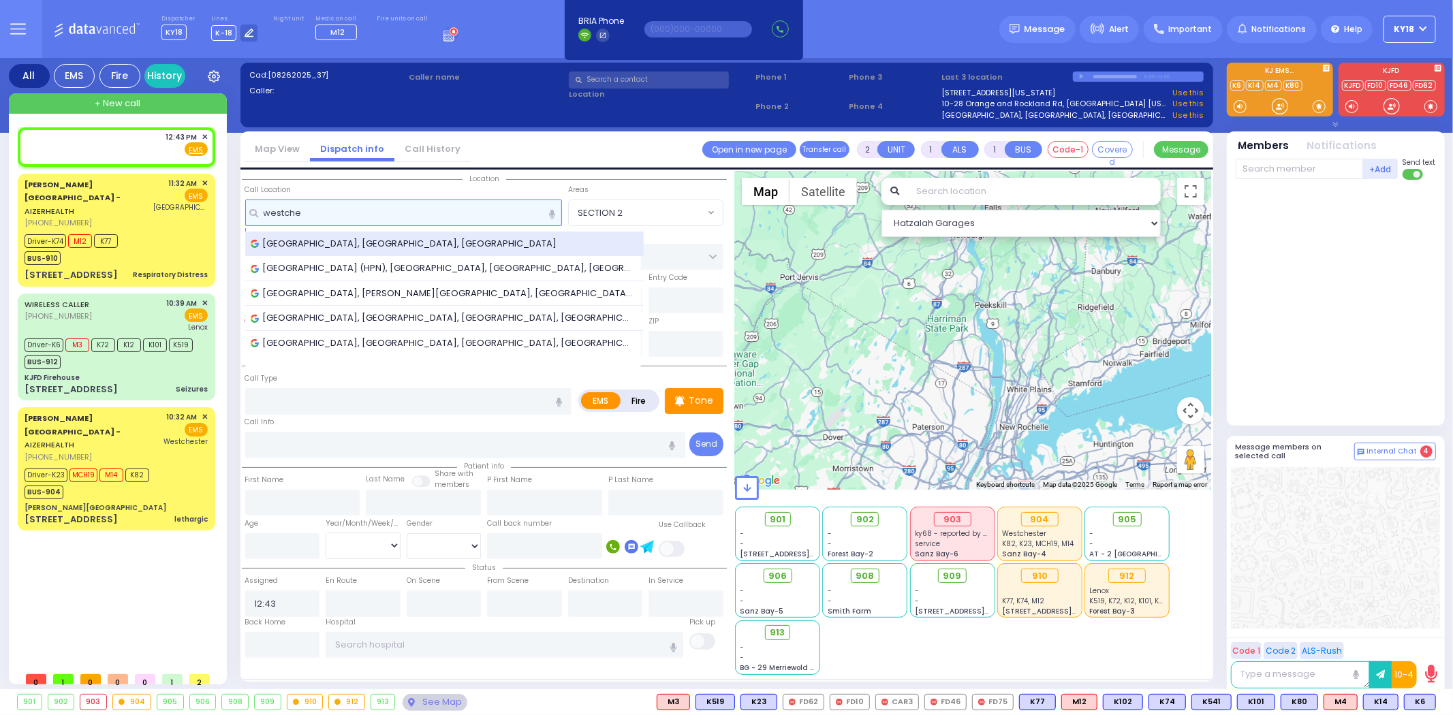
type input "westche"
click at [354, 243] on span "Westchester, NY, USA" at bounding box center [406, 244] width 311 height 14
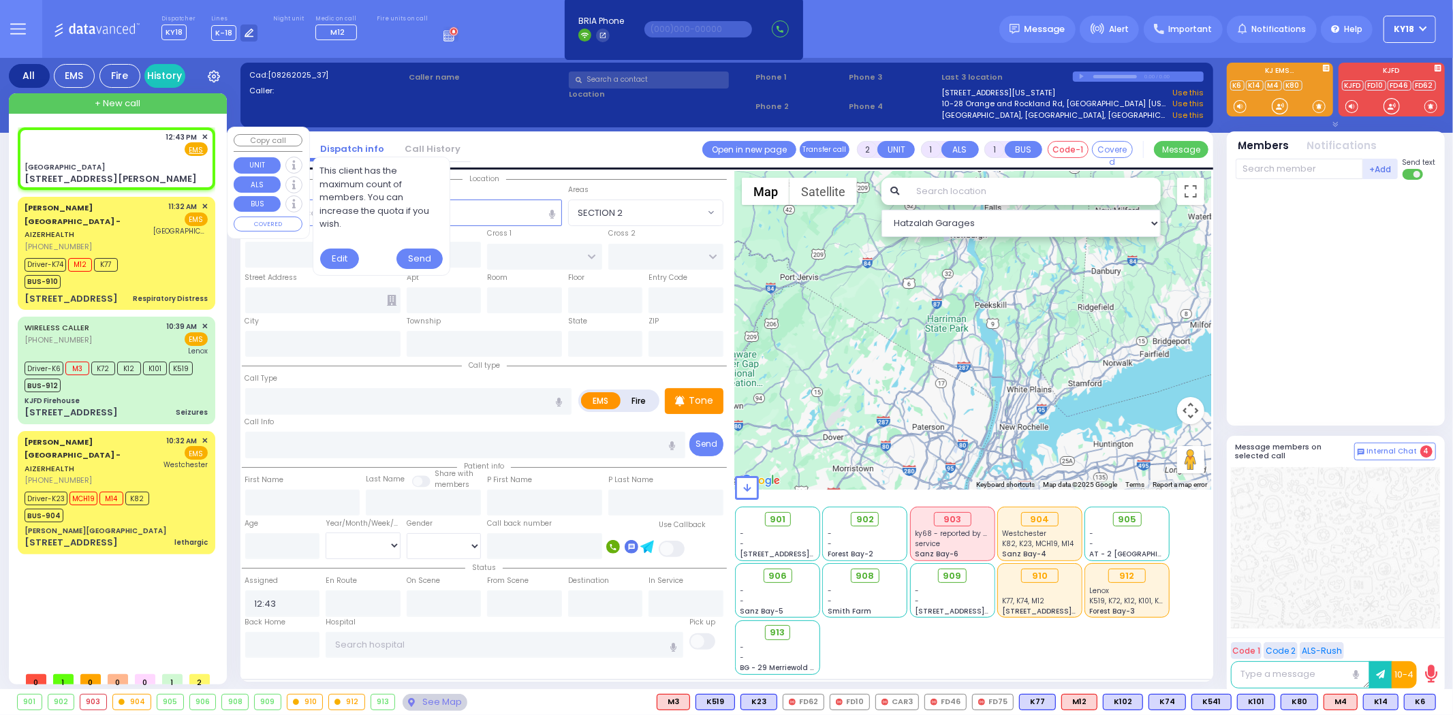
select select
radio input "true"
select select
click at [161, 148] on div "12:43 PM ✕ Fire EMS" at bounding box center [116, 144] width 183 height 25
select select "Hatzalah Garages"
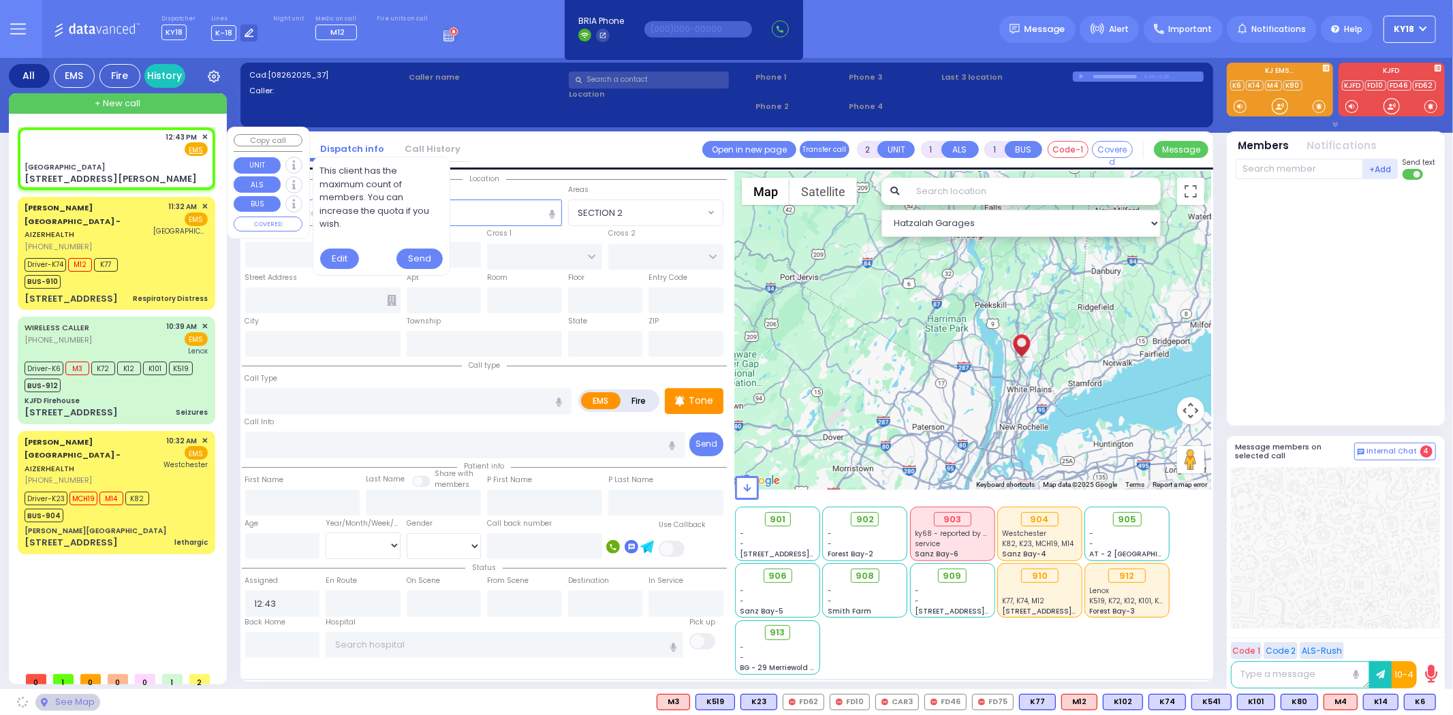
select select
radio input "true"
select select
type input "[GEOGRAPHIC_DATA]"
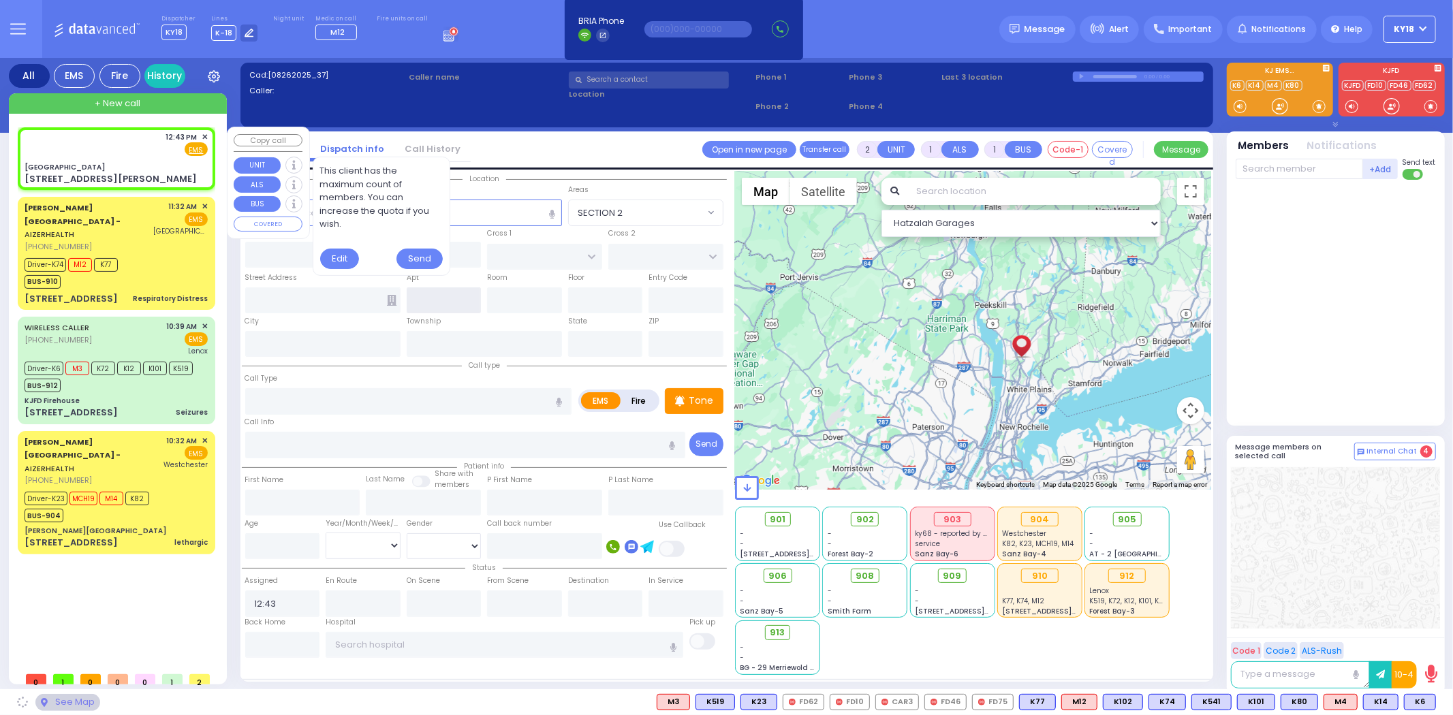
type input "[STREET_ADDRESS][PERSON_NAME]"
type input "[GEOGRAPHIC_DATA]"
type input "[US_STATE]"
type input "10570"
select select "Hatzalah Garages"
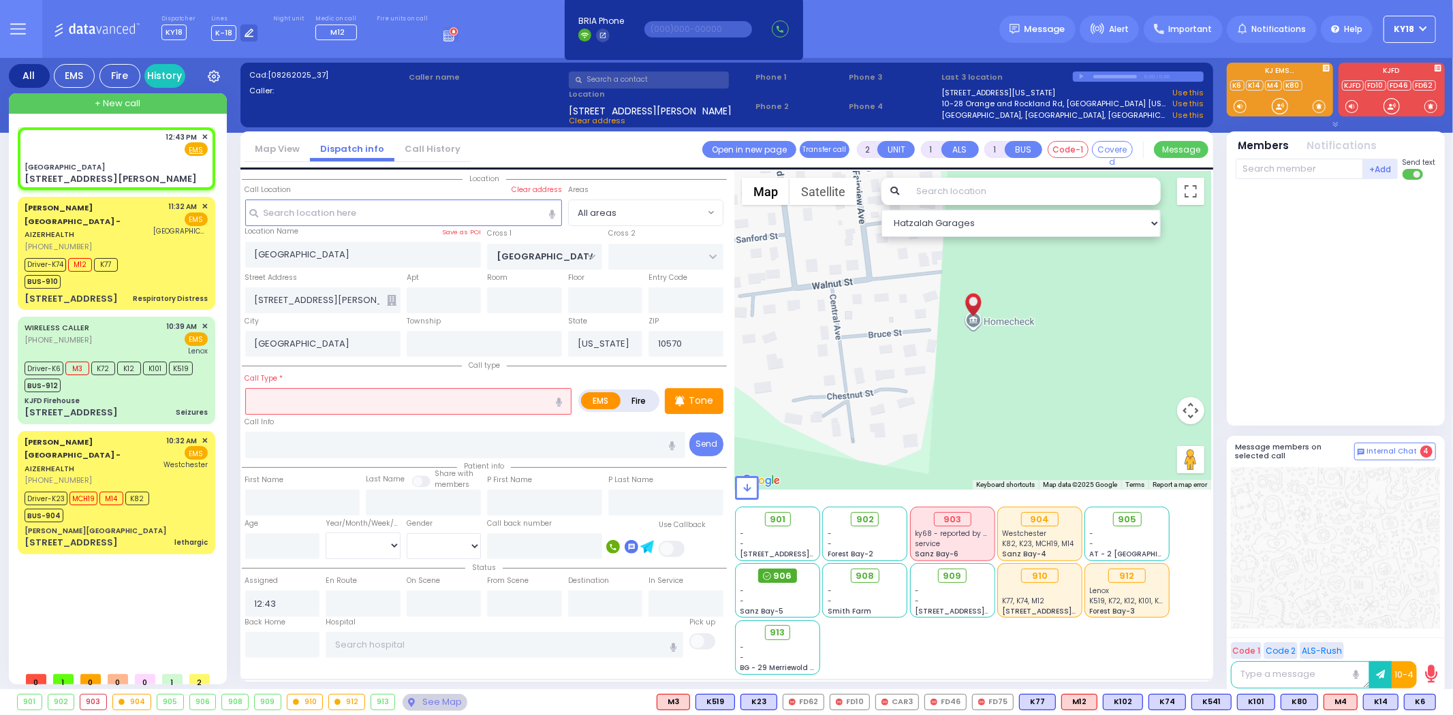
click at [773, 571] on div "906" at bounding box center [777, 576] width 39 height 15
select select
radio input "true"
select select
type input "12:43"
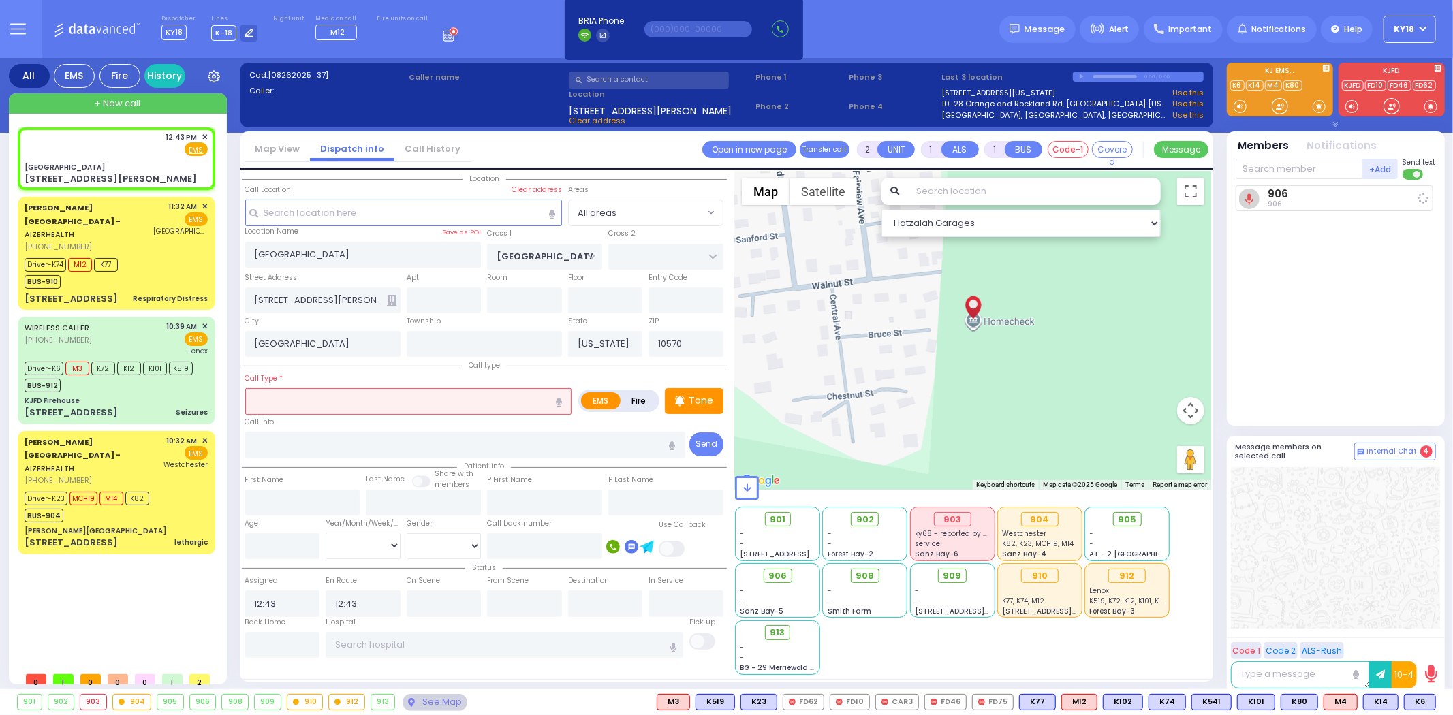
select select "Hatzalah Garages"
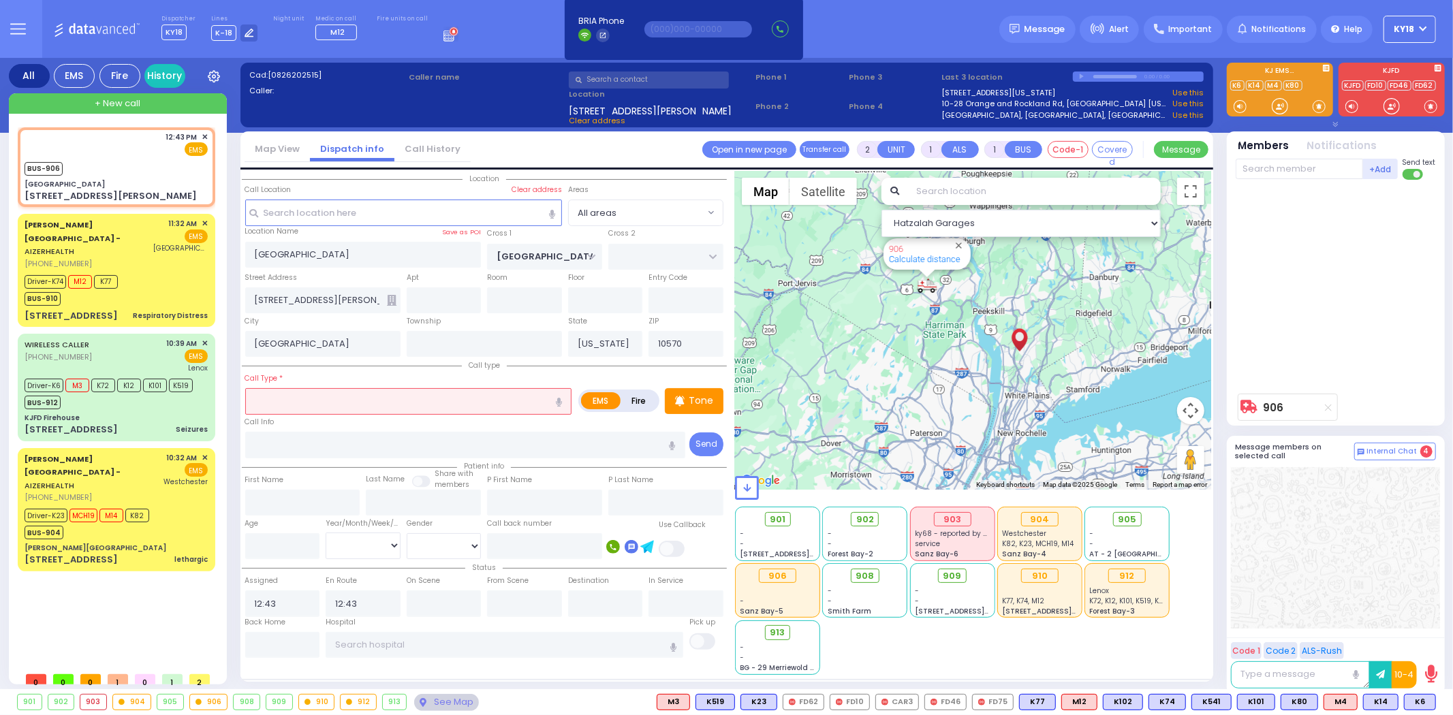
click at [559, 400] on icon "button" at bounding box center [559, 402] width 6 height 9
type input "special assignment"
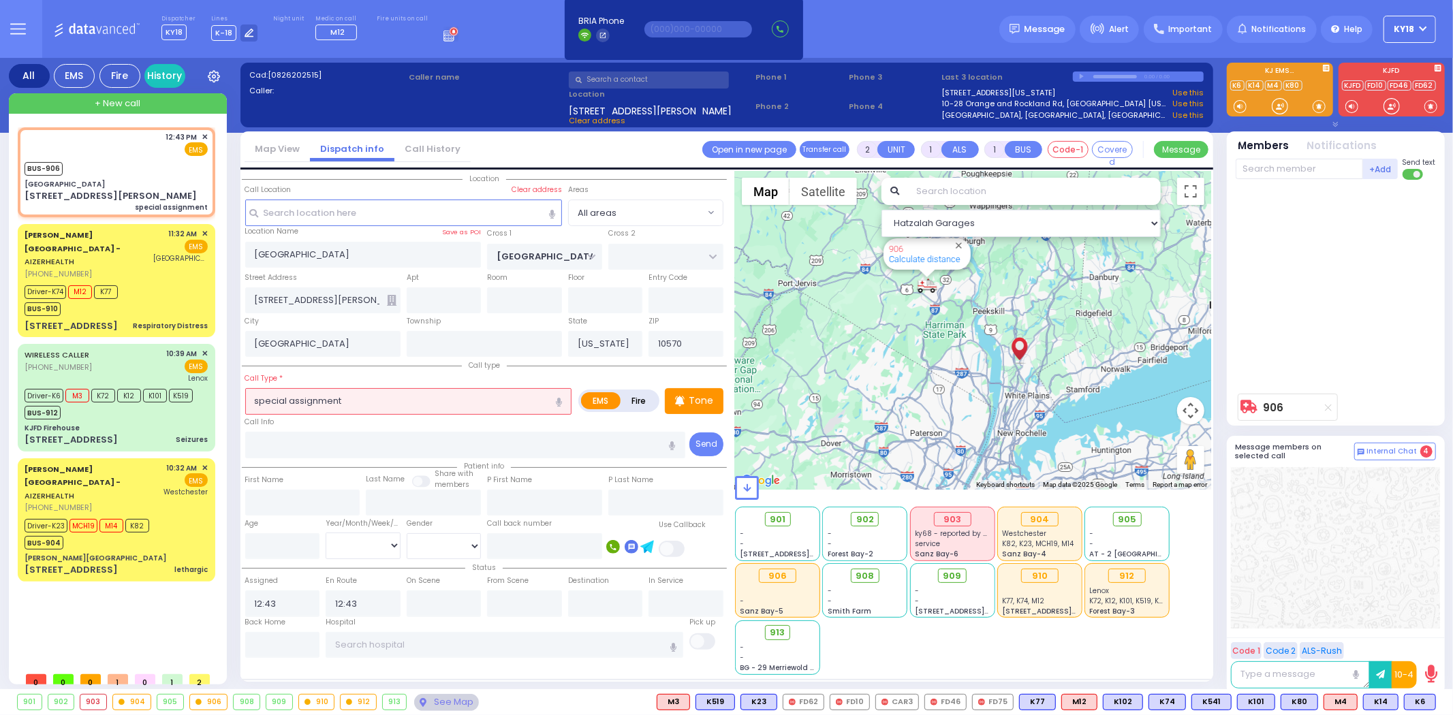
select select
radio input "true"
select select
select select "Hatzalah Garages"
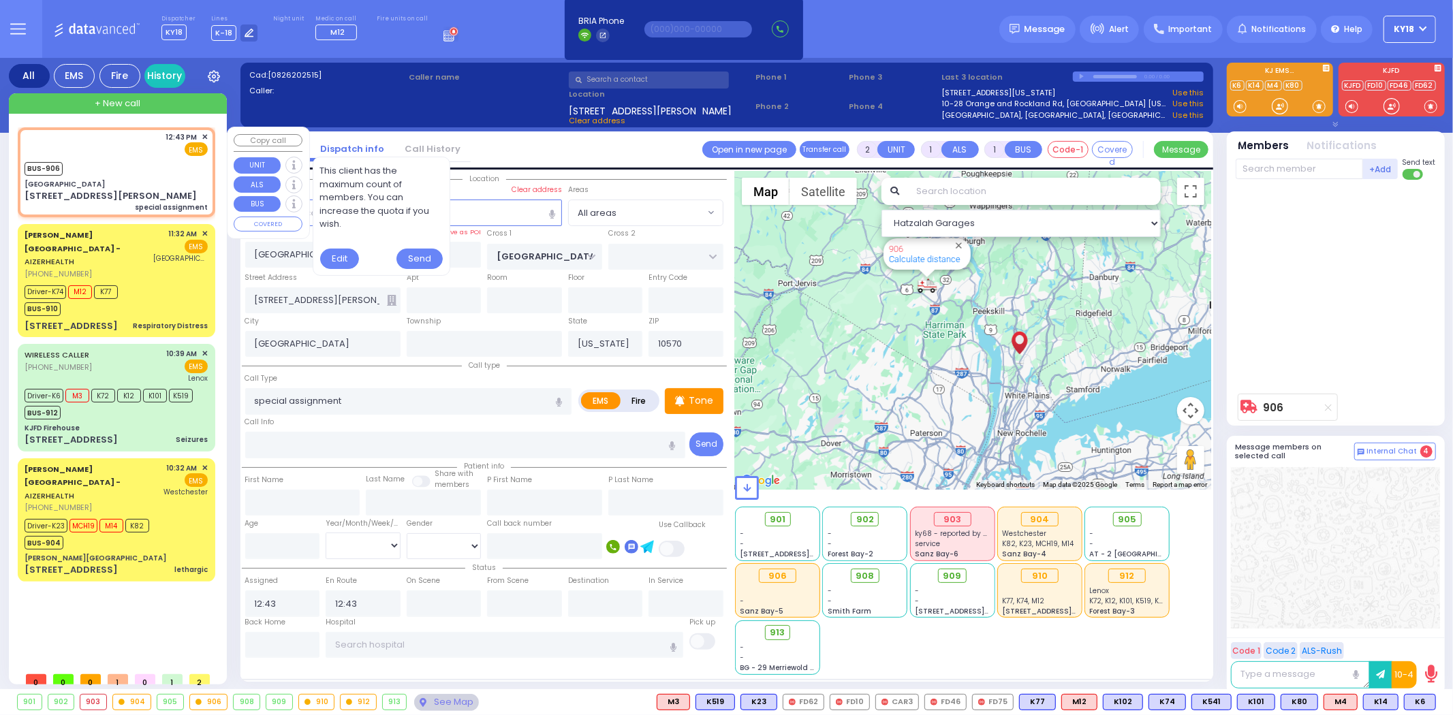
click at [164, 202] on div "special assignment" at bounding box center [171, 207] width 73 height 10
select select
radio input "true"
select select
select select "Hatzalah Garages"
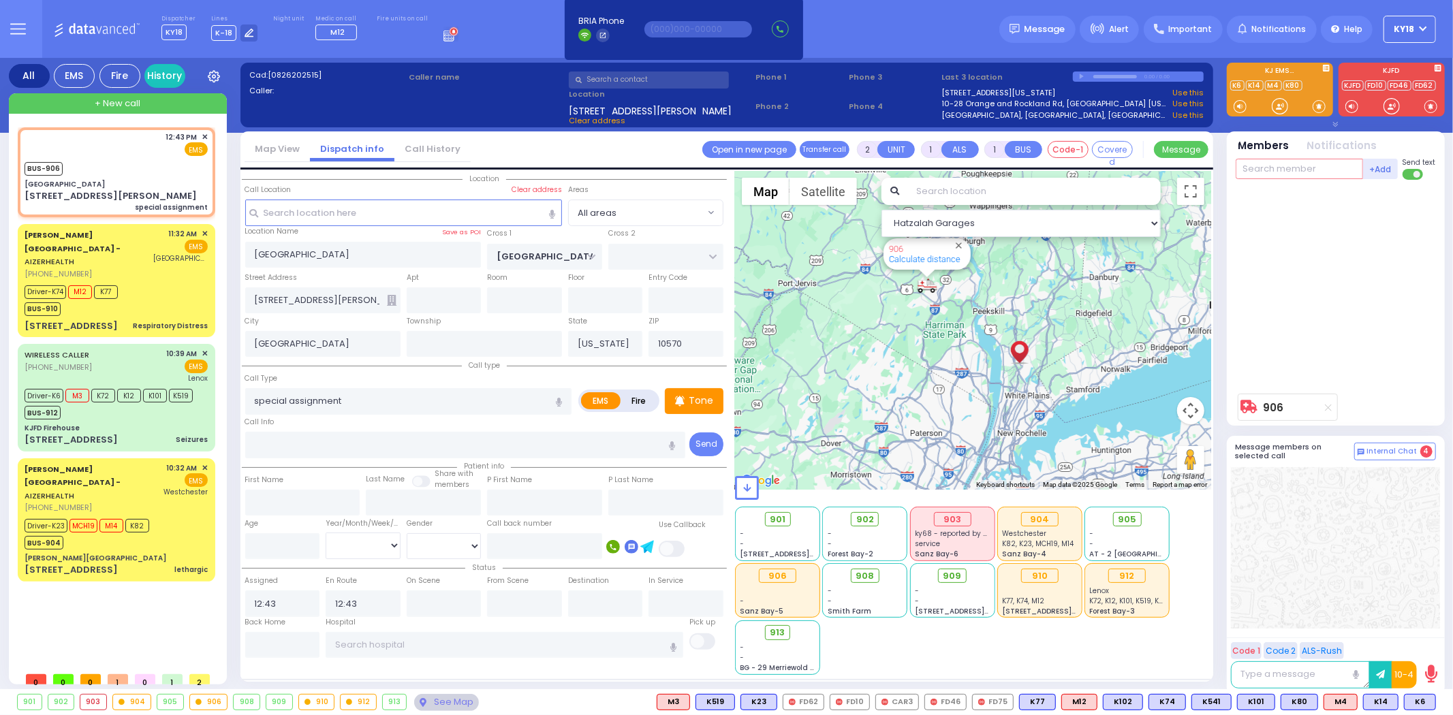
click at [1284, 175] on input "text" at bounding box center [1299, 169] width 127 height 20
click at [1409, 172] on span at bounding box center [1414, 174] width 22 height 11
click at [722, 168] on input "checkbox" at bounding box center [722, 168] width 0 height 0
click at [1340, 173] on input "text" at bounding box center [1299, 169] width 127 height 20
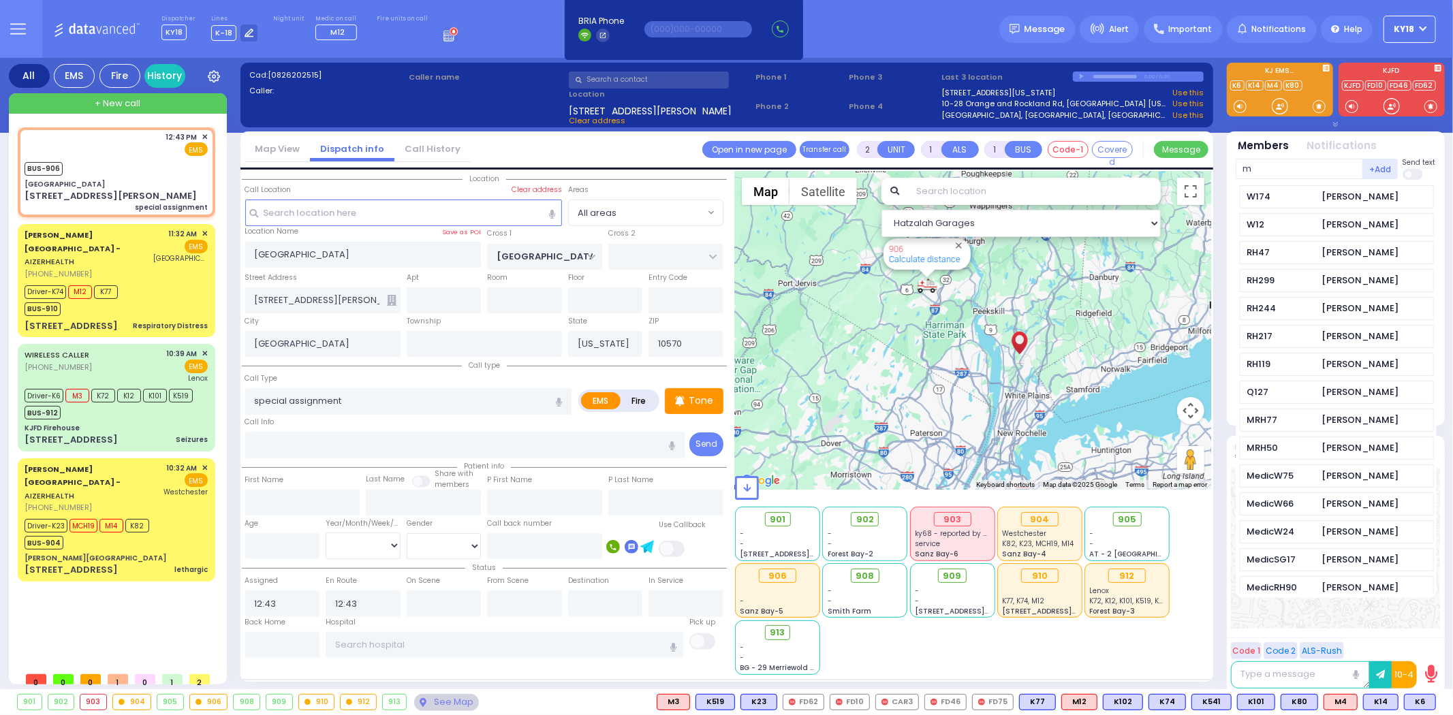
click at [1417, 170] on span at bounding box center [1414, 174] width 22 height 11
click at [722, 168] on input "checkbox" at bounding box center [722, 168] width 0 height 0
click at [1312, 166] on input "m" at bounding box center [1299, 169] width 127 height 20
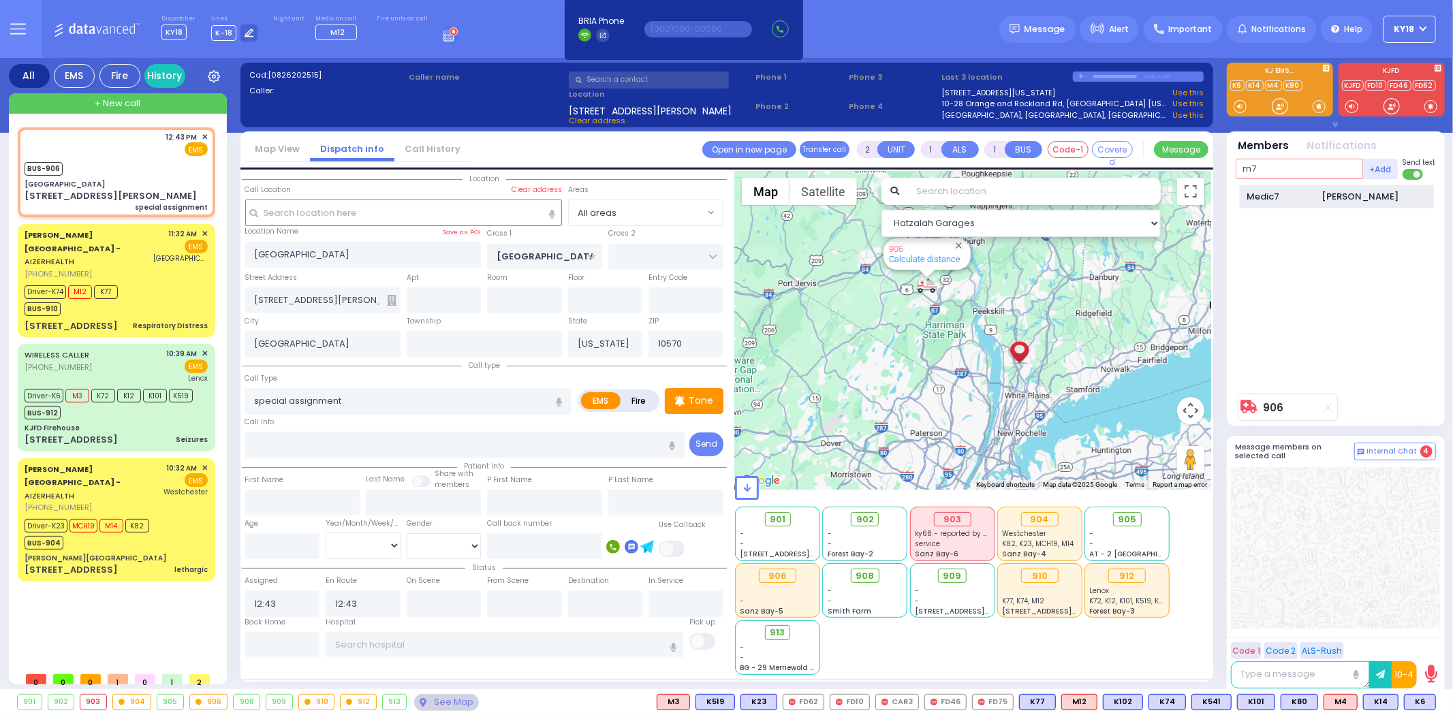
type input "m7"
click at [1306, 191] on div "Medic7" at bounding box center [1282, 197] width 68 height 14
click at [1291, 174] on input "text" at bounding box center [1299, 169] width 127 height 20
select select
radio input "true"
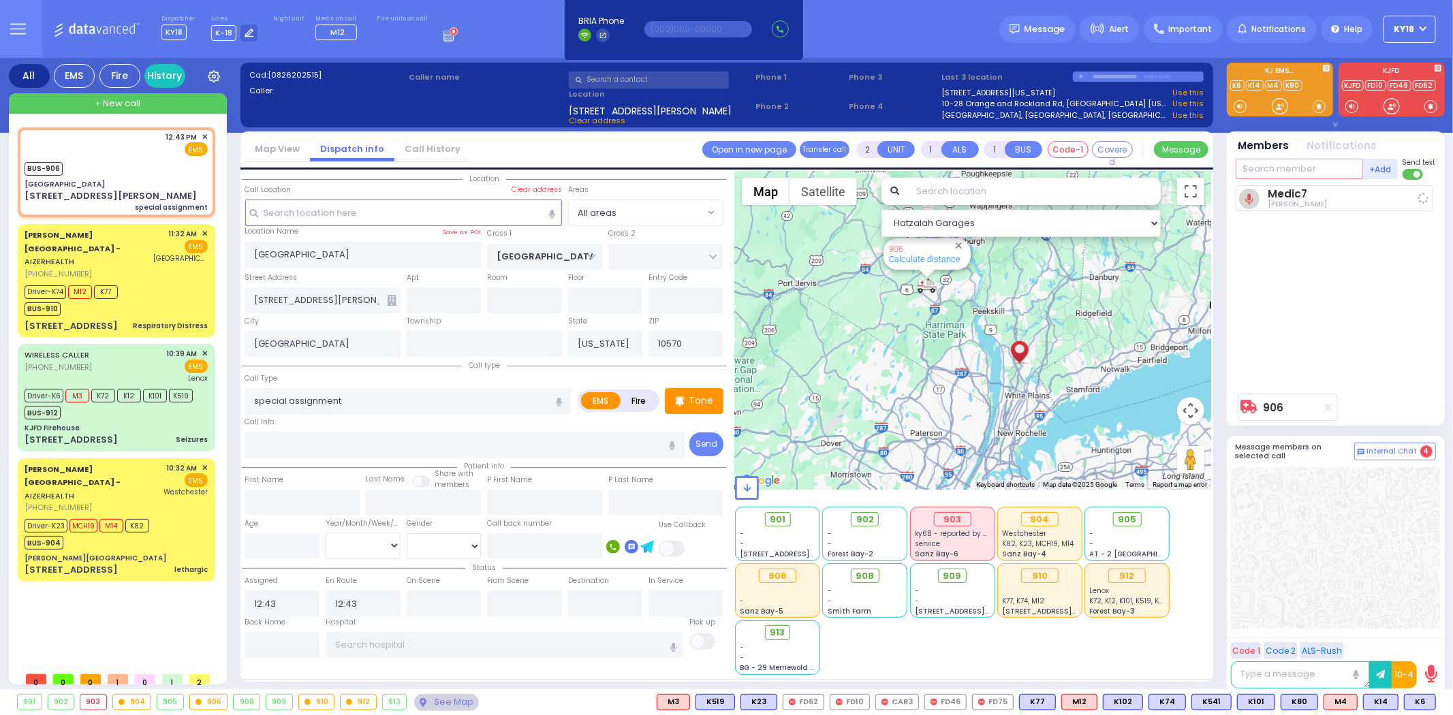
select select
select select "Hatzalah Garages"
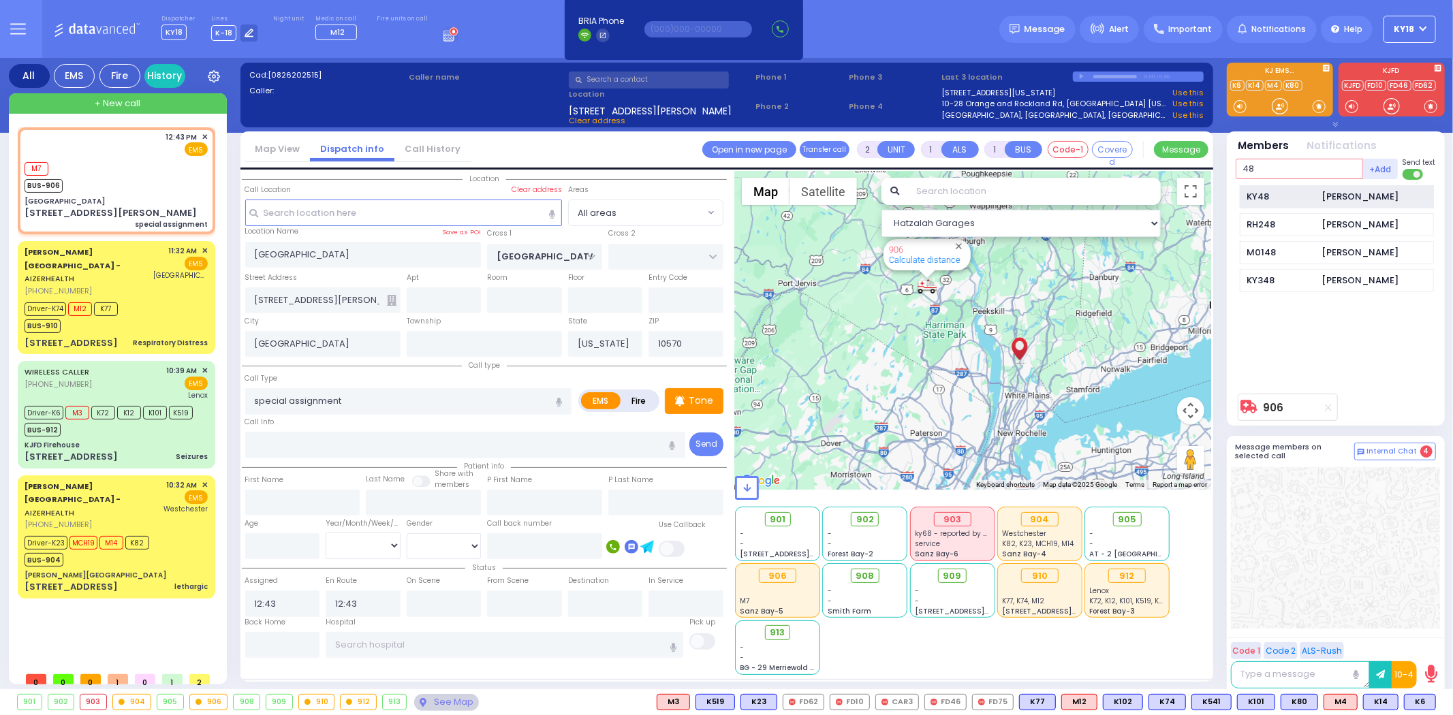
type input "48"
click at [1302, 192] on div "KY48" at bounding box center [1282, 197] width 68 height 14
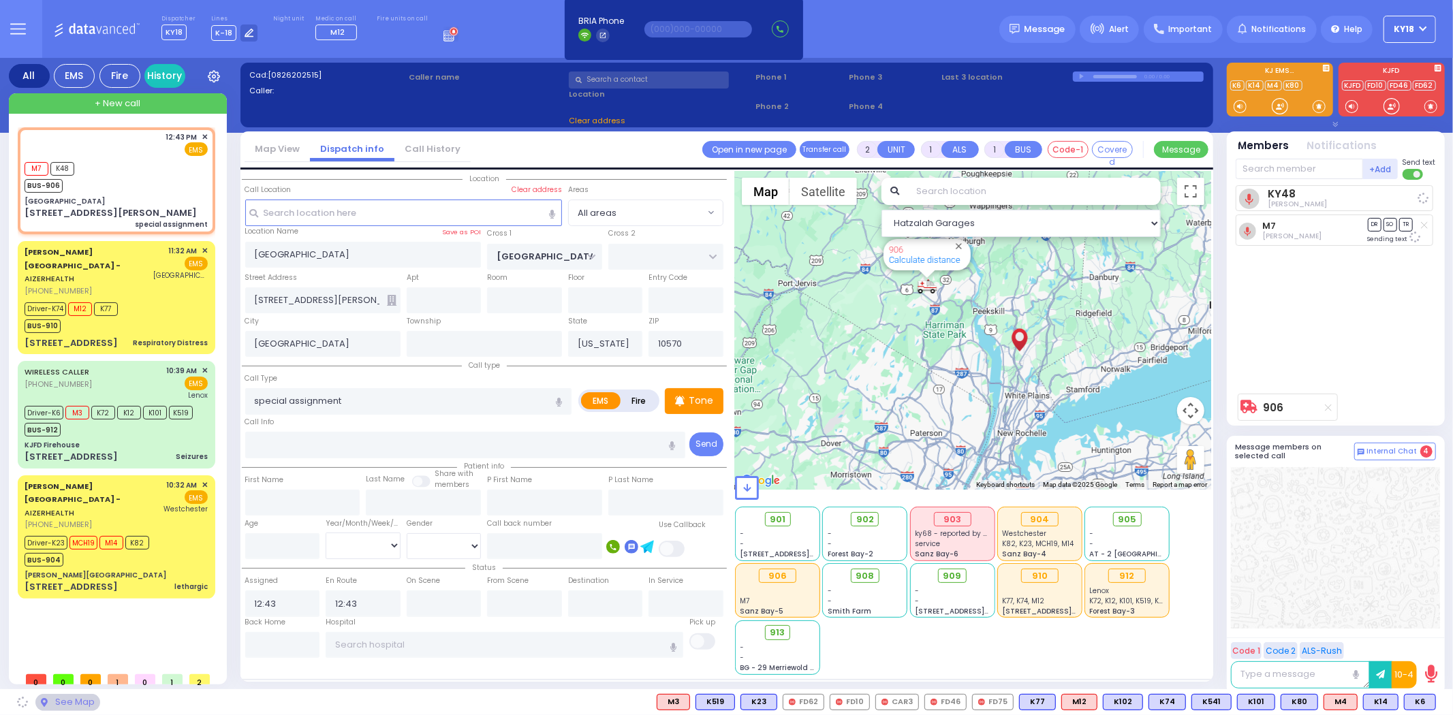
select select
radio input "true"
select select
select select "Hatzalah Garages"
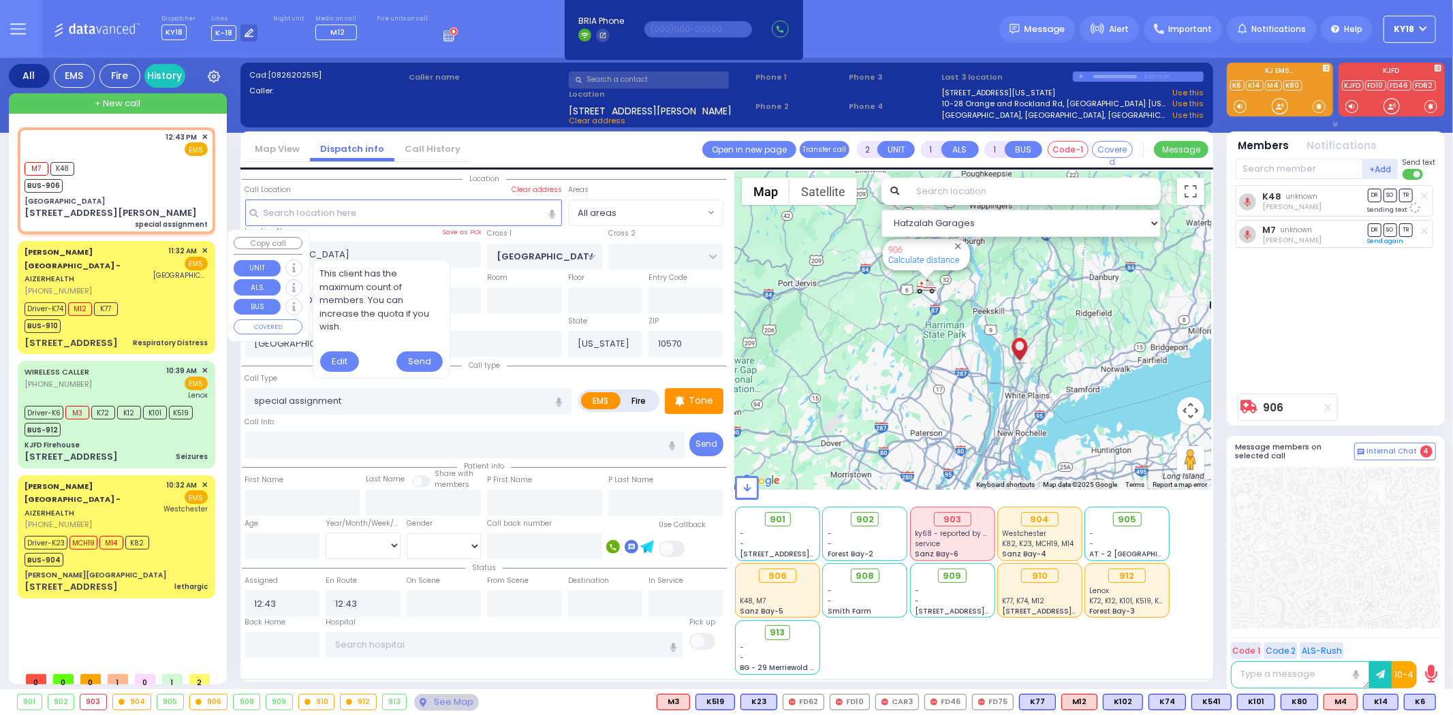
click at [187, 299] on div "Driver-K74 M12 K77 BUS-910" at bounding box center [116, 316] width 183 height 34
type input "6"
select select
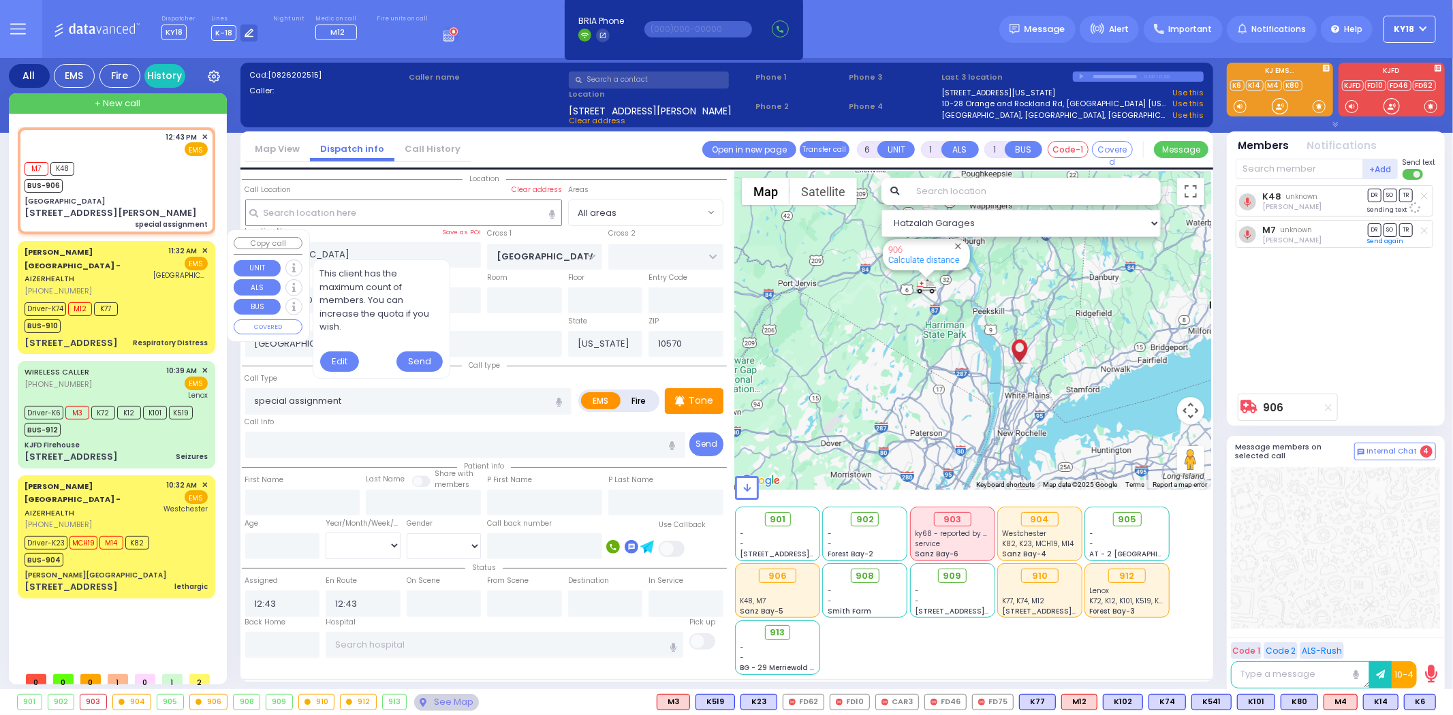
type input "Respiratory Distress"
radio input "true"
type input "Toby"
type input "Wesel"
type input "4"
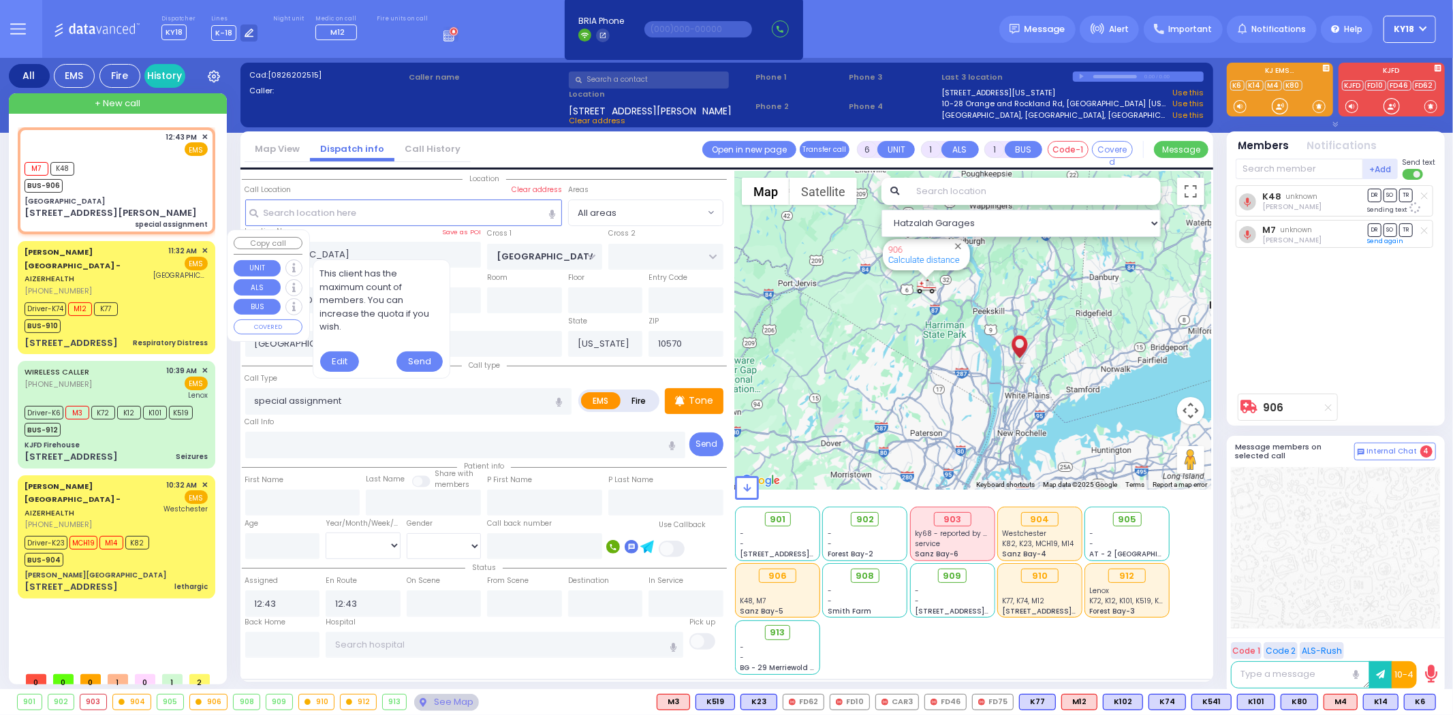
select select "Month"
select select "[DEMOGRAPHIC_DATA]"
type input "11:32"
type input "11:35"
type input "11:38"
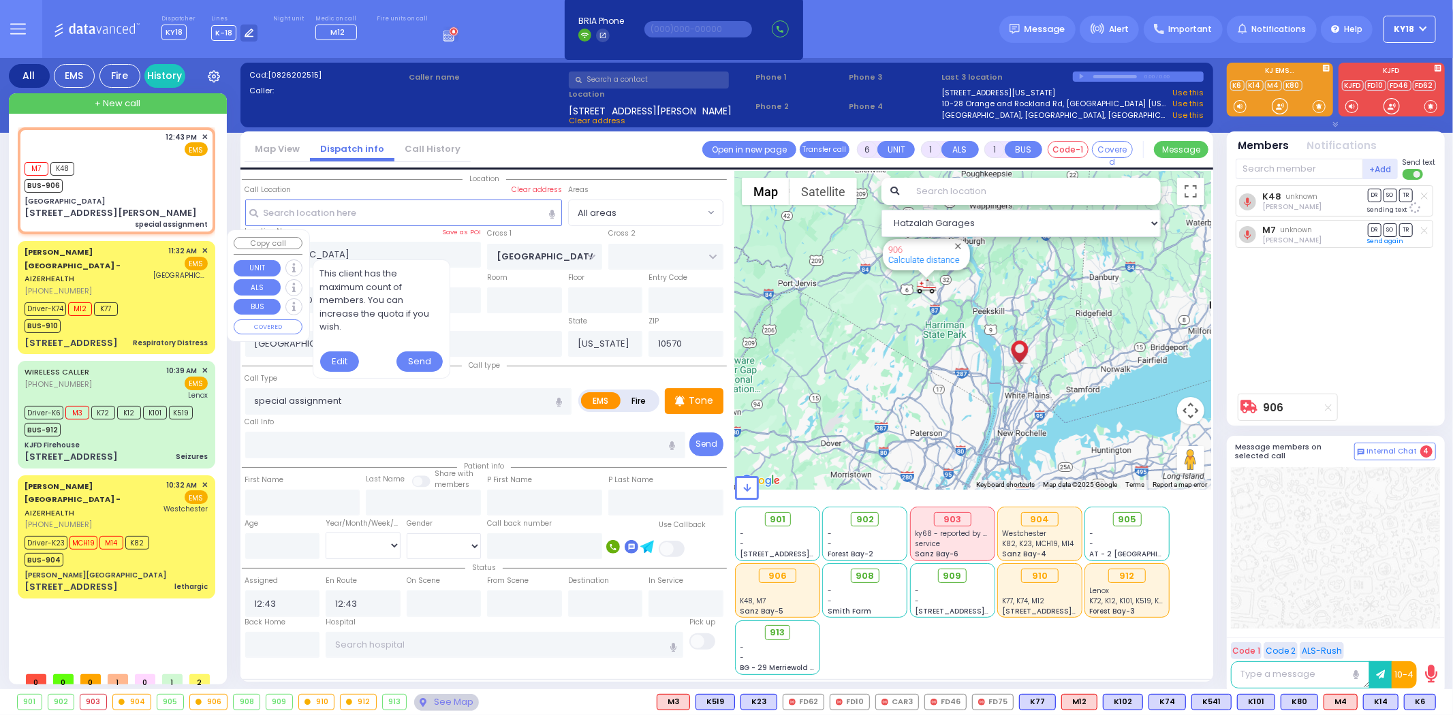
type input "11:58"
type input "[GEOGRAPHIC_DATA]"
select select "Hatzalah Garages"
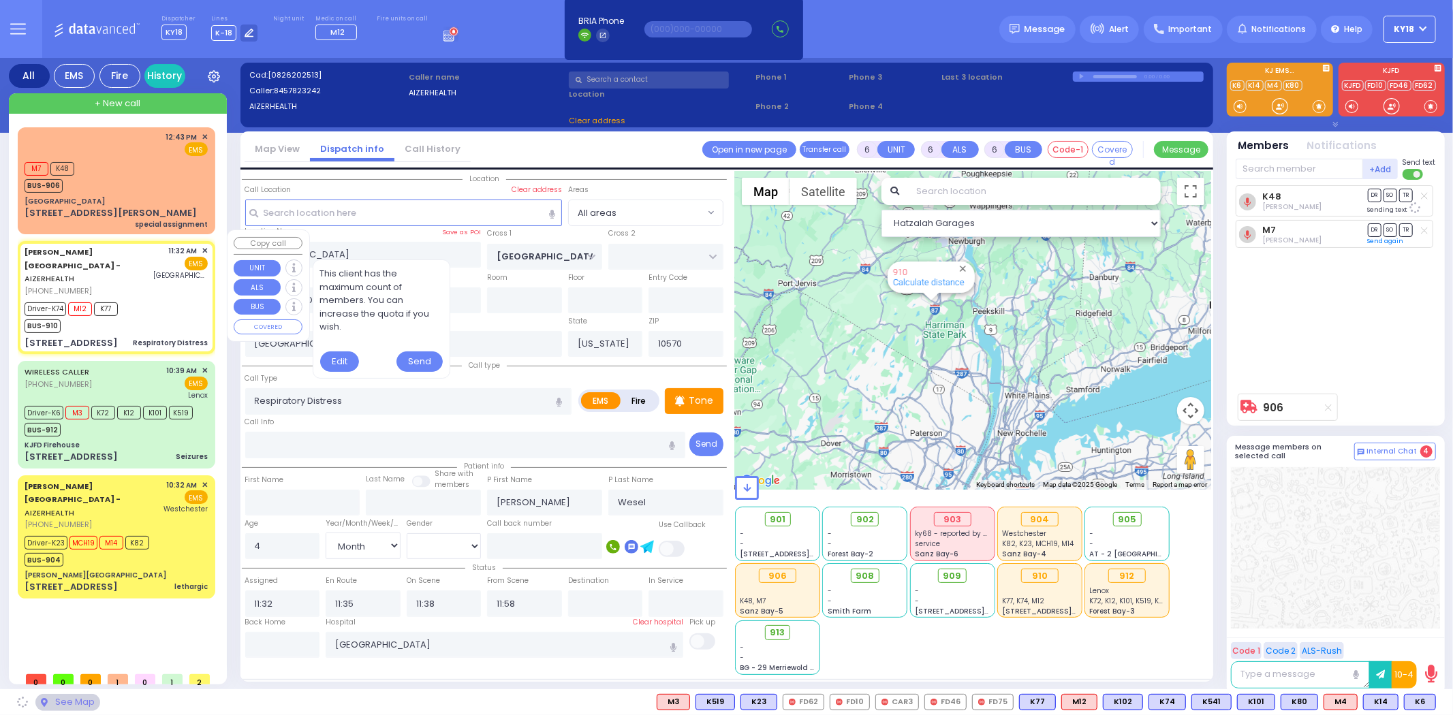
type input "MERON DR"
type input "RATZFERT WAY"
type input "[STREET_ADDRESS]"
type input "2"
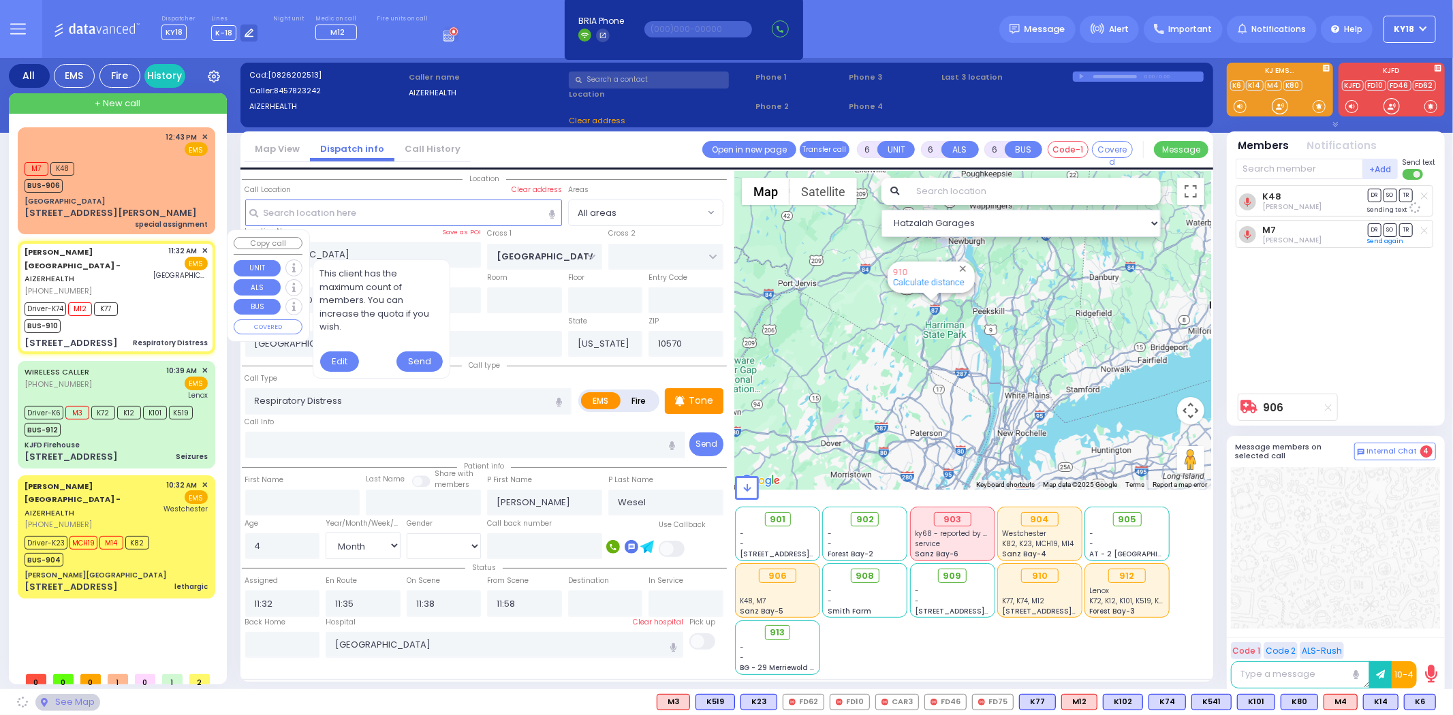
type input "Monroe"
type input "10950"
select select "SECTION 6"
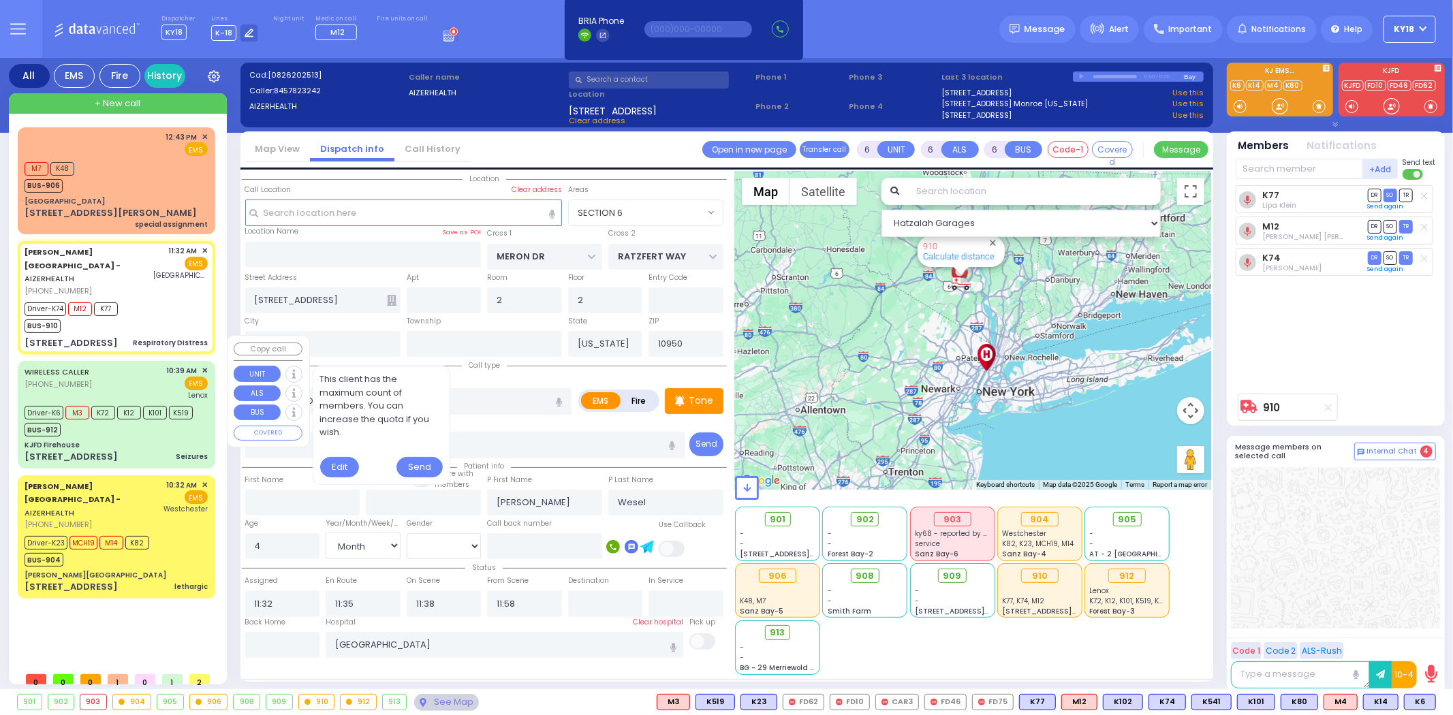
click at [137, 406] on span "K12" at bounding box center [129, 413] width 24 height 14
select select
type input "Seizures"
radio input "true"
type input "Mordechai"
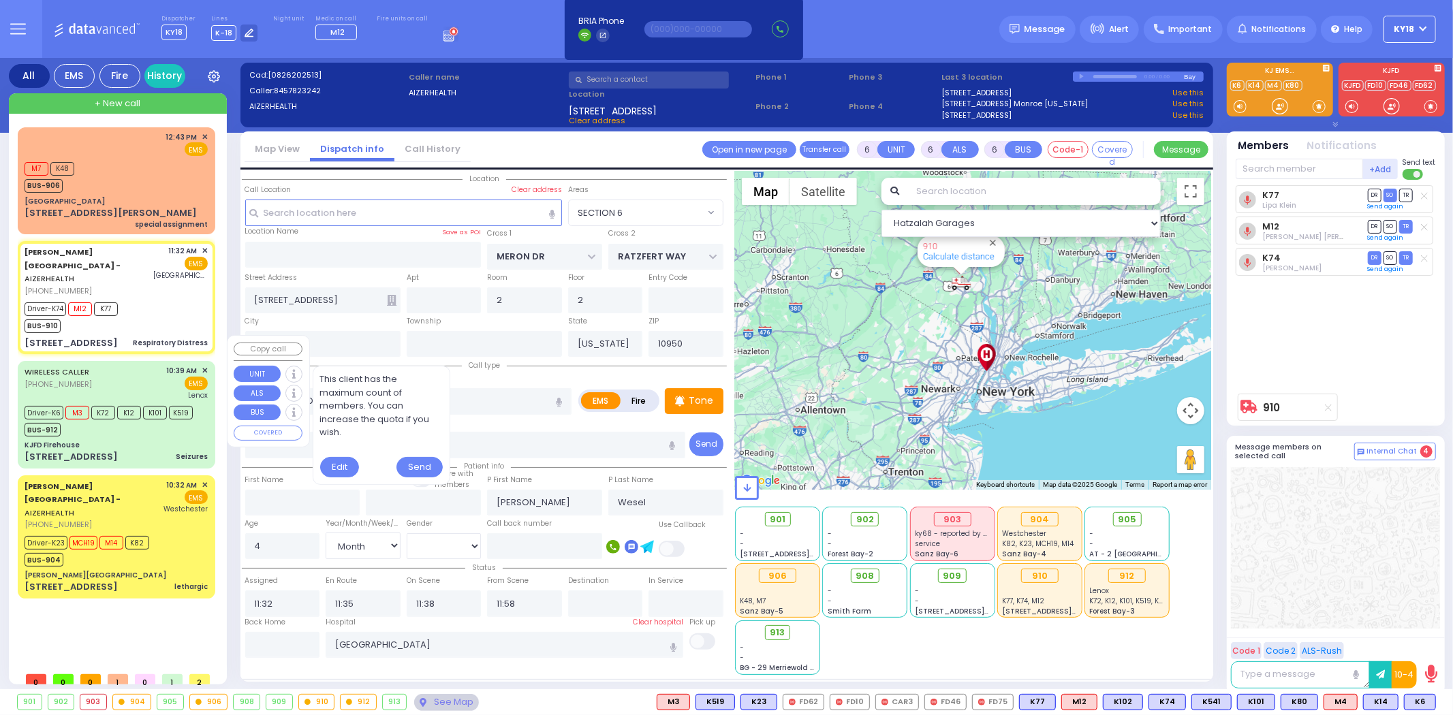
type input "Verthaimer"
type input "22"
select select "Year"
select select "[DEMOGRAPHIC_DATA]"
type input "10:39"
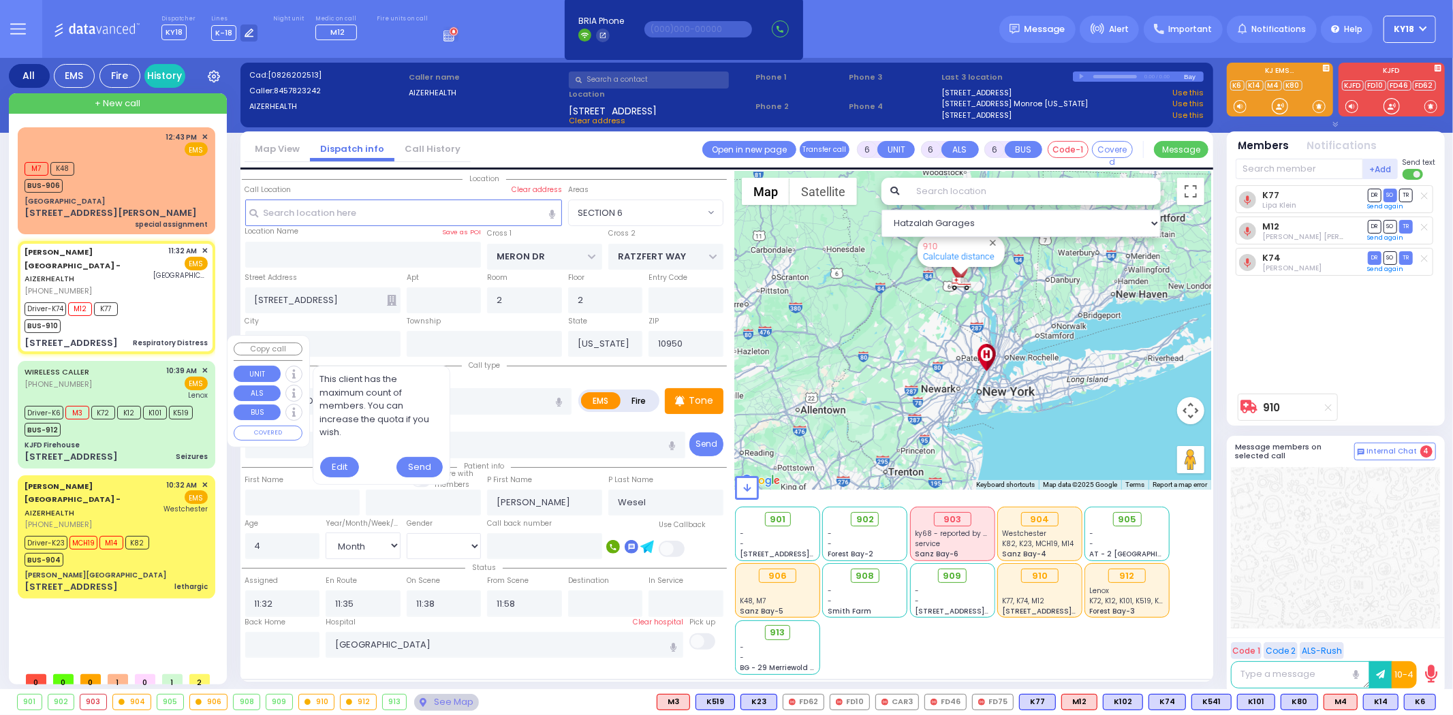
type input "10:43"
type input "10:44"
type input "11:15"
type input "Lenox Hill Hospital"
select select "Hatzalah Garages"
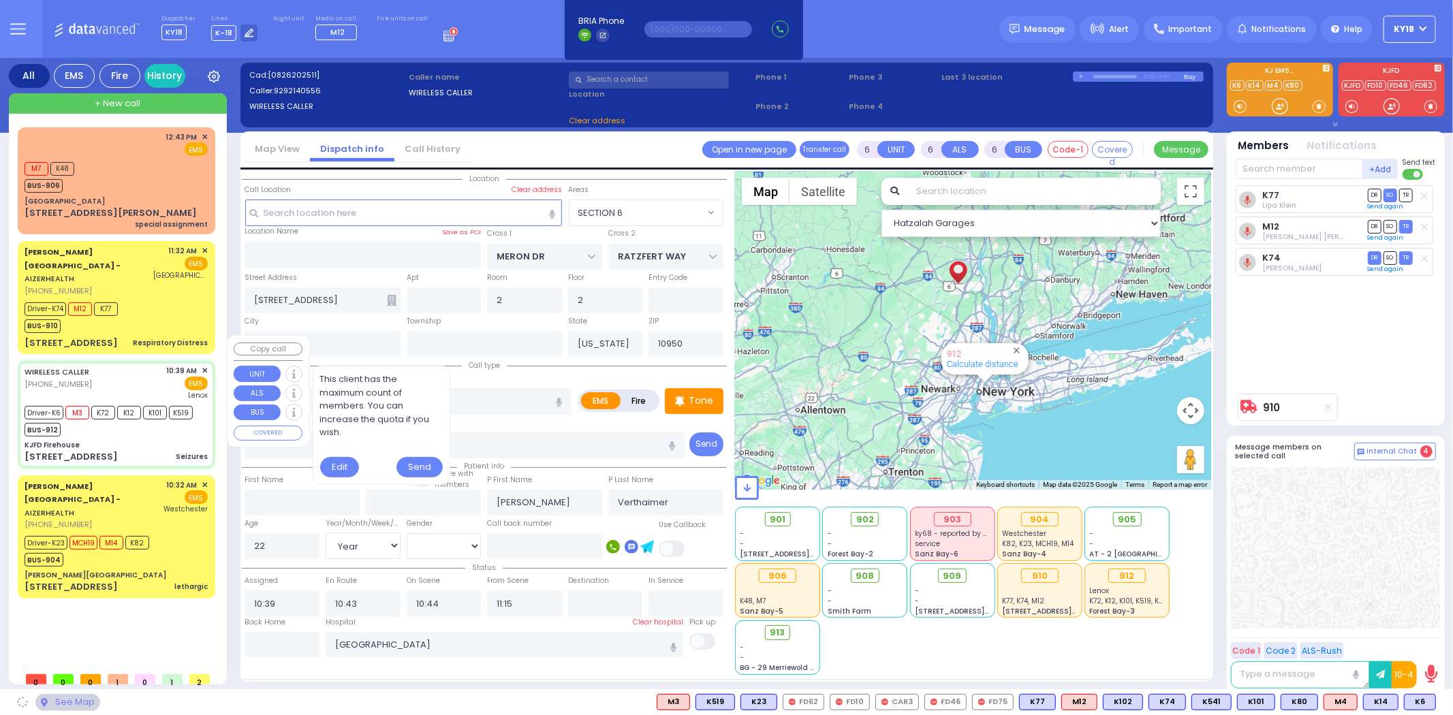
type input "KJFD Firehouse"
type input "SEVEN SPRINGS MOUNTAIN RD"
type input "KARLSBURG RD"
type input "[STREET_ADDRESS]"
select select "SECTION 5"
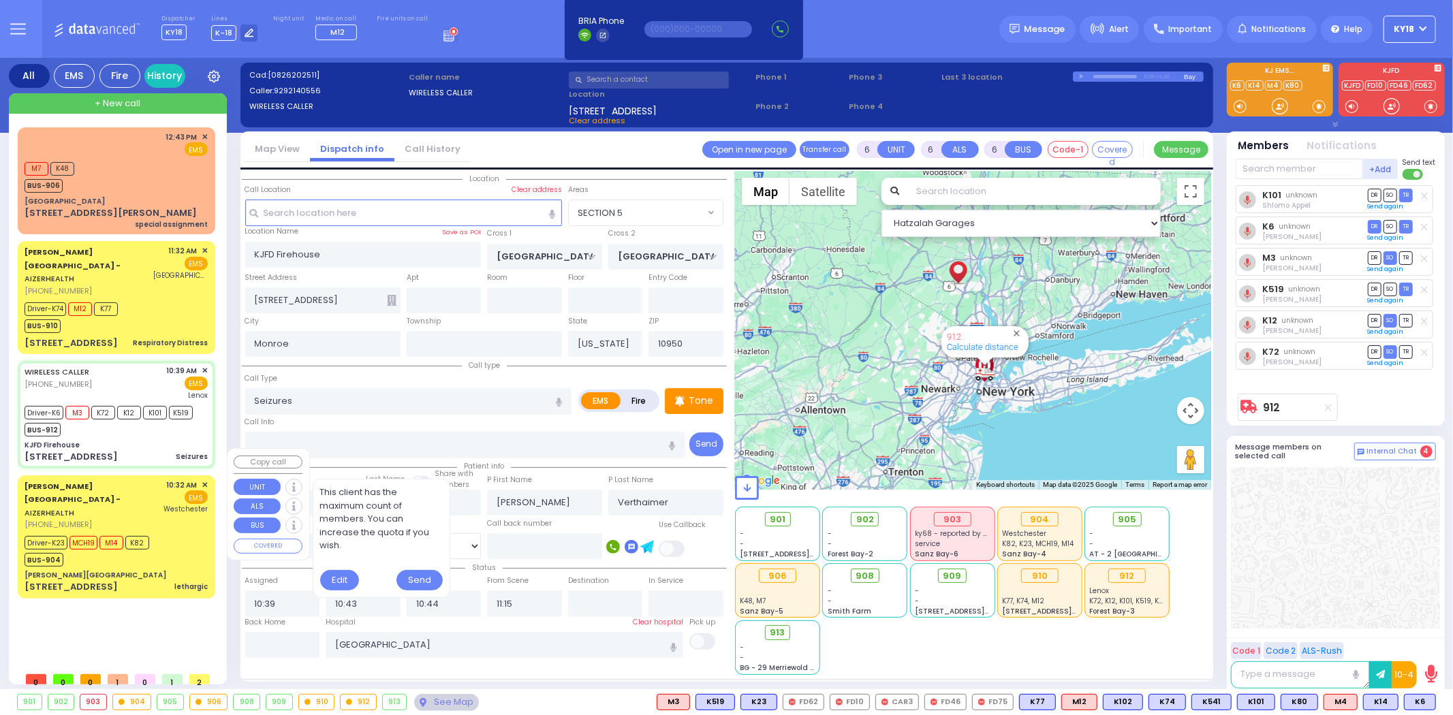
click at [134, 536] on span "K82" at bounding box center [137, 543] width 24 height 14
select select
type input "lethargic"
radio input "true"
type input "Wolf"
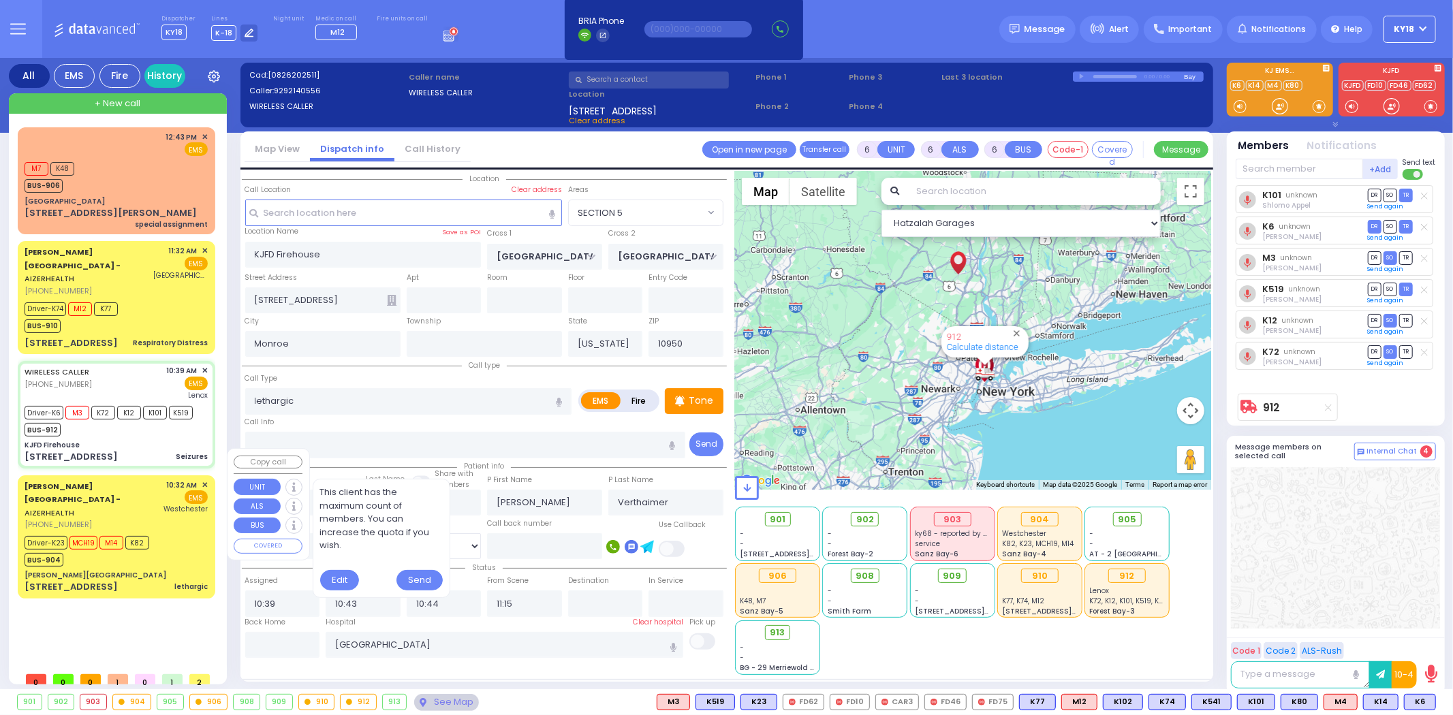
type input "Weinstock"
type input "13"
select select "Year"
select select "[DEMOGRAPHIC_DATA]"
type input "10:32"
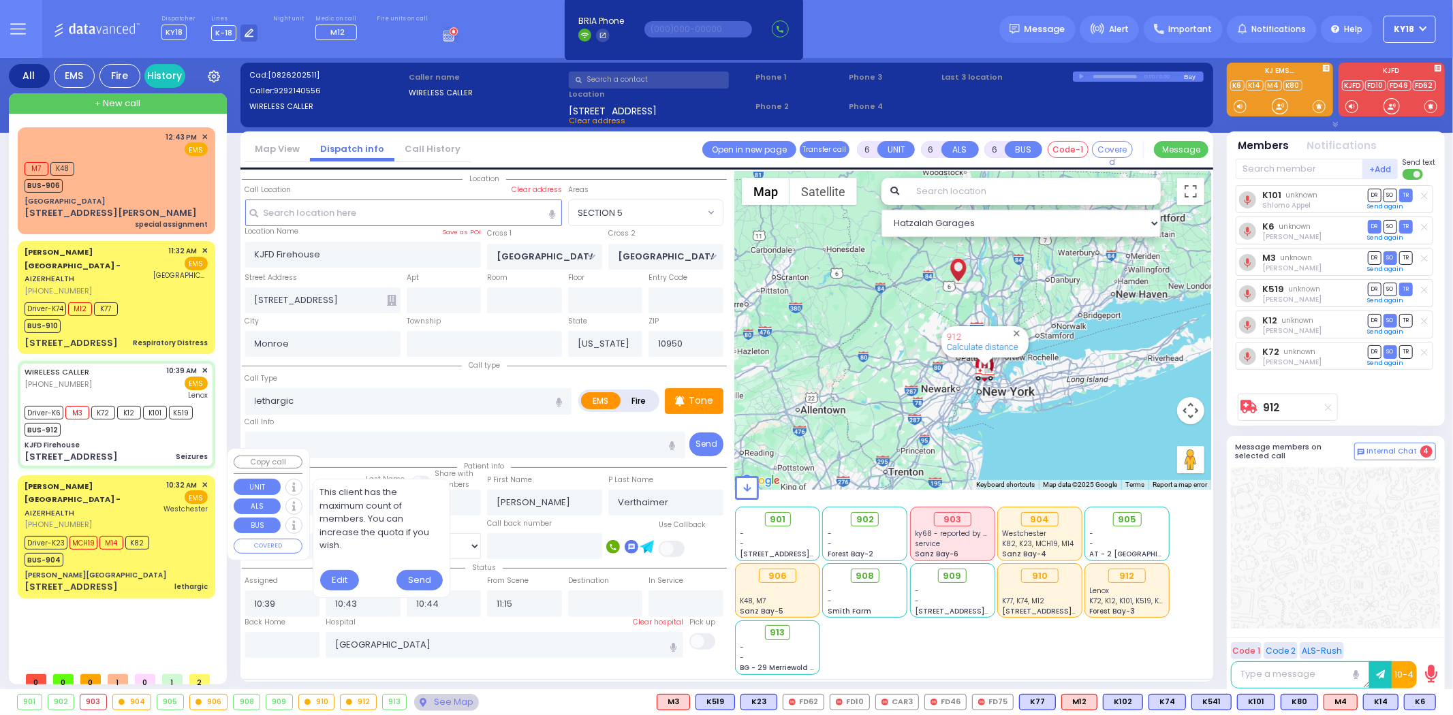
type input "10:38"
type input "10:40"
type input "11:14"
type input "11:48"
type input "12:10"
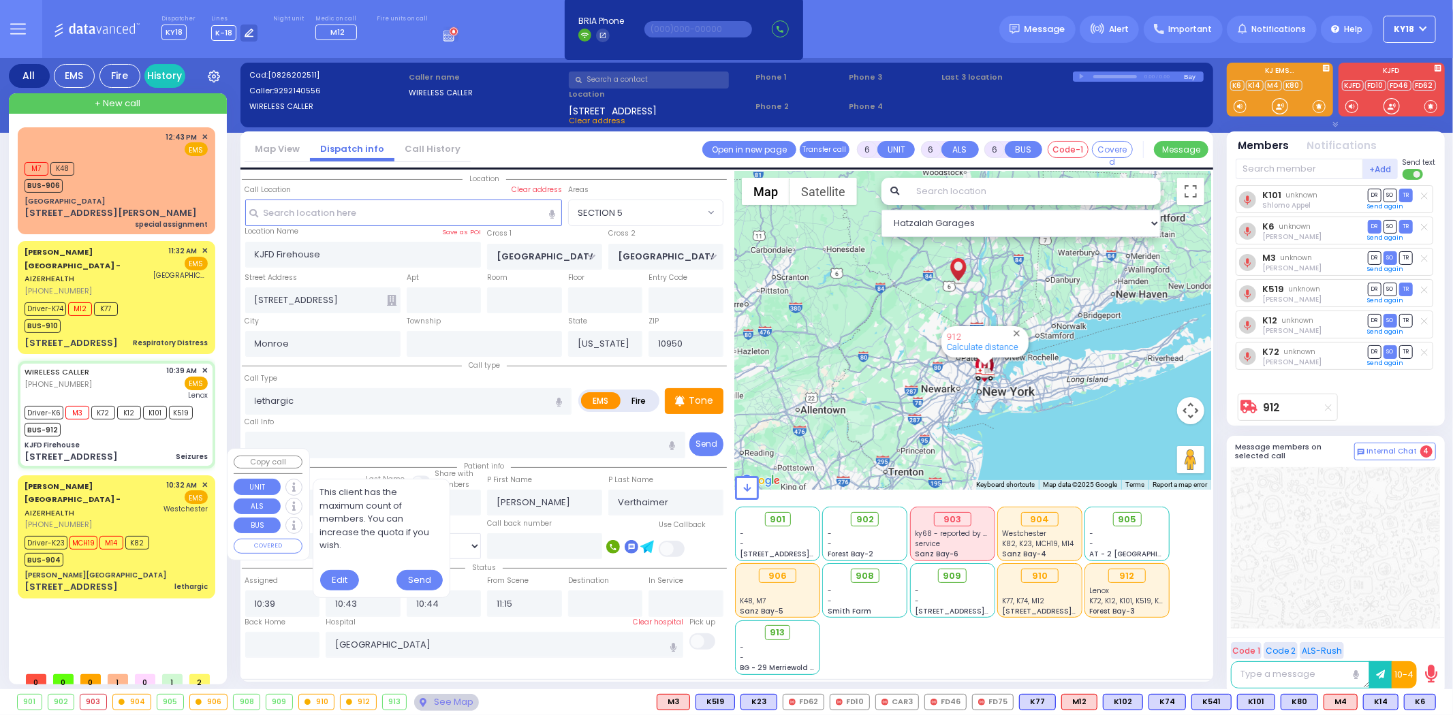
type input "Westchester Medical Center-Woods Road"
select select "Hatzalah Garages"
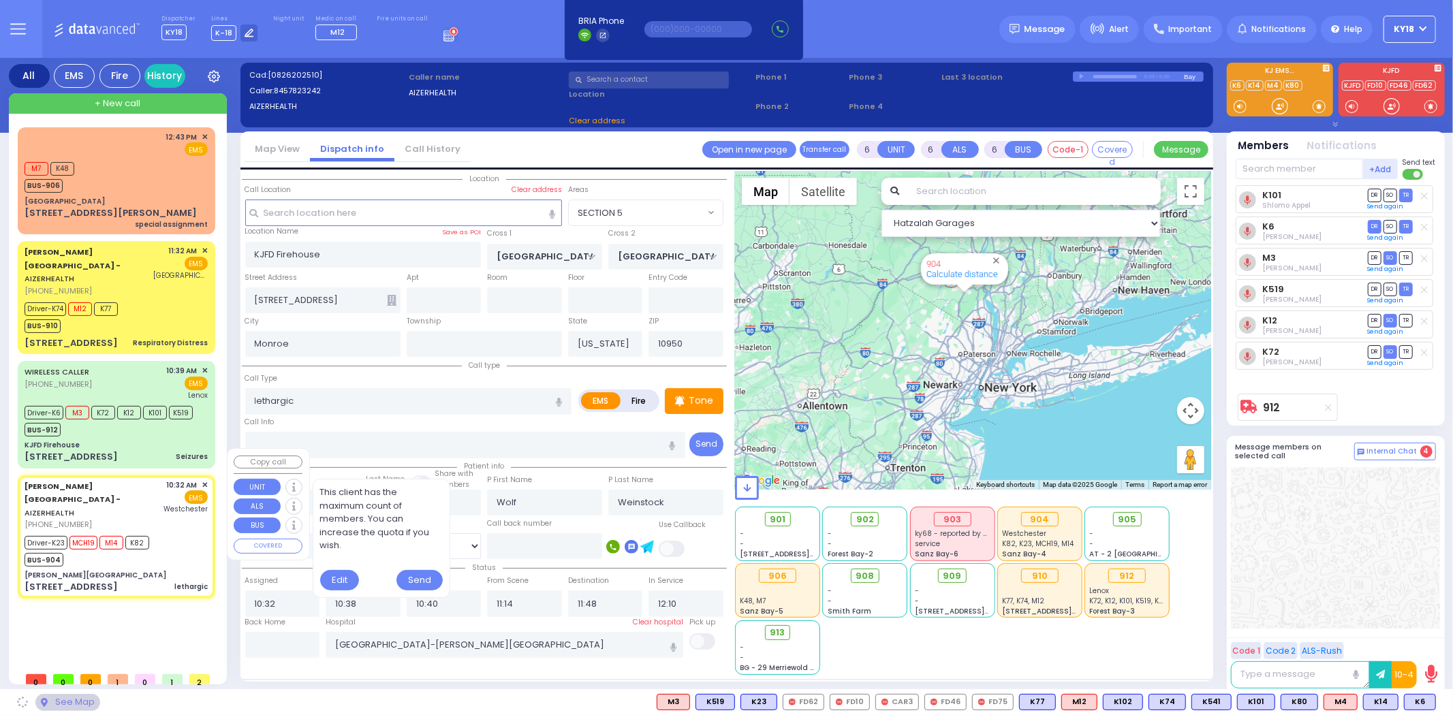
type input "Aizer Health Center"
type input "VAN BUREN DR"
type input "CARTER LN"
type input "49 Forest Road"
type input "Kiryas Joel"
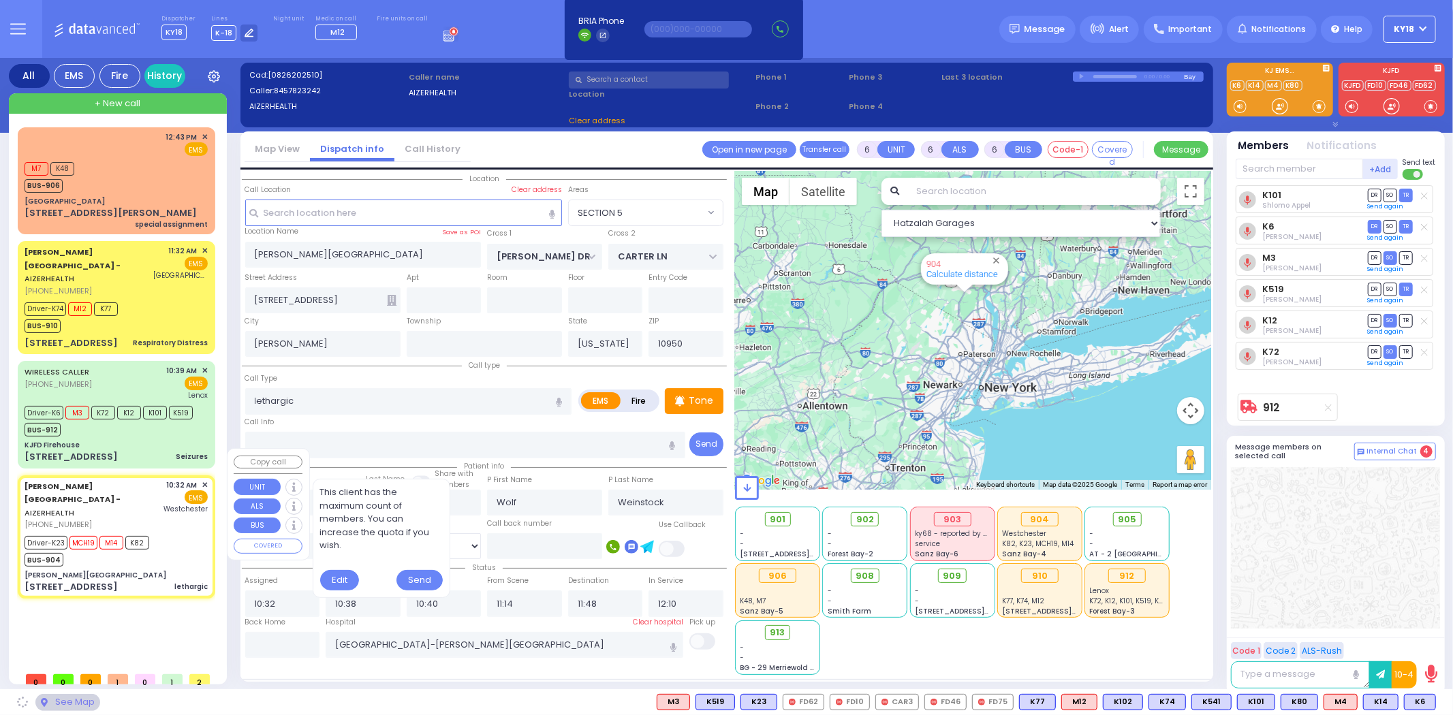
select select "SECTION 2"
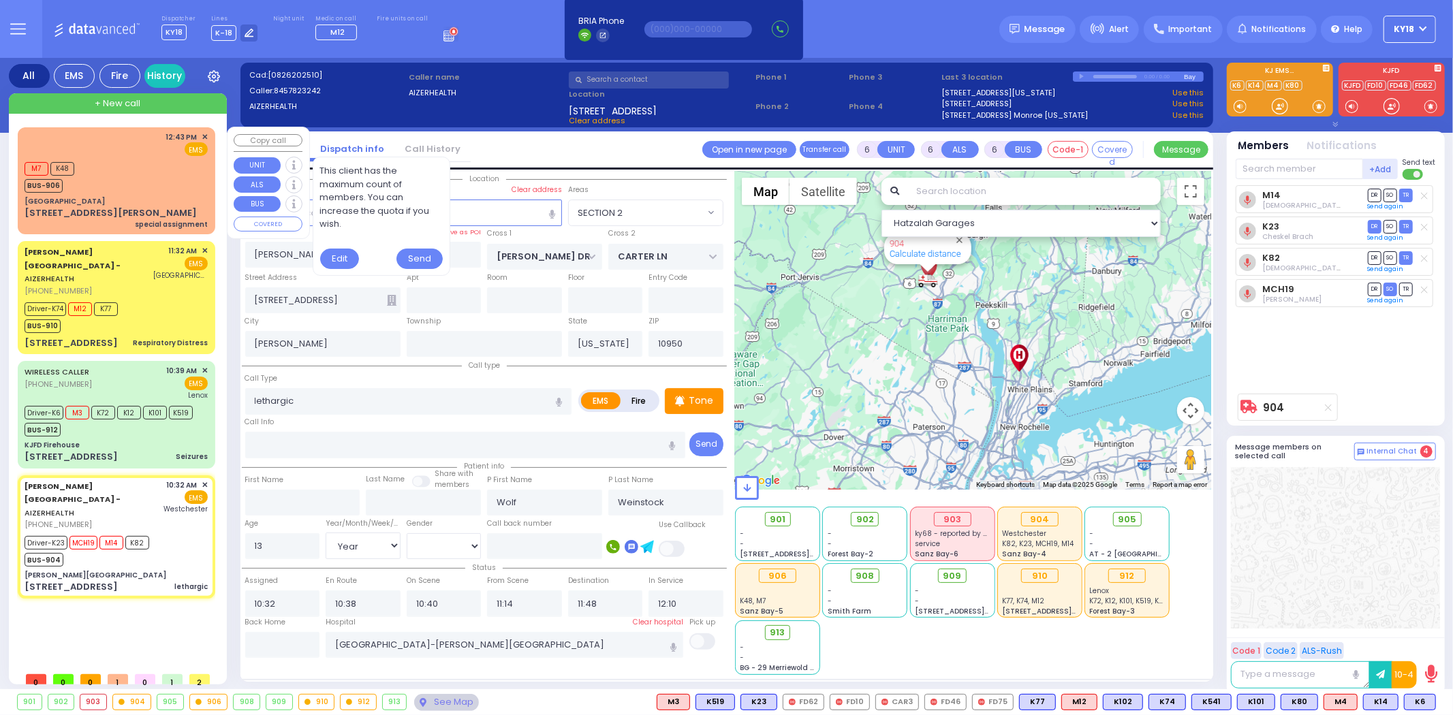
click at [132, 110] on div "+ New call" at bounding box center [118, 103] width 218 height 20
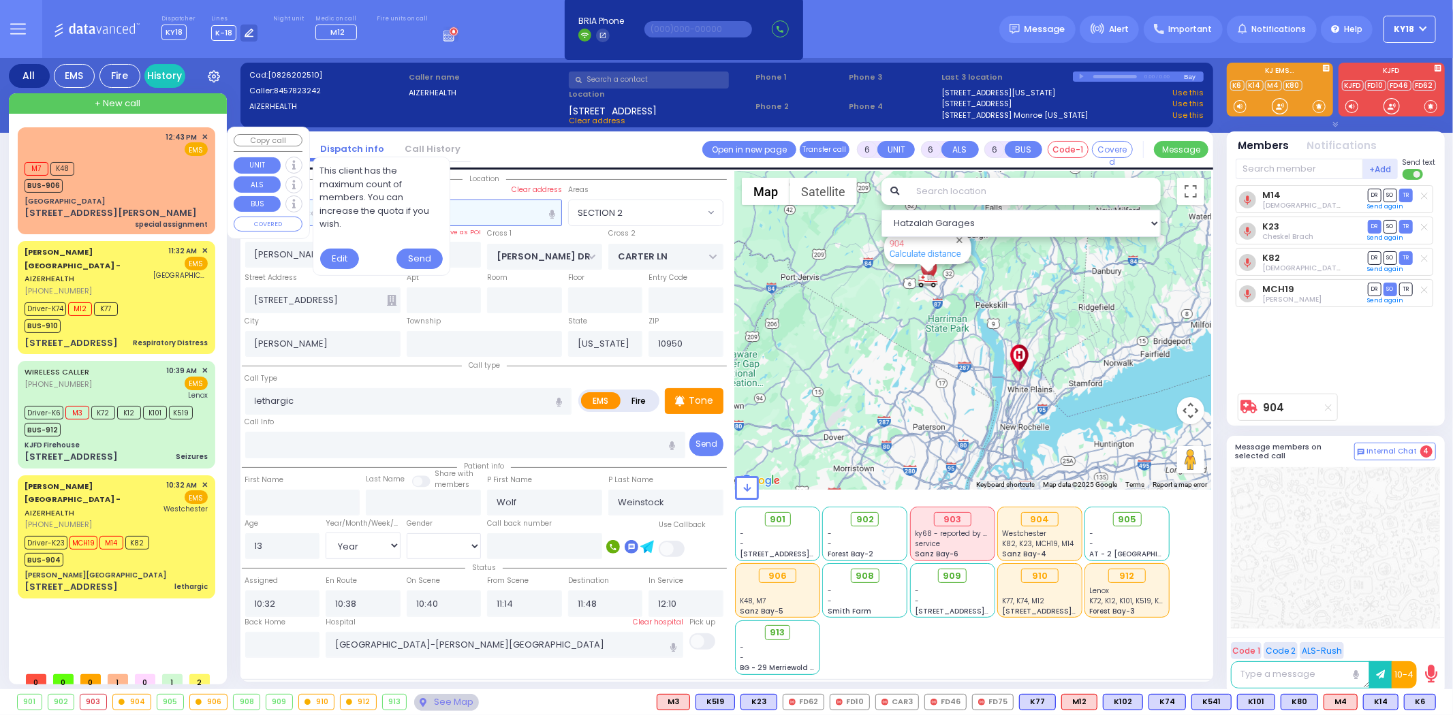
type input "2"
type input "1"
select select
radio input "true"
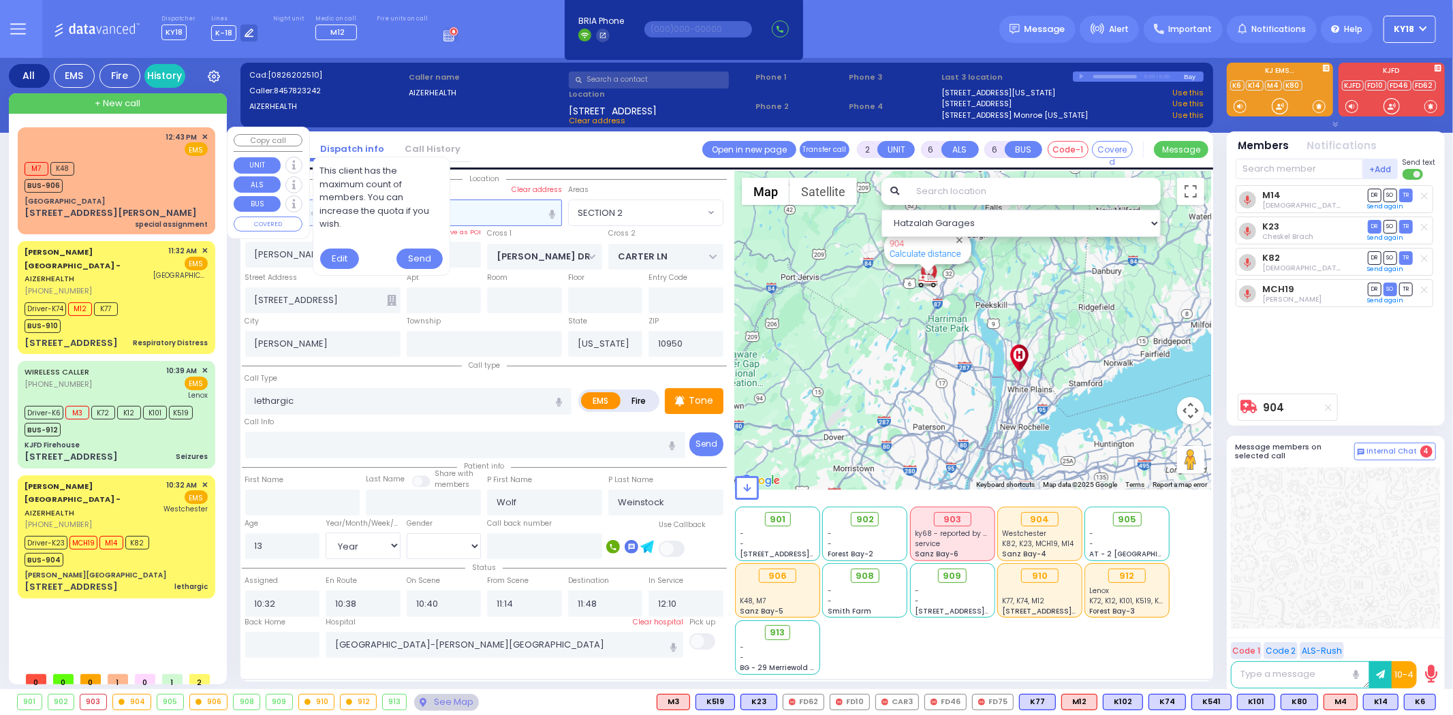
select select
type input "12:55"
select select "Hatzalah Garages"
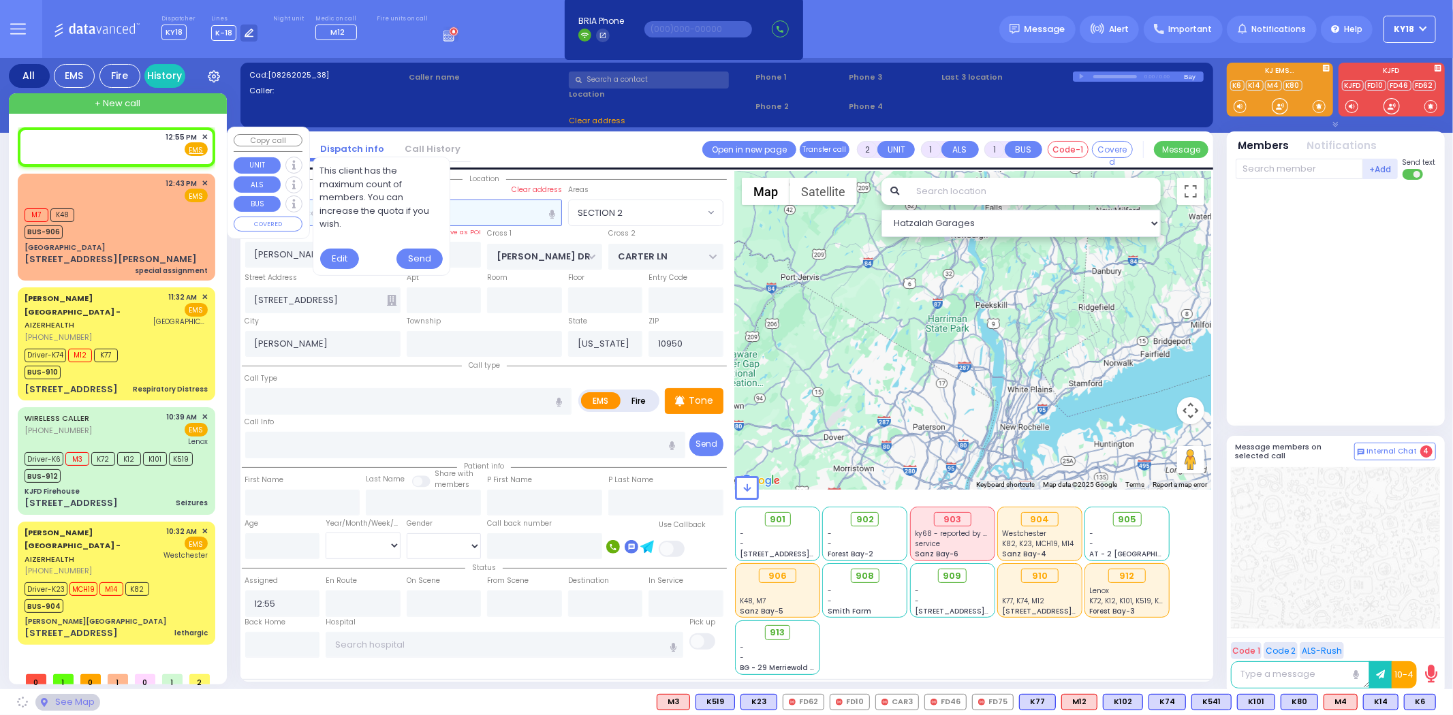
select select
radio input "true"
select select
select select "Hatzalah Garages"
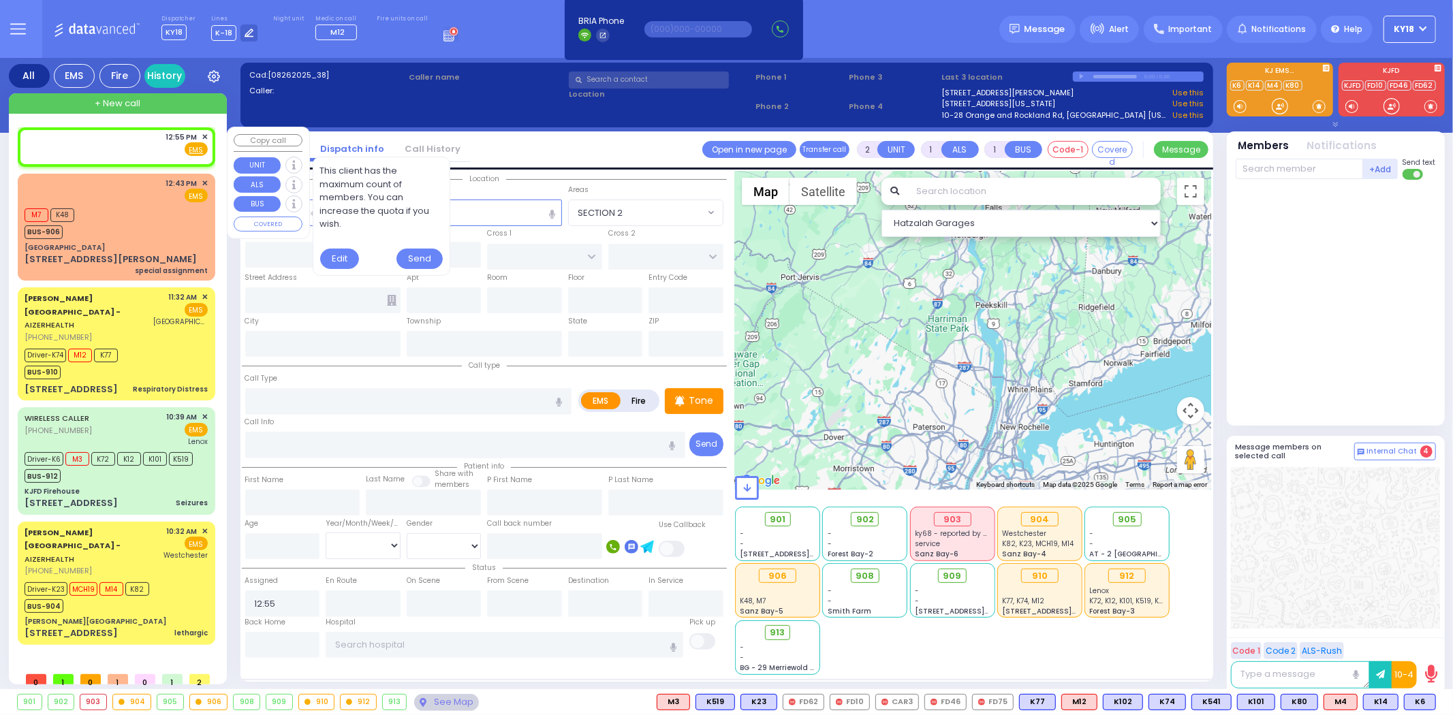
click at [157, 147] on div "12:55 PM ✕ Fire EMS" at bounding box center [116, 144] width 183 height 25
select select
radio input "true"
select select
select select "Hatzalah Garages"
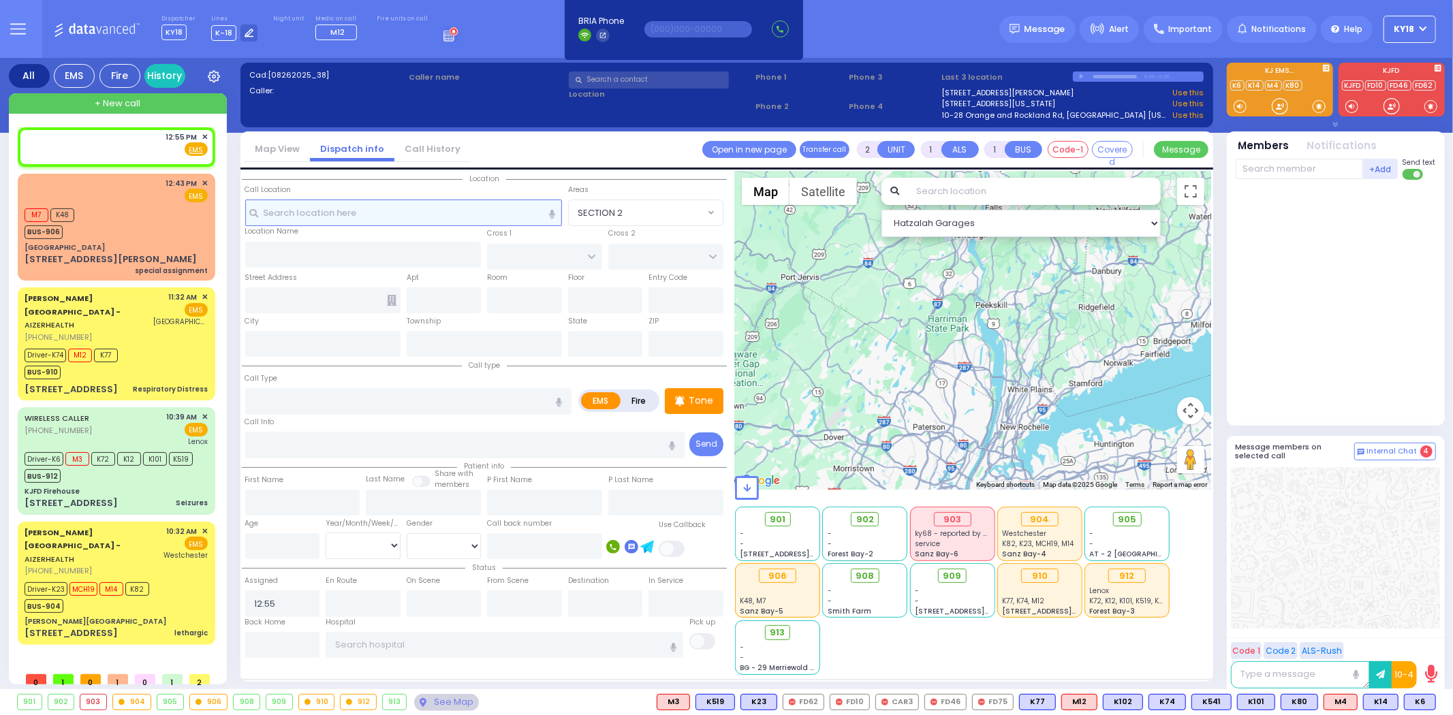
click at [427, 218] on input "text" at bounding box center [403, 213] width 317 height 26
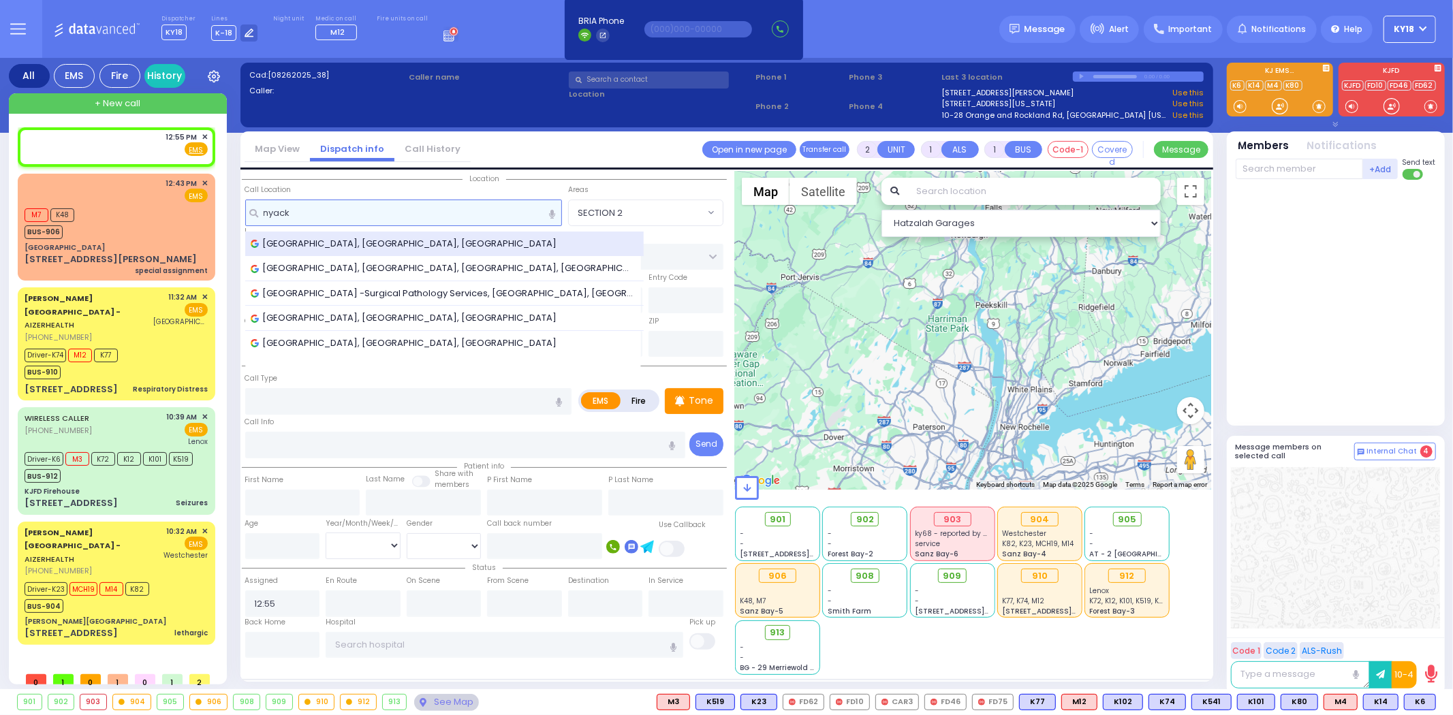
type input "nyack"
click at [304, 237] on span "Nyack, NY, USA" at bounding box center [406, 244] width 311 height 14
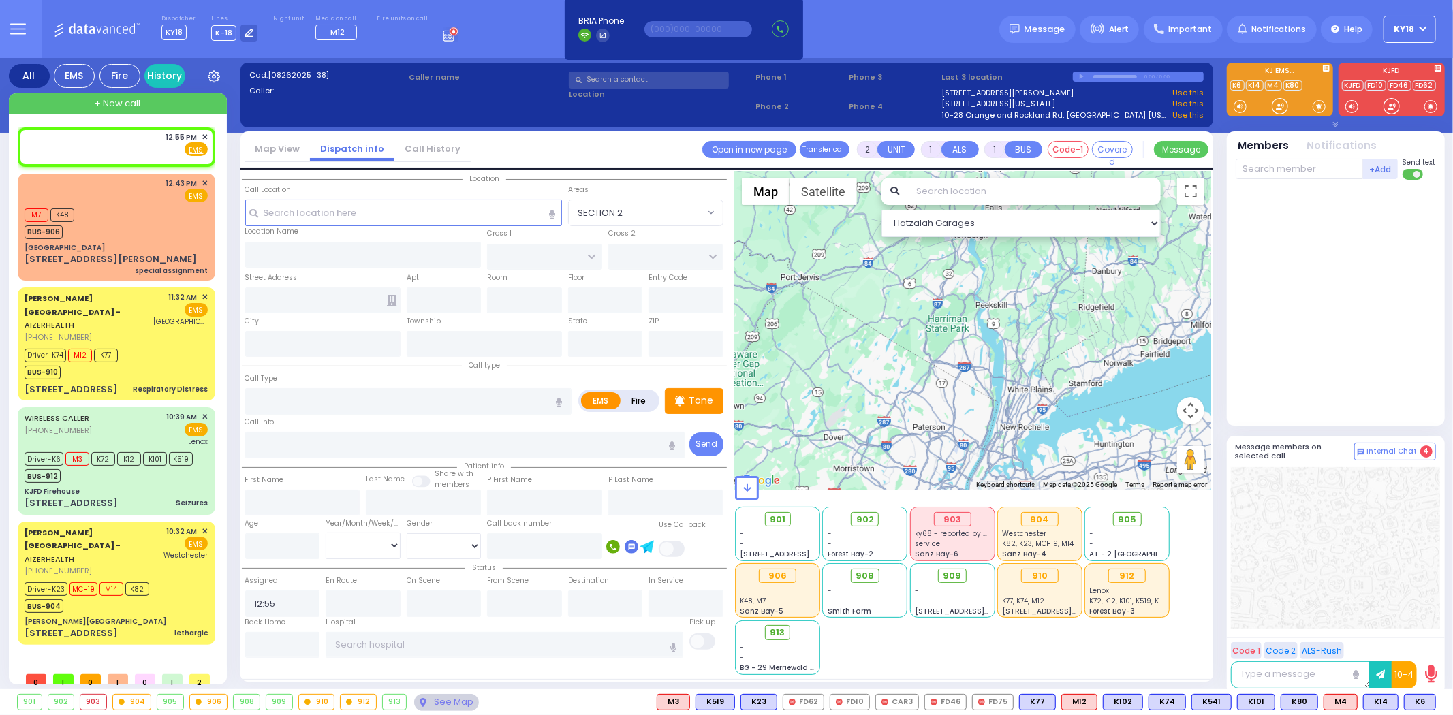
select select
radio input "true"
select select
select select "Hatzalah Garages"
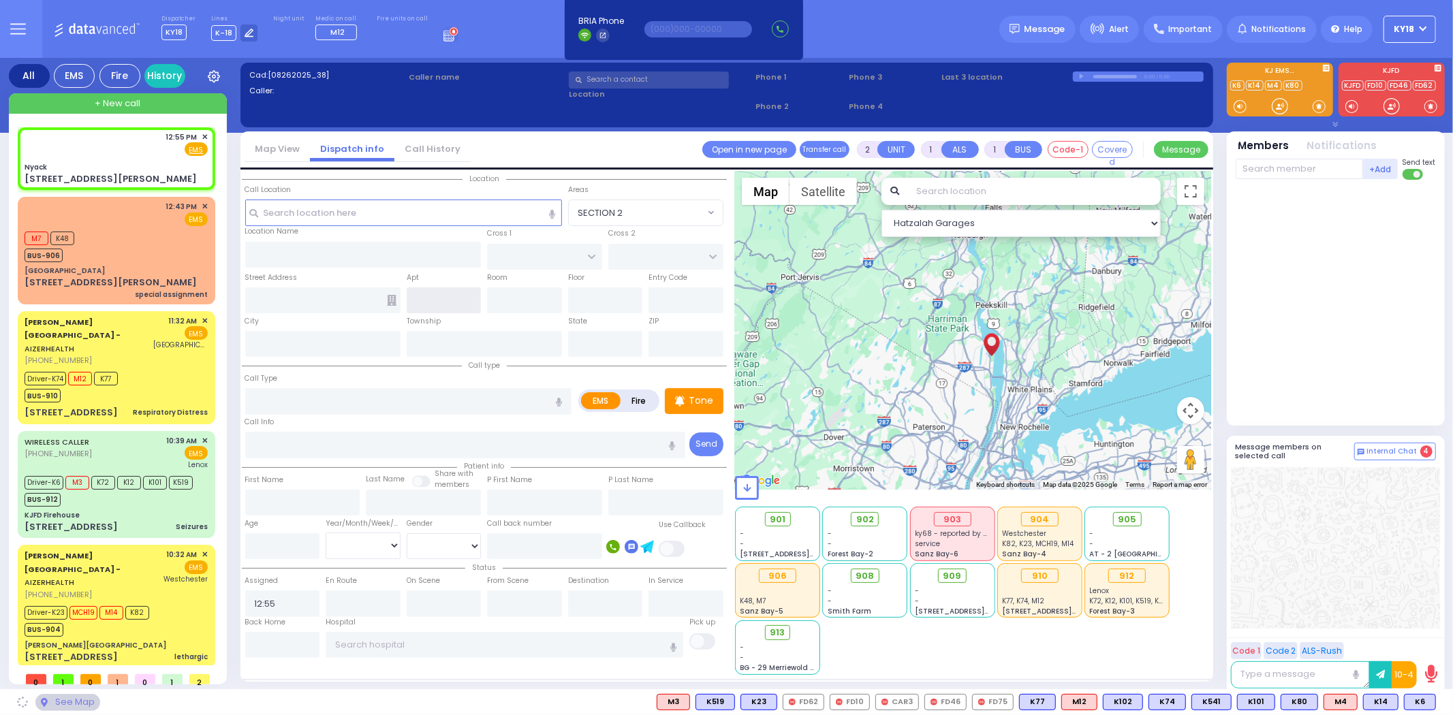
type input "Nyack"
type input "NORTH BROADWAY"
type input "PIERMONT AVE"
type input "62 Burd St"
type input "Nyack"
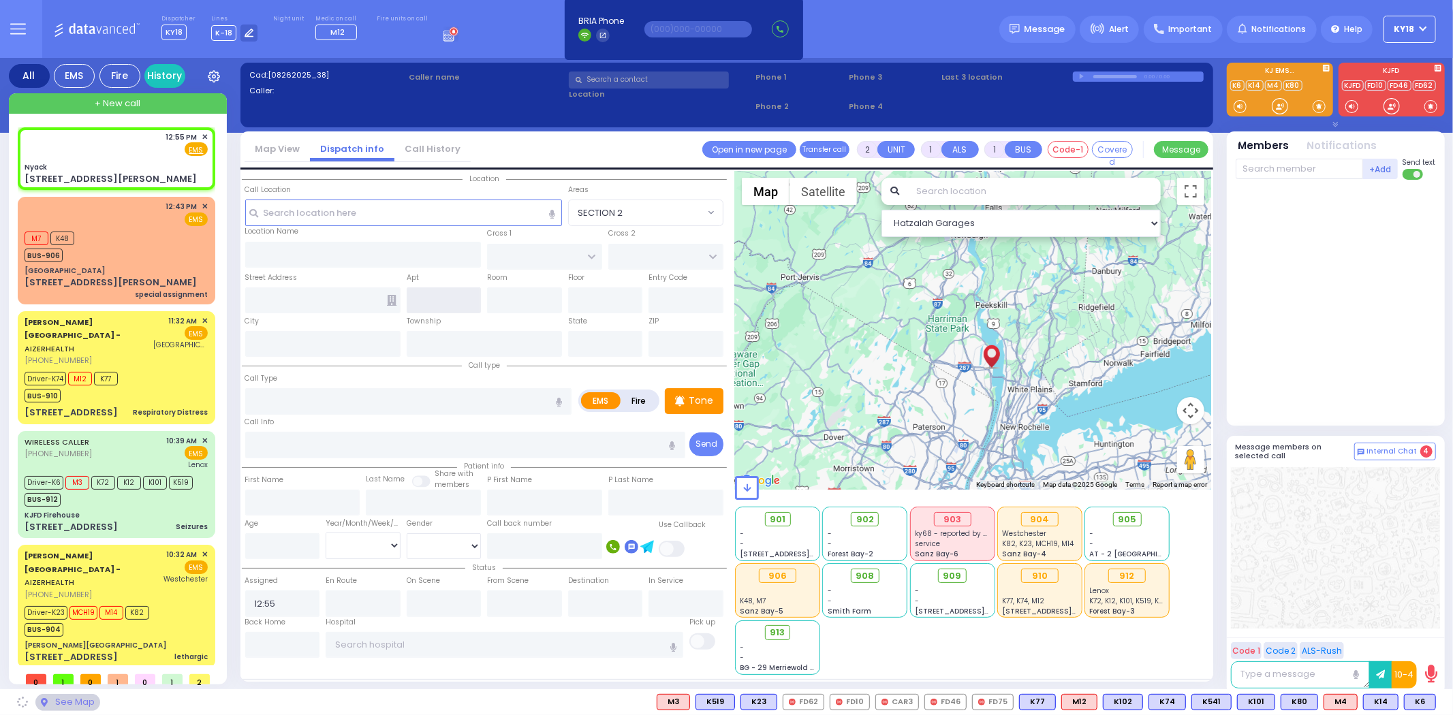
type input "[US_STATE]"
type input "10960"
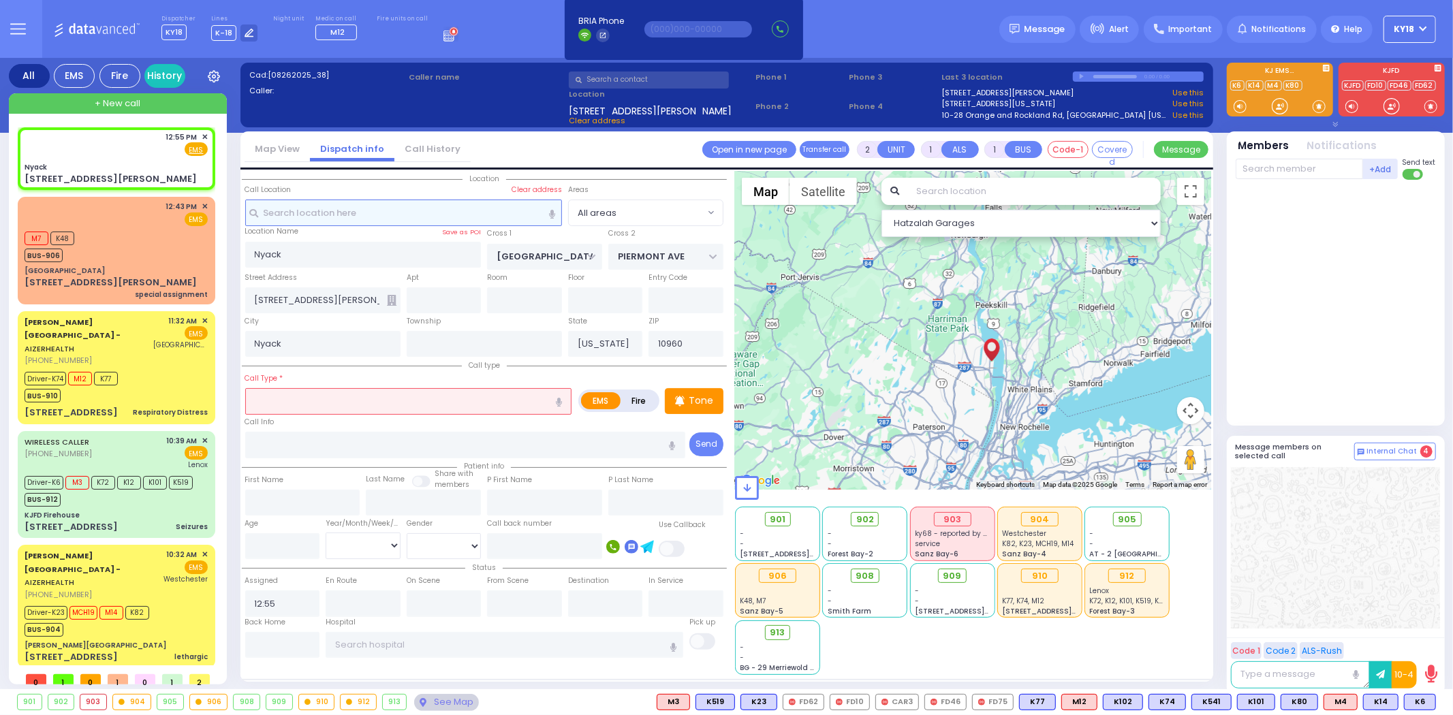
click at [339, 213] on input "text" at bounding box center [403, 213] width 317 height 26
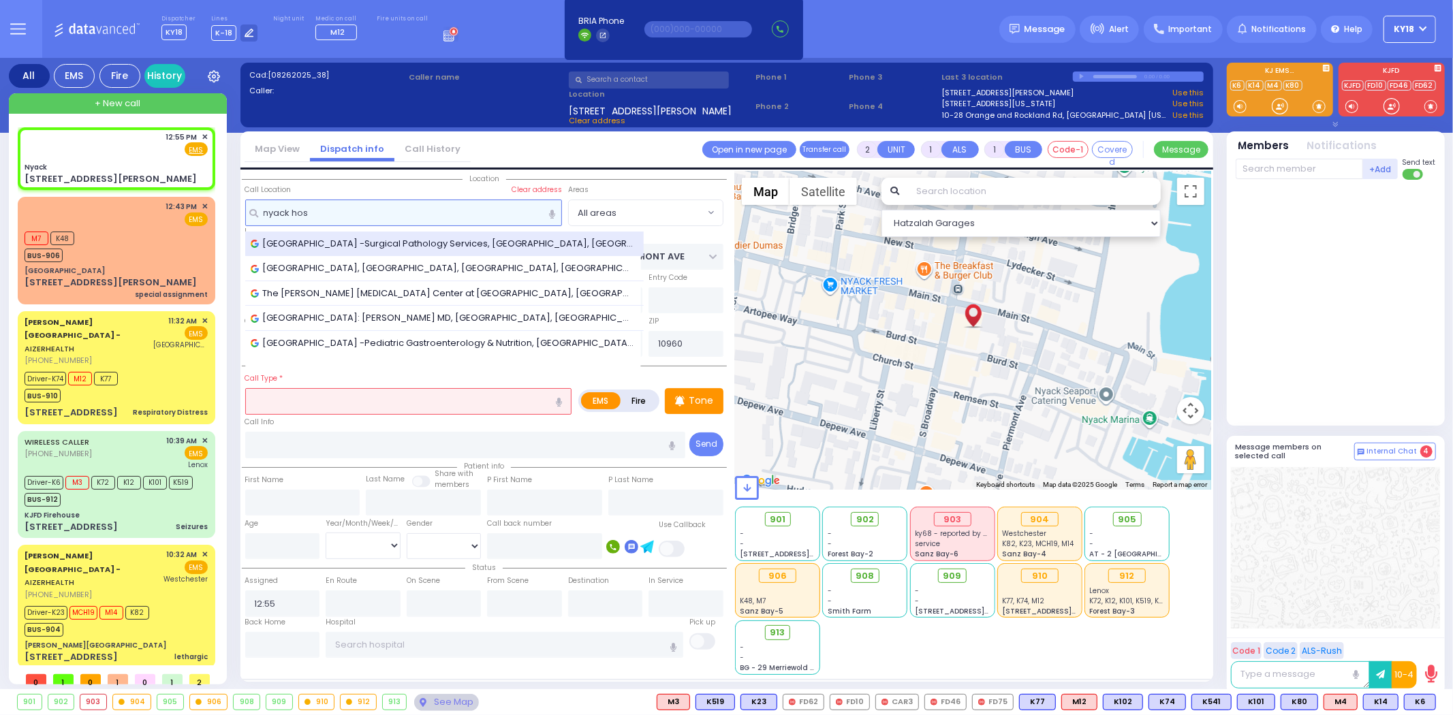
type input "nyack hos"
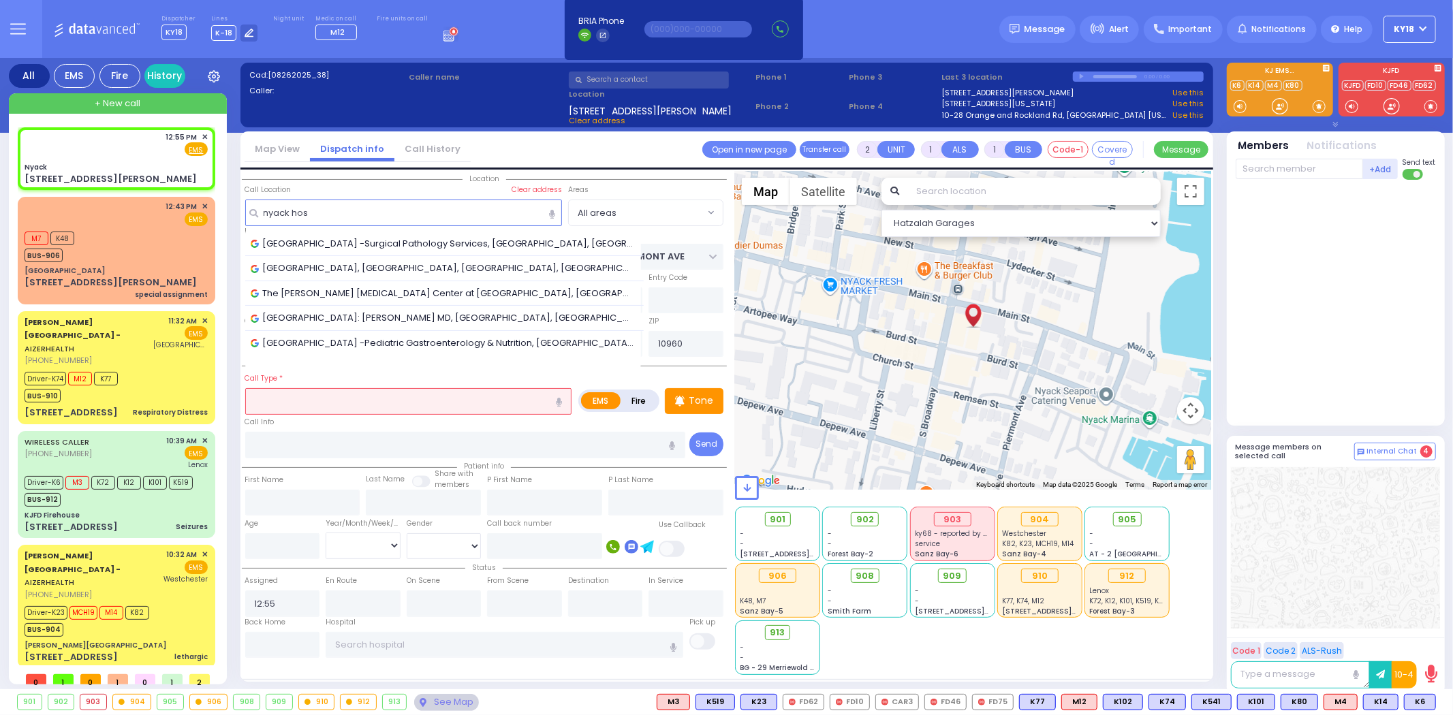
click at [348, 245] on span "[GEOGRAPHIC_DATA] -Surgical Pathology Services, [GEOGRAPHIC_DATA], [GEOGRAPHIC_…" at bounding box center [445, 244] width 388 height 14
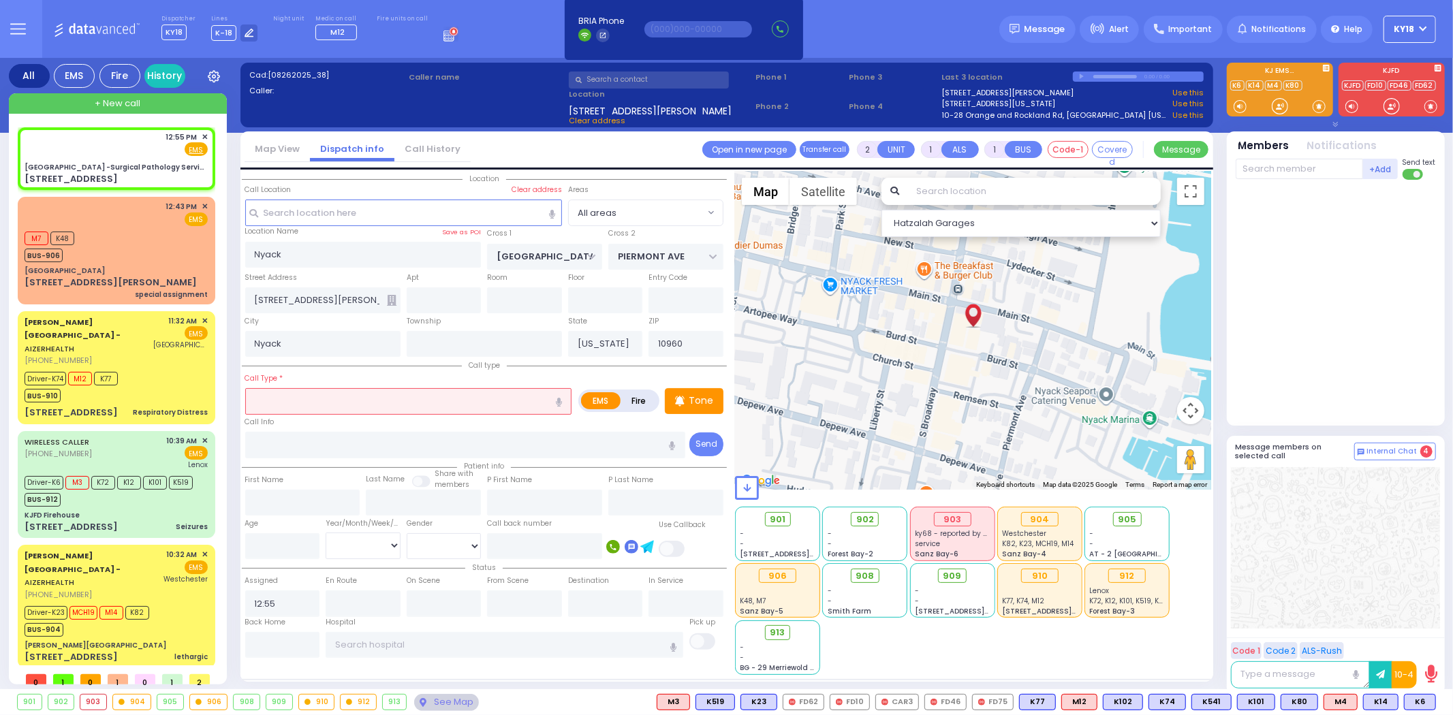
select select
radio input "true"
select select
select select "Hatzalah Garages"
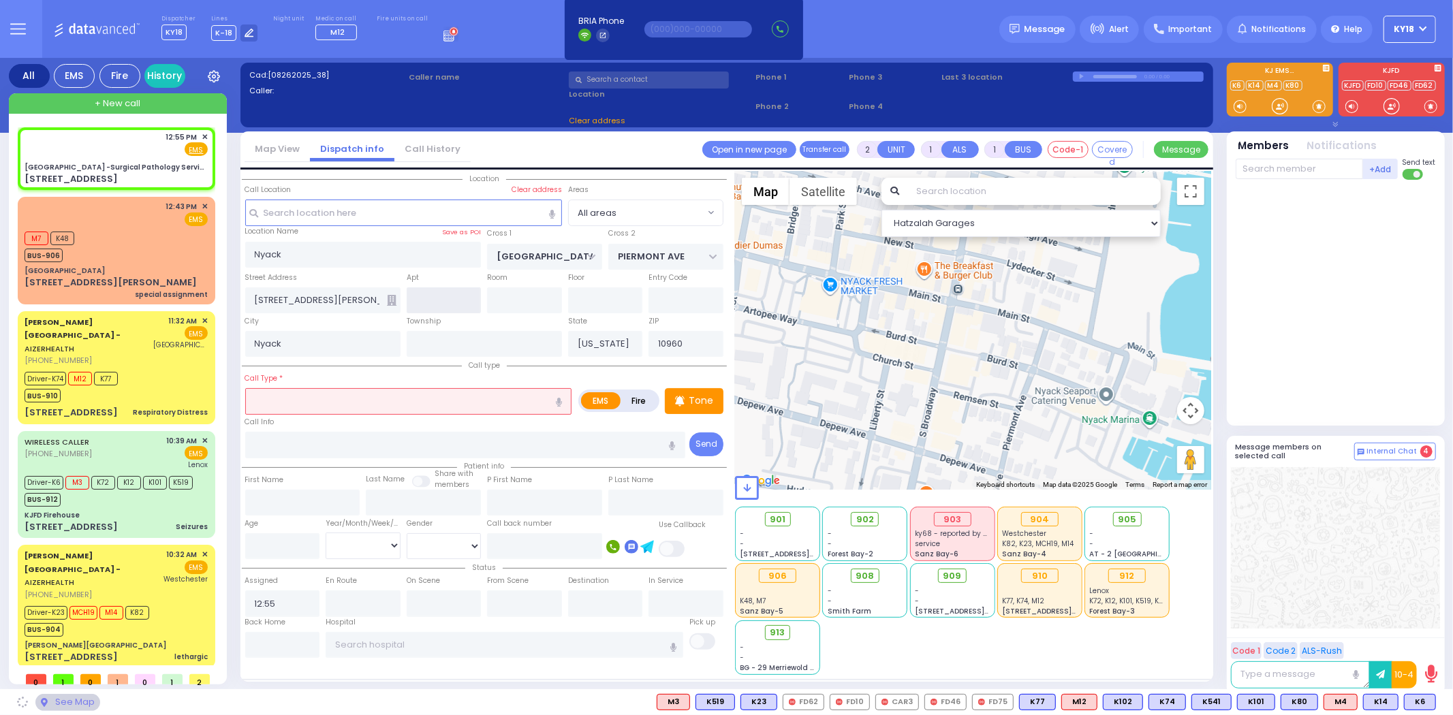
type input "[GEOGRAPHIC_DATA] -Surgical Pathology Services"
type input "HAVEN COURT"
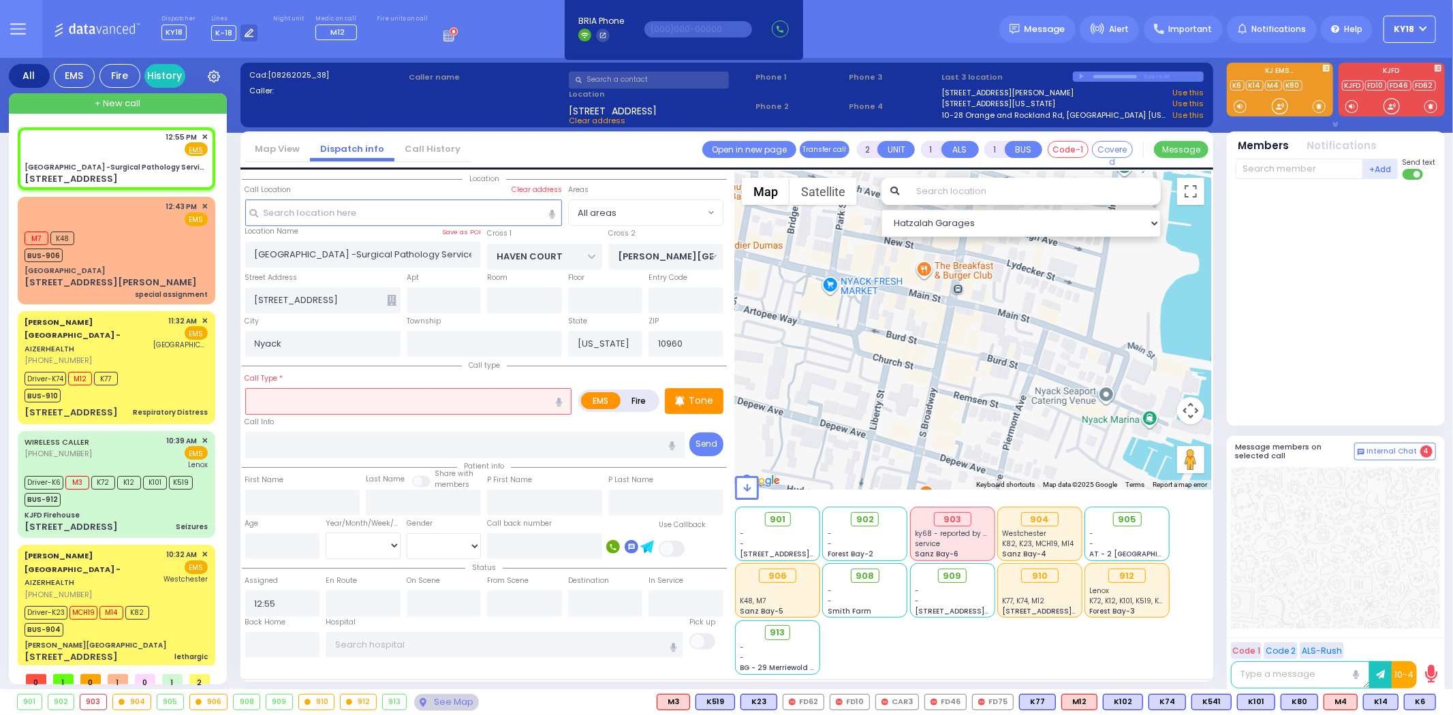
click at [310, 392] on input "text" at bounding box center [408, 401] width 327 height 26
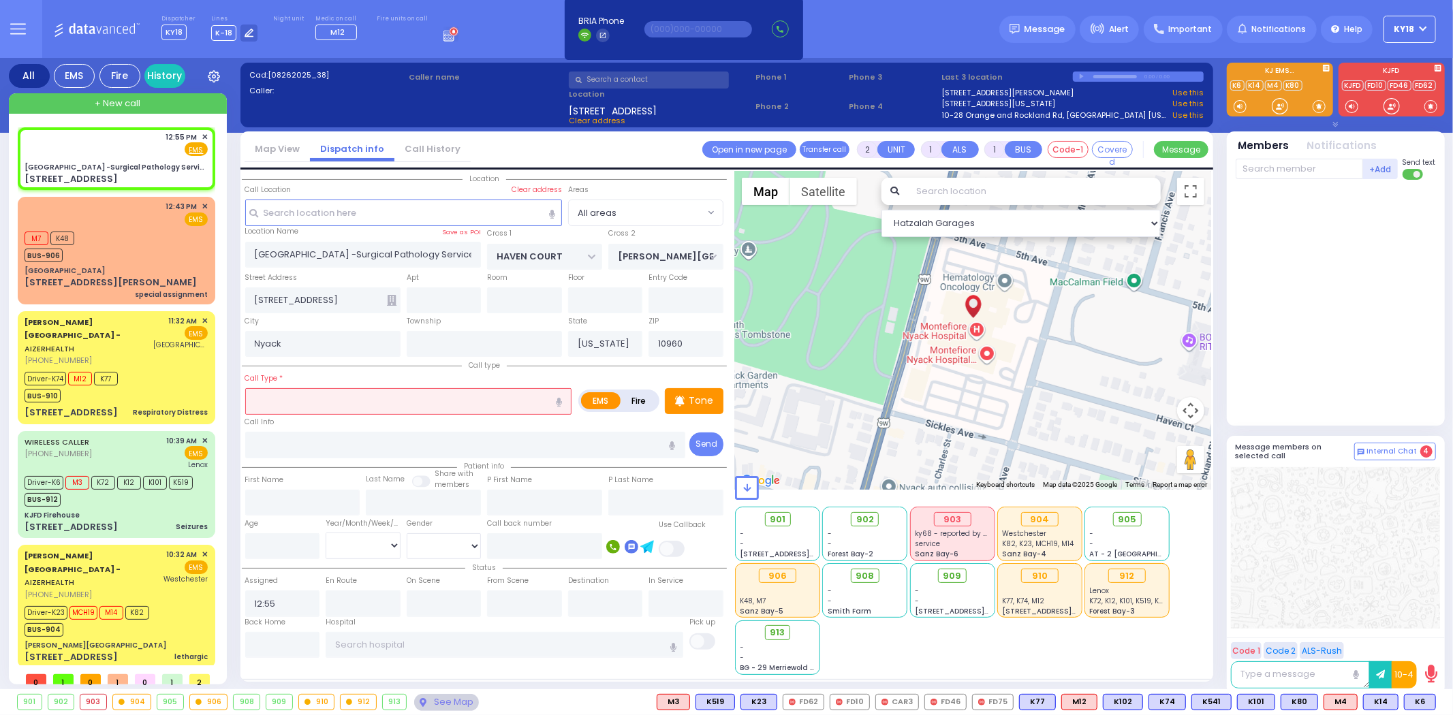
click at [561, 403] on icon "button" at bounding box center [559, 402] width 6 height 9
click at [364, 400] on input "text" at bounding box center [408, 401] width 327 height 26
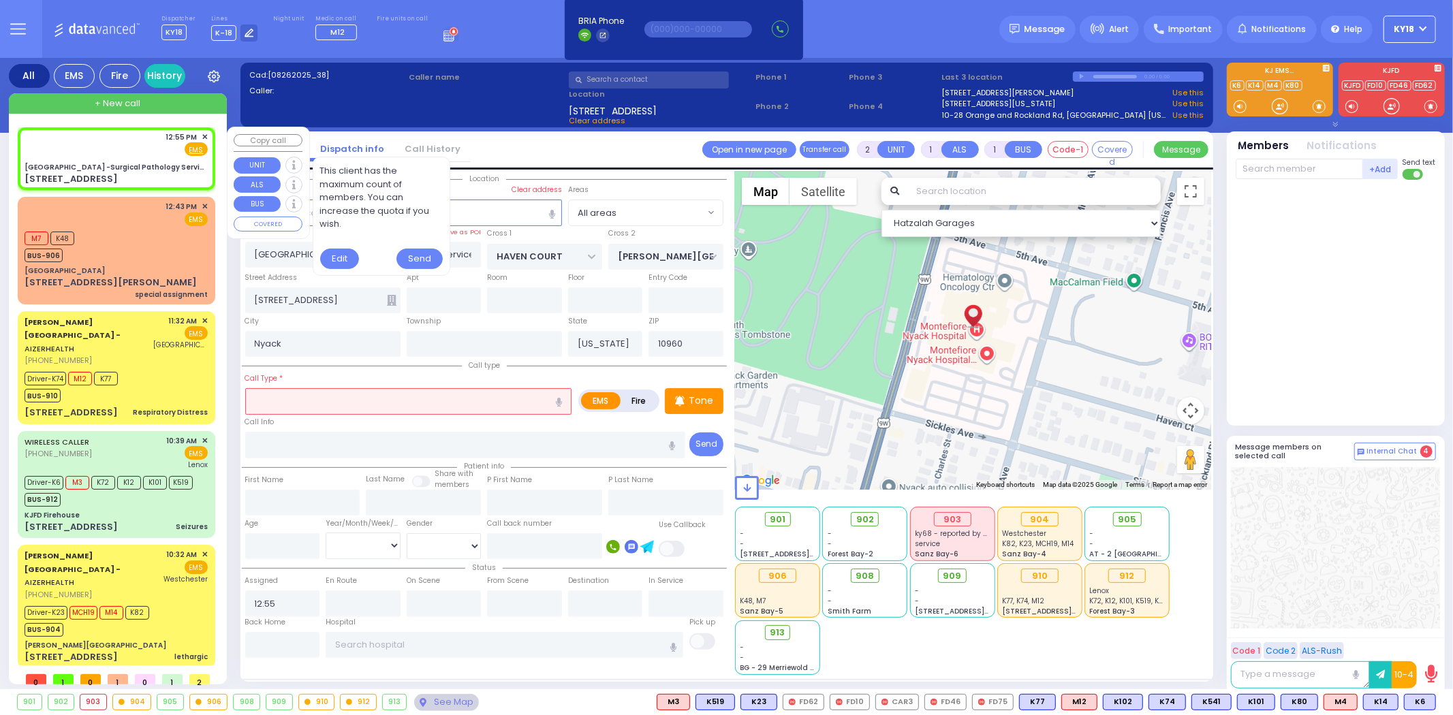
click at [161, 168] on div "[GEOGRAPHIC_DATA] -Surgical Pathology Services" at bounding box center [116, 167] width 183 height 10
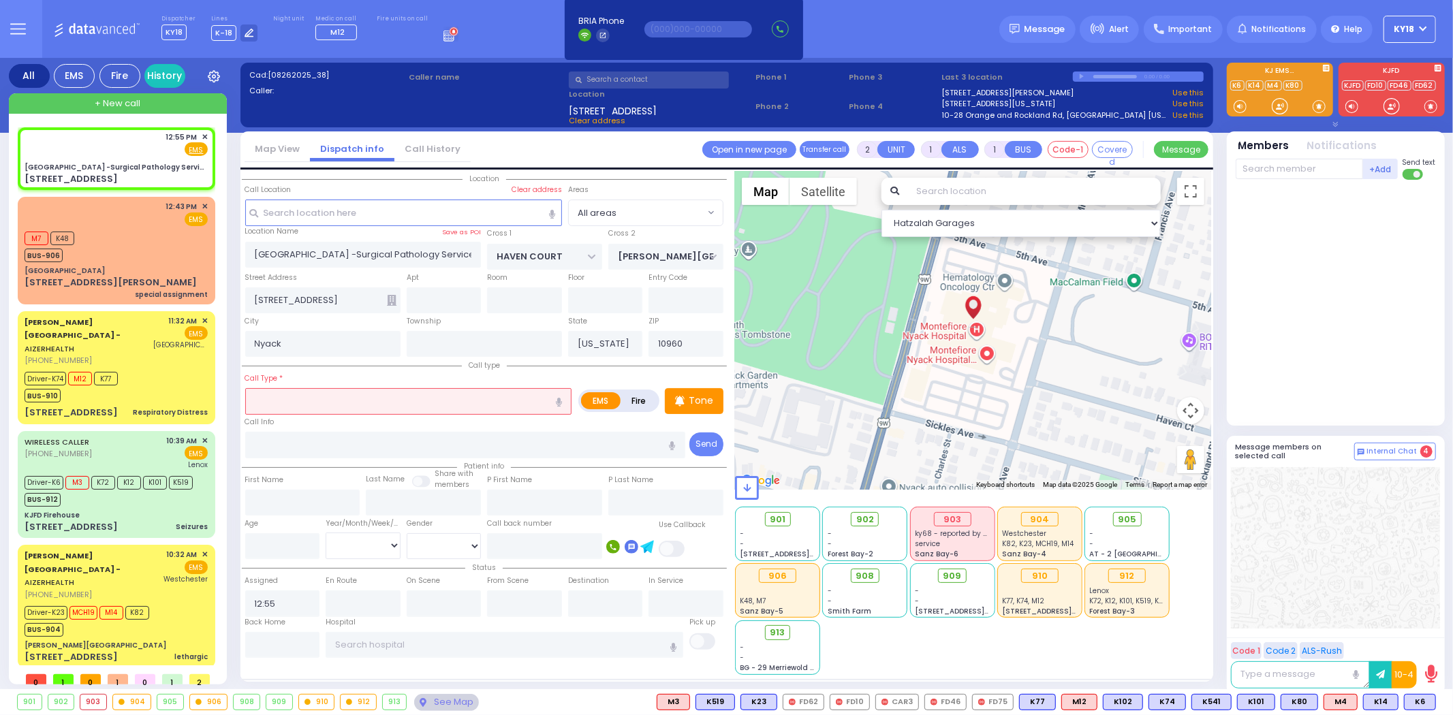
click at [311, 394] on input "text" at bounding box center [408, 401] width 327 height 26
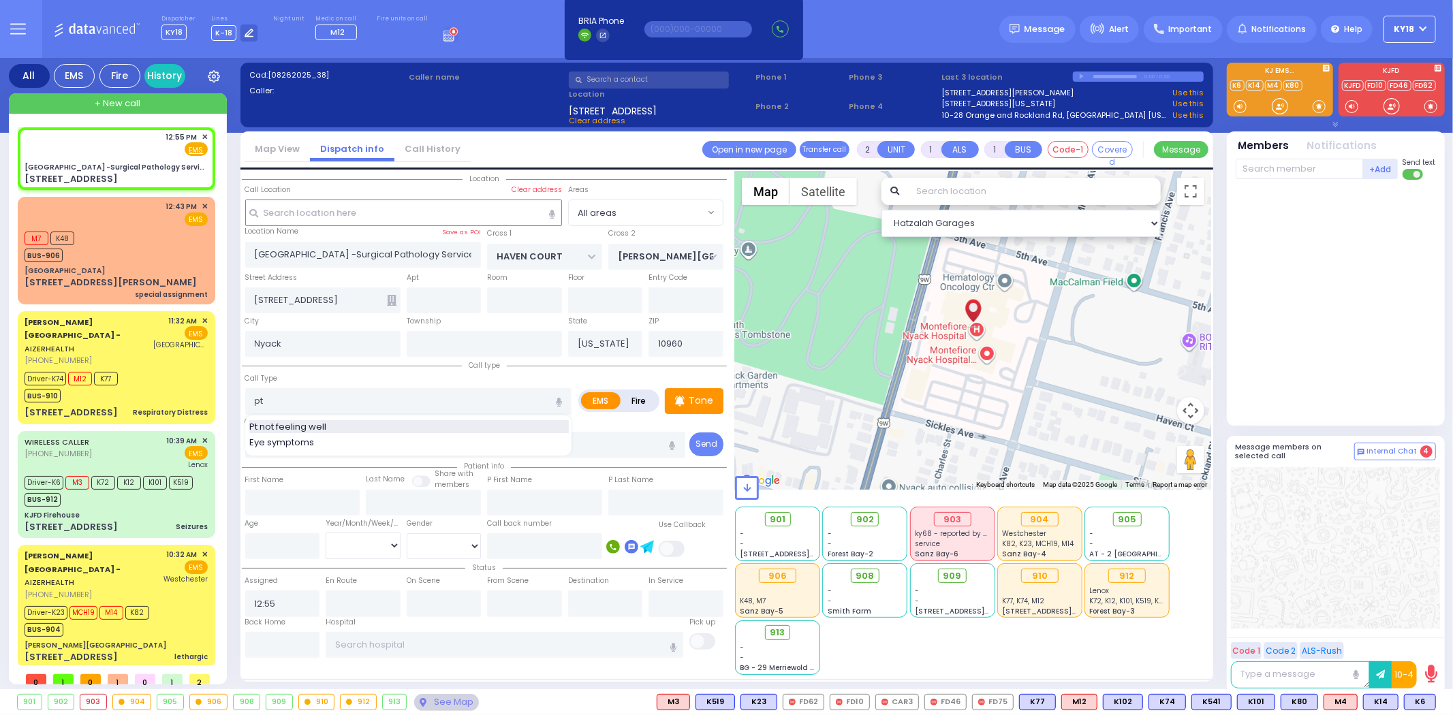
click at [316, 420] on span "Pt not feeling well" at bounding box center [290, 427] width 82 height 14
click at [382, 636] on input "text" at bounding box center [505, 645] width 358 height 26
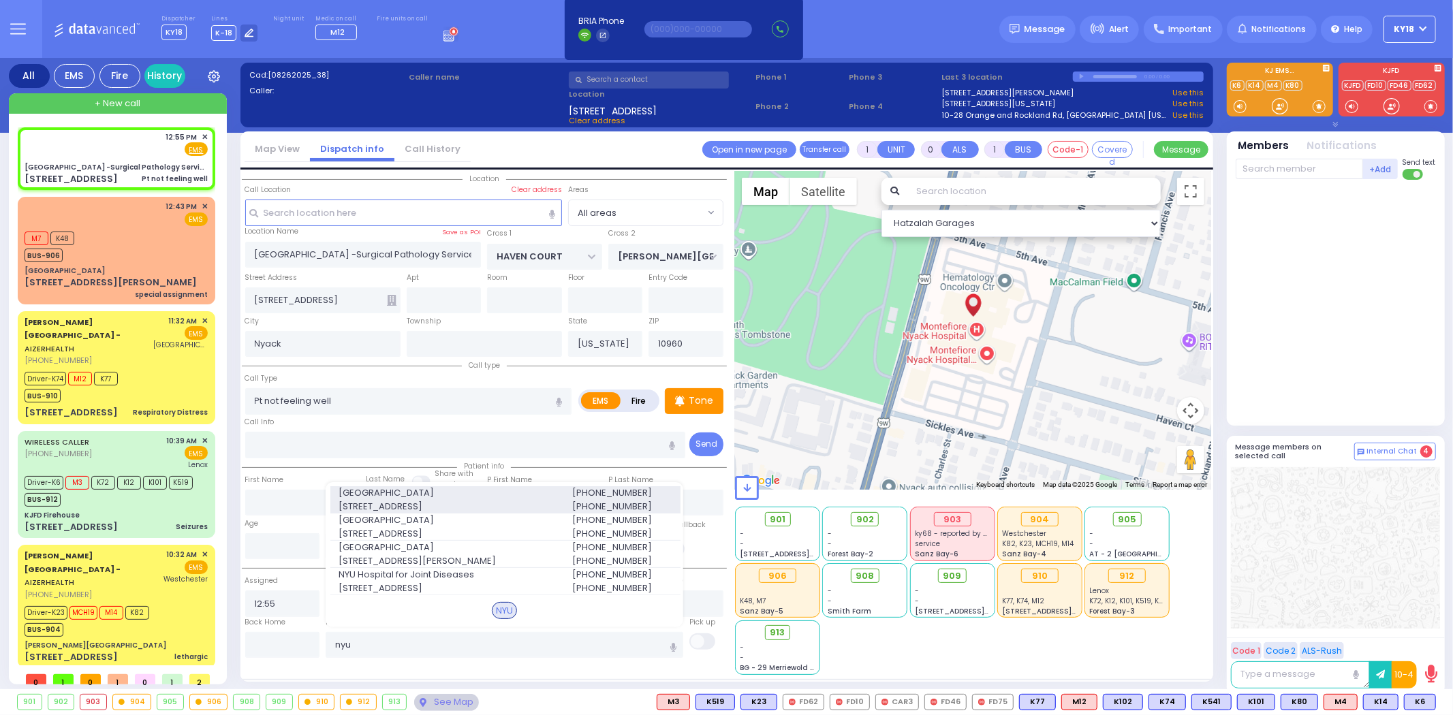
click at [419, 505] on span "424 E 34th St PVT" at bounding box center [447, 507] width 217 height 14
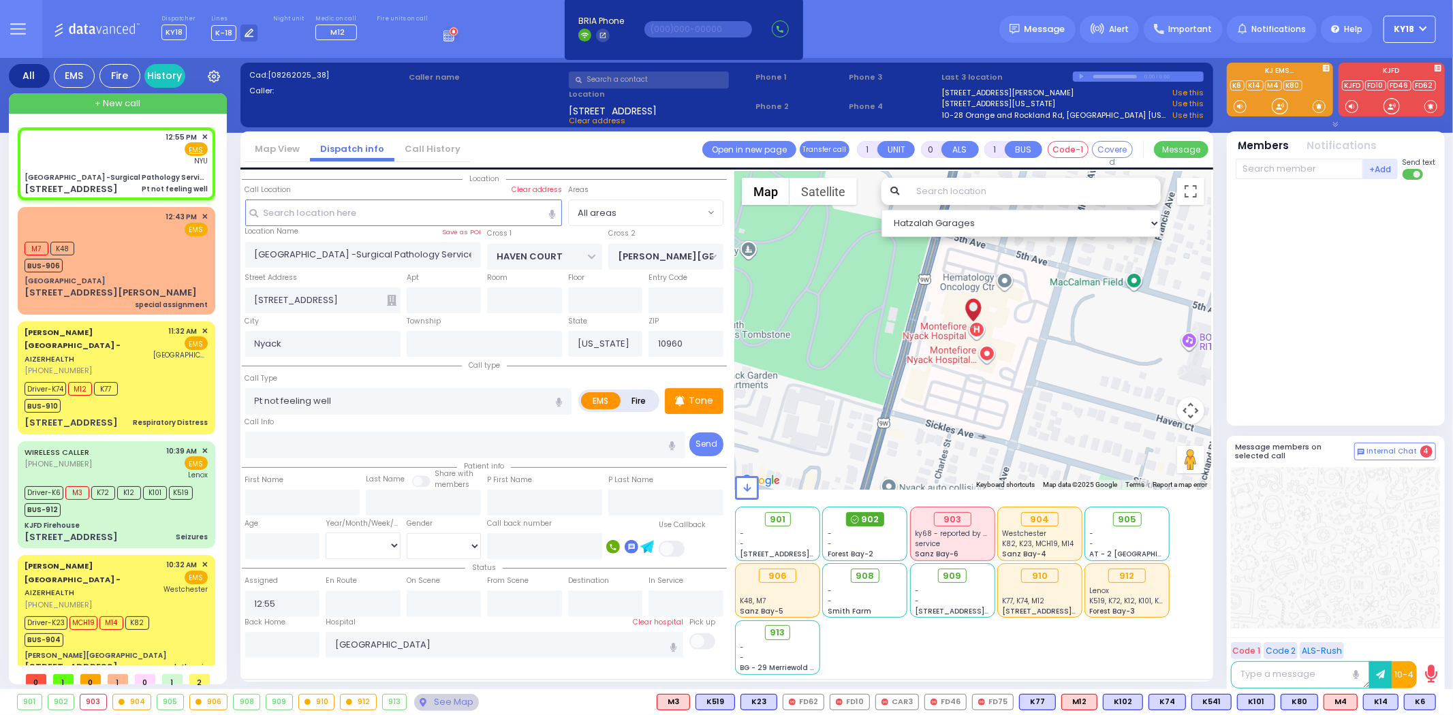
click at [865, 521] on span "902" at bounding box center [870, 520] width 18 height 14
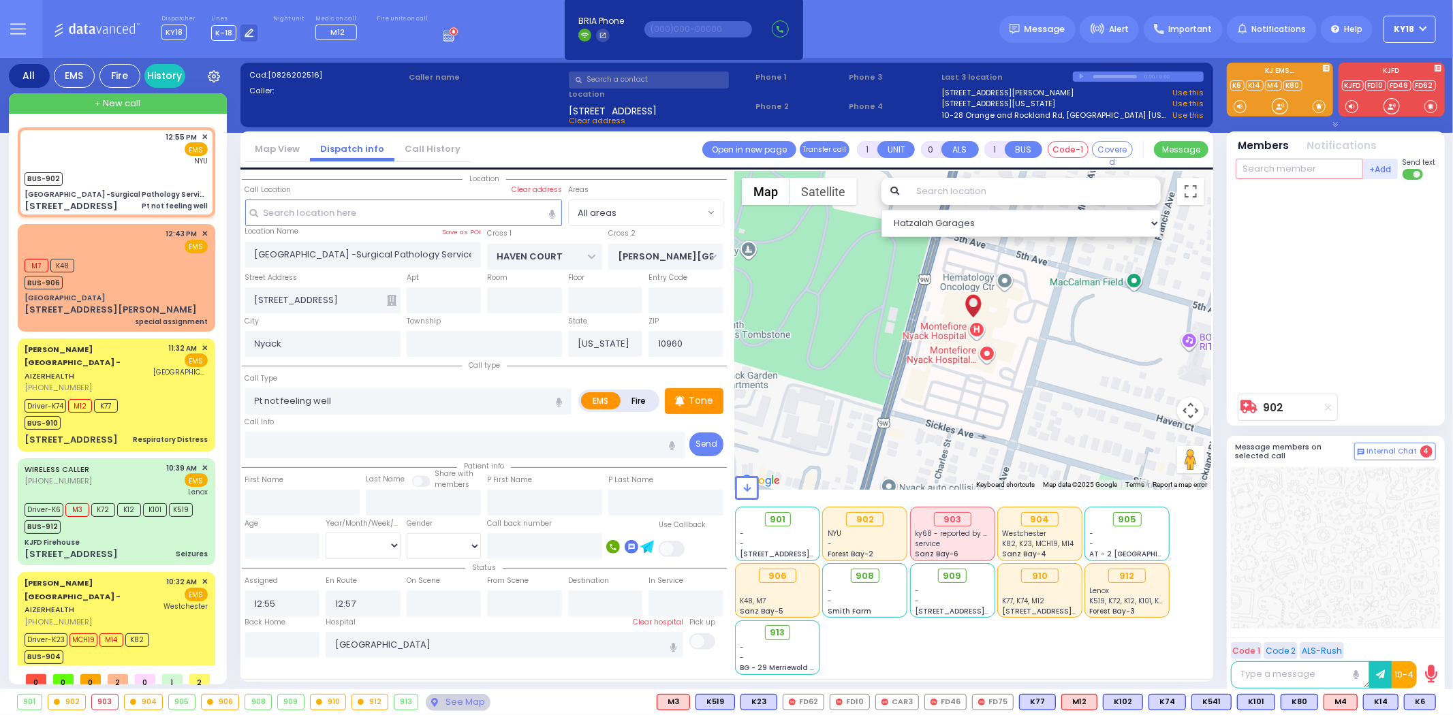
click at [1268, 164] on input "text" at bounding box center [1299, 169] width 127 height 20
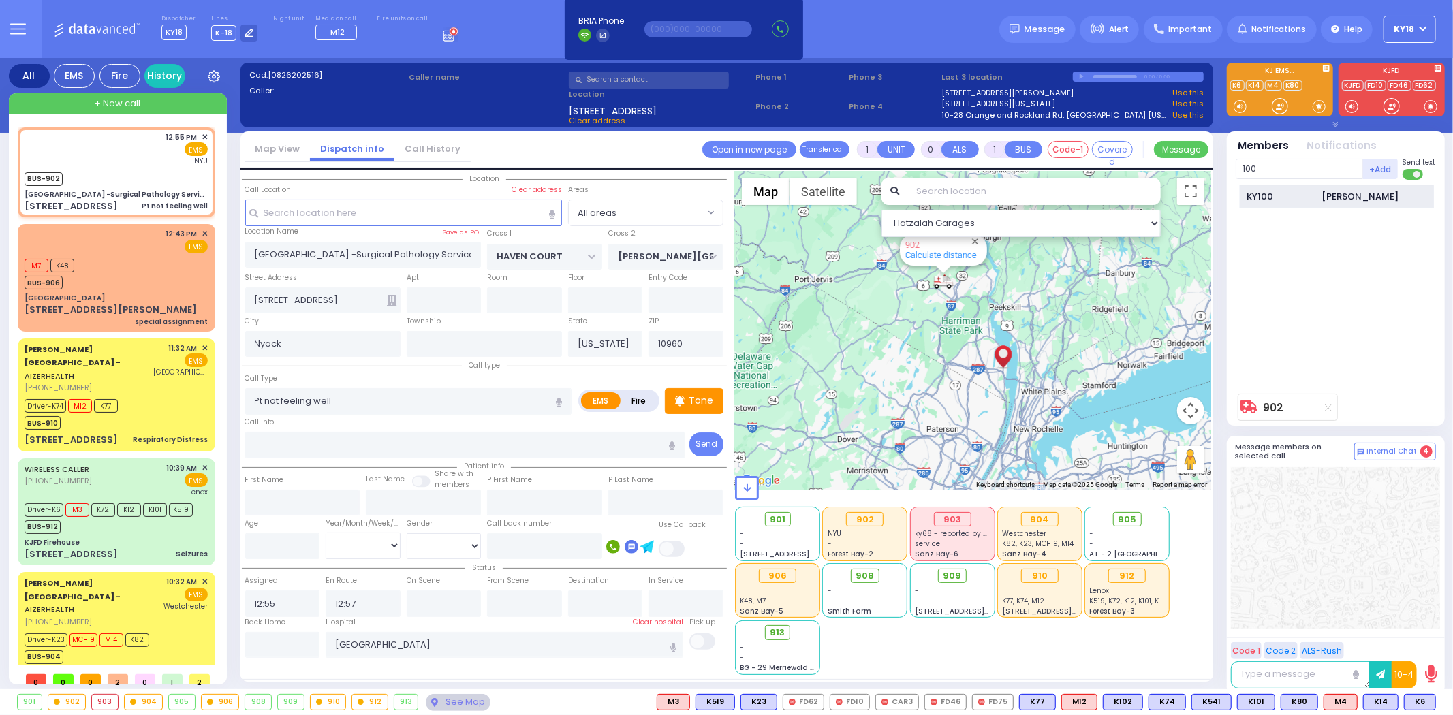
click at [1292, 198] on div "KY100" at bounding box center [1282, 197] width 68 height 14
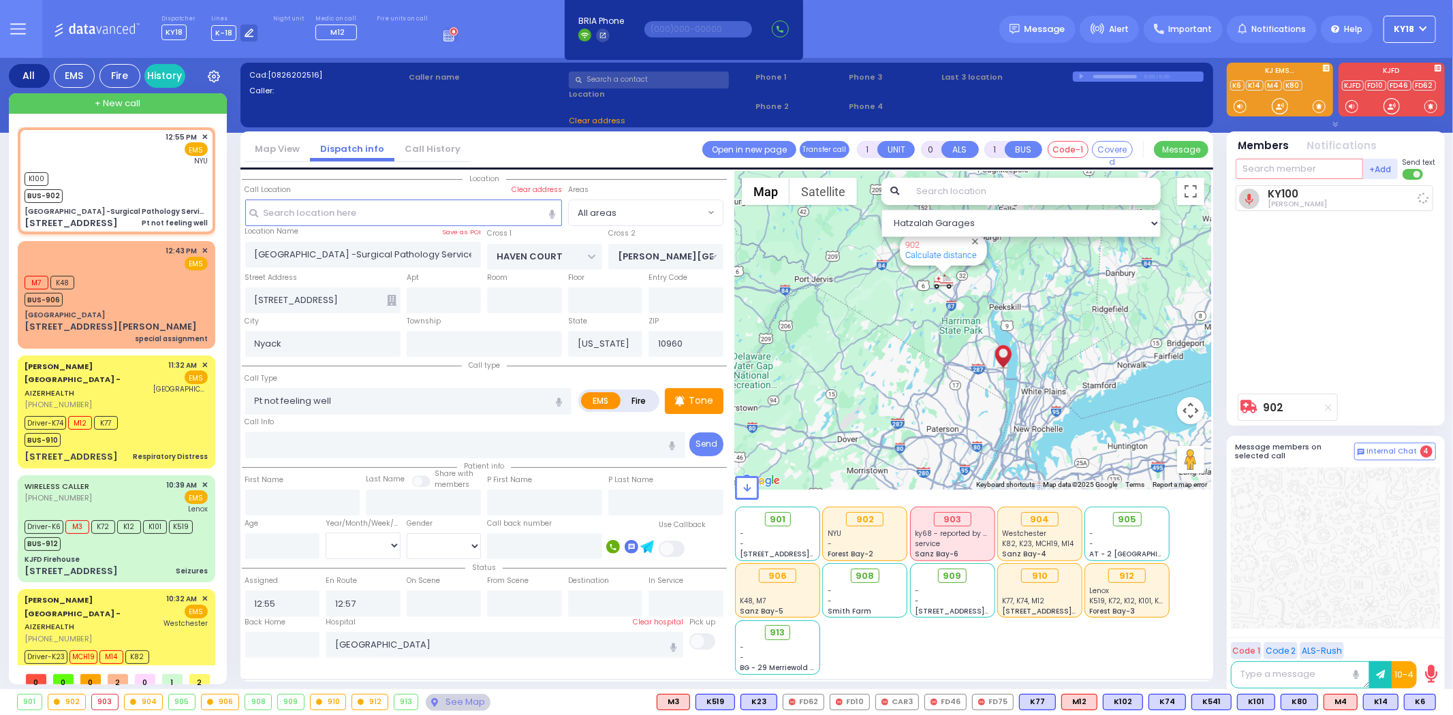
click at [1269, 168] on input "text" at bounding box center [1299, 169] width 127 height 20
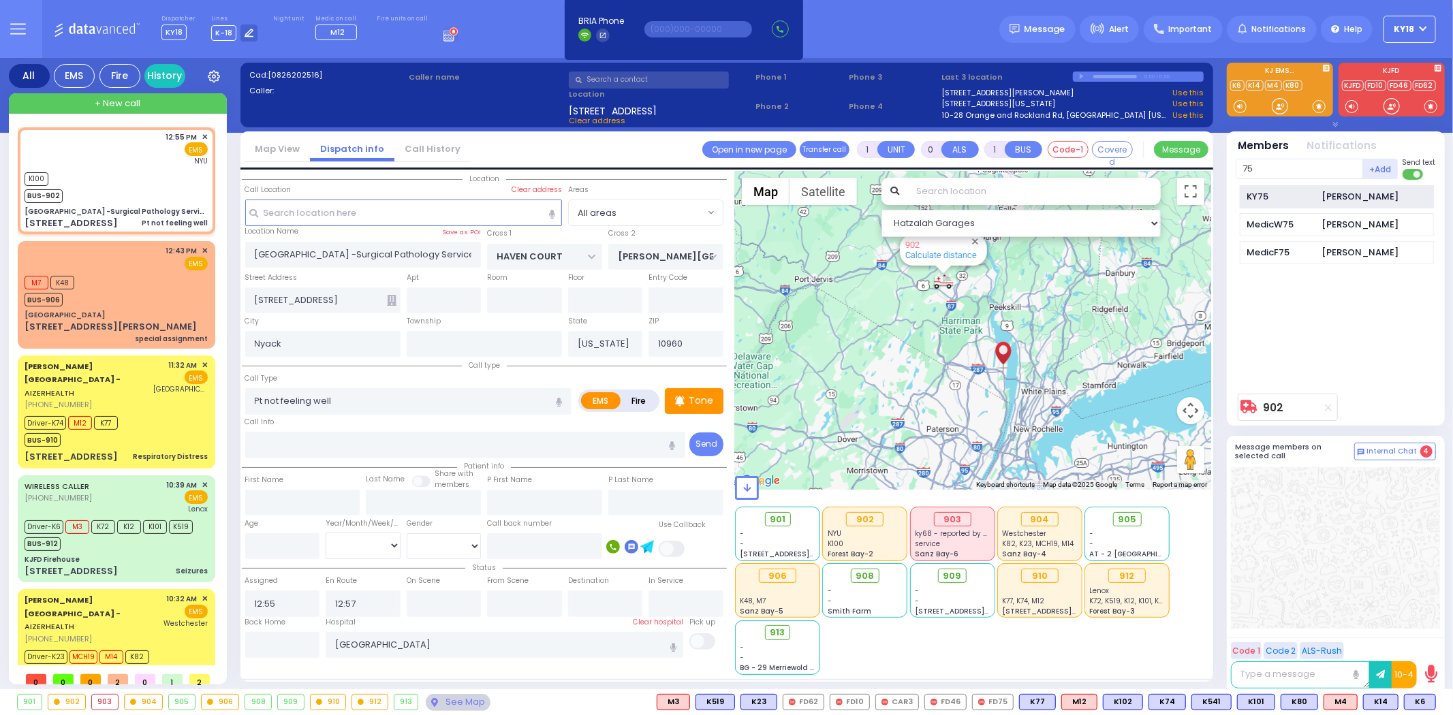
click at [1277, 195] on div "KY75" at bounding box center [1282, 197] width 68 height 14
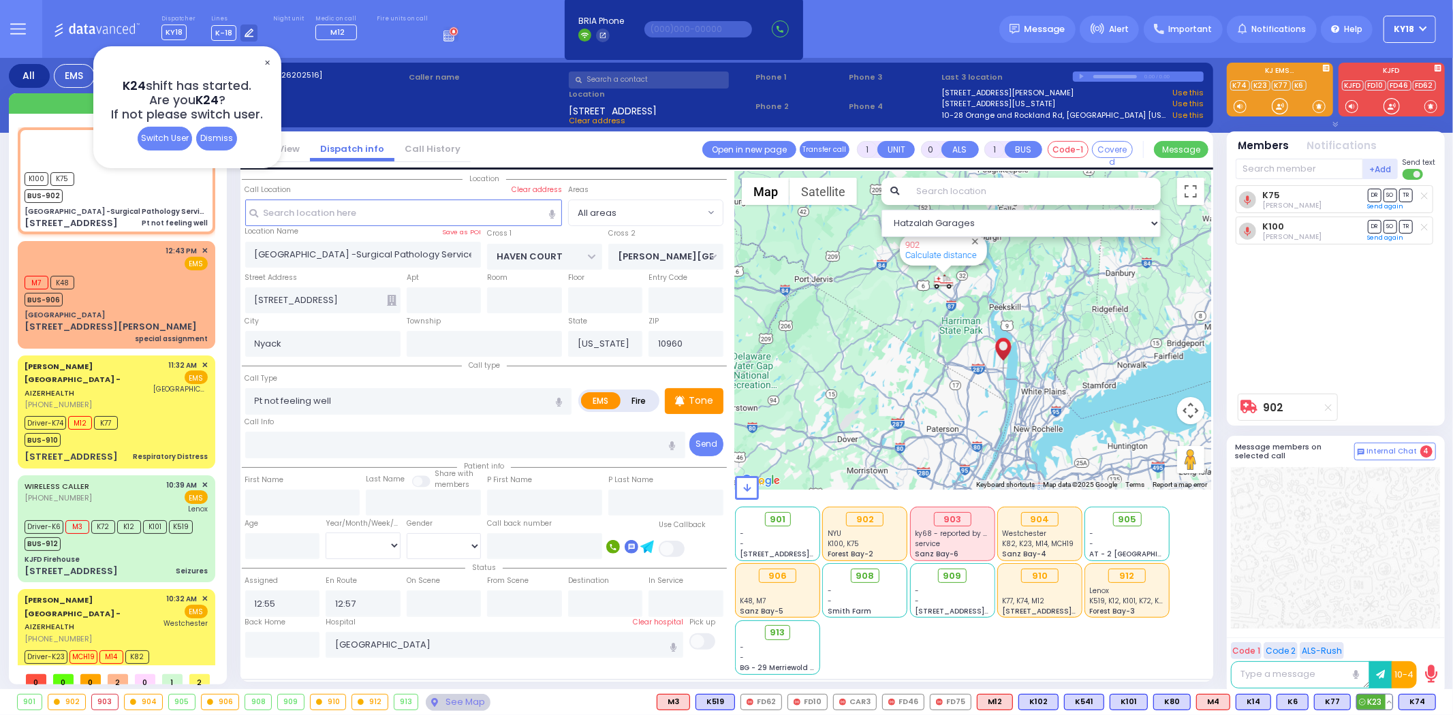
click at [1391, 699] on button at bounding box center [1389, 702] width 7 height 15
click at [1382, 641] on icon at bounding box center [1379, 642] width 14 height 14
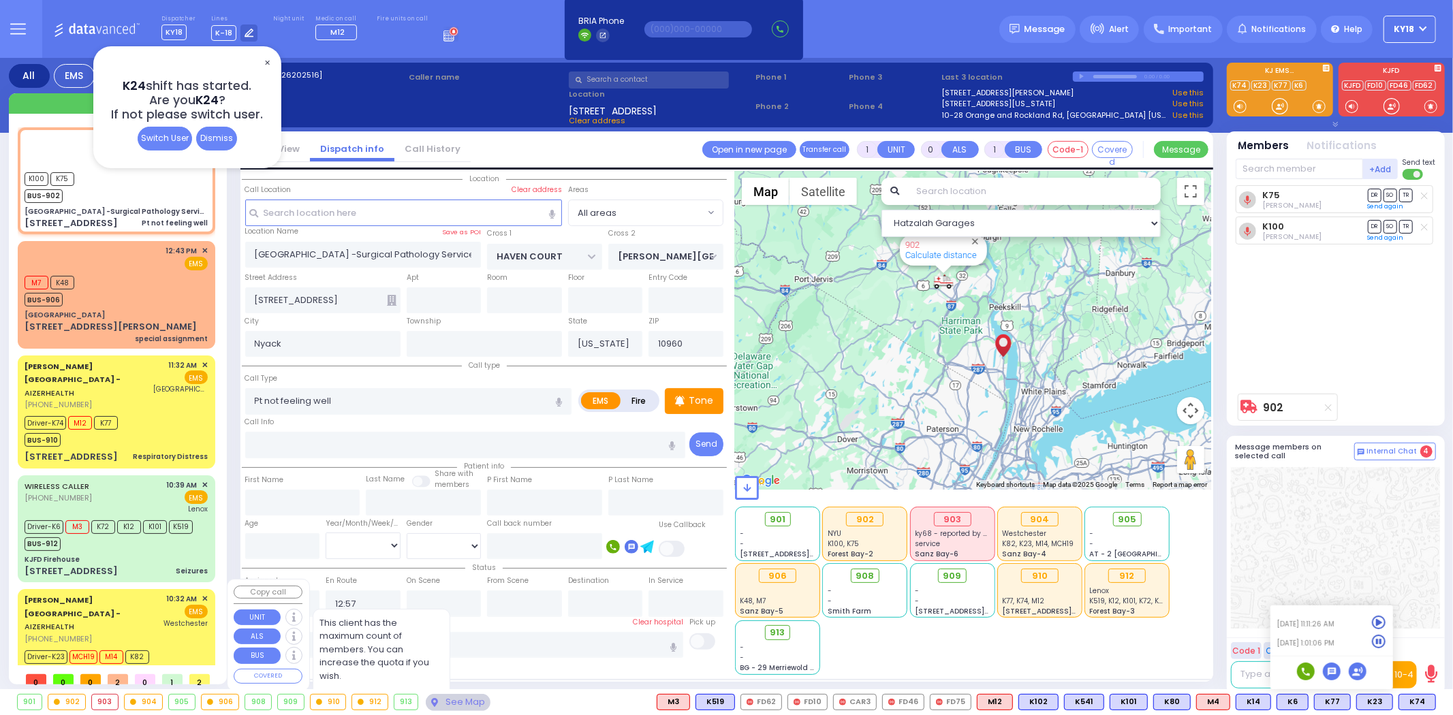
click at [138, 617] on div "Aizer Health Center - AIZERHEALTH (845) 782-3242" at bounding box center [92, 619] width 135 height 51
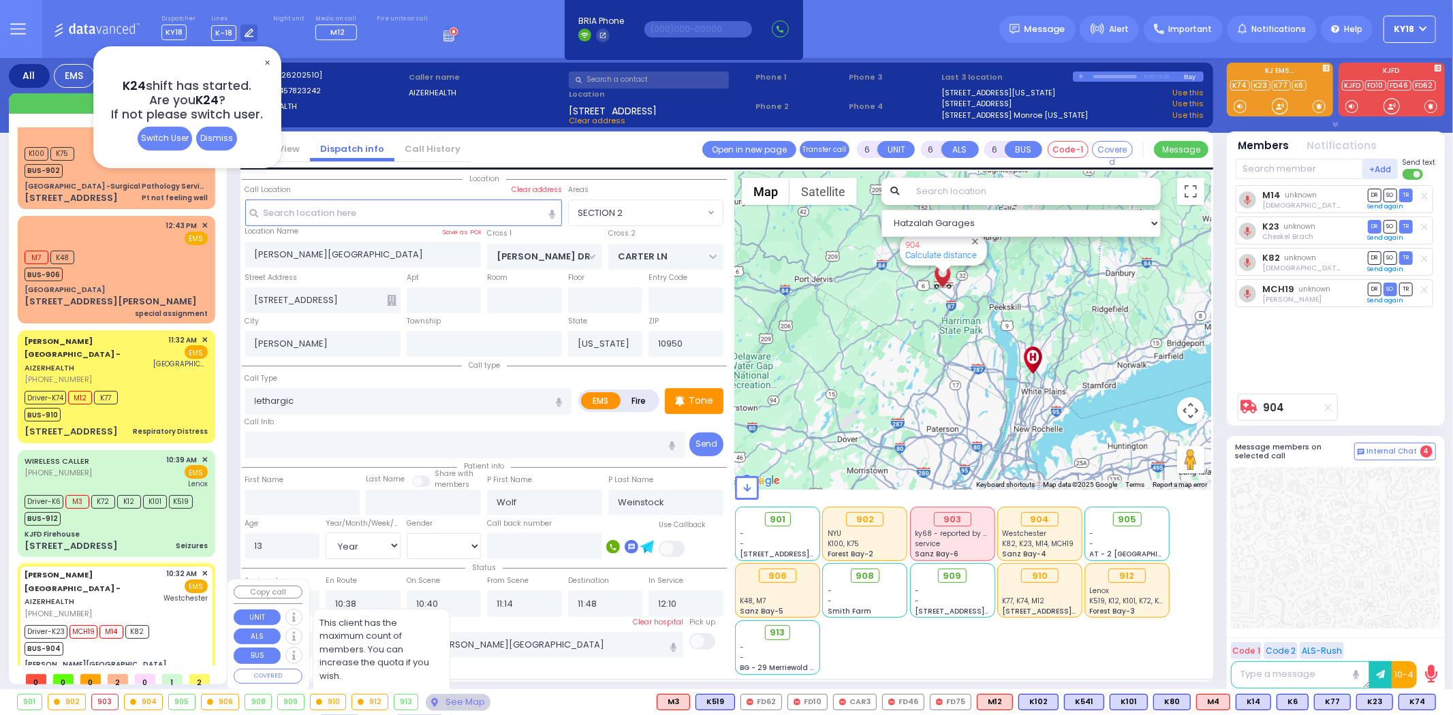
scroll to position [27, 0]
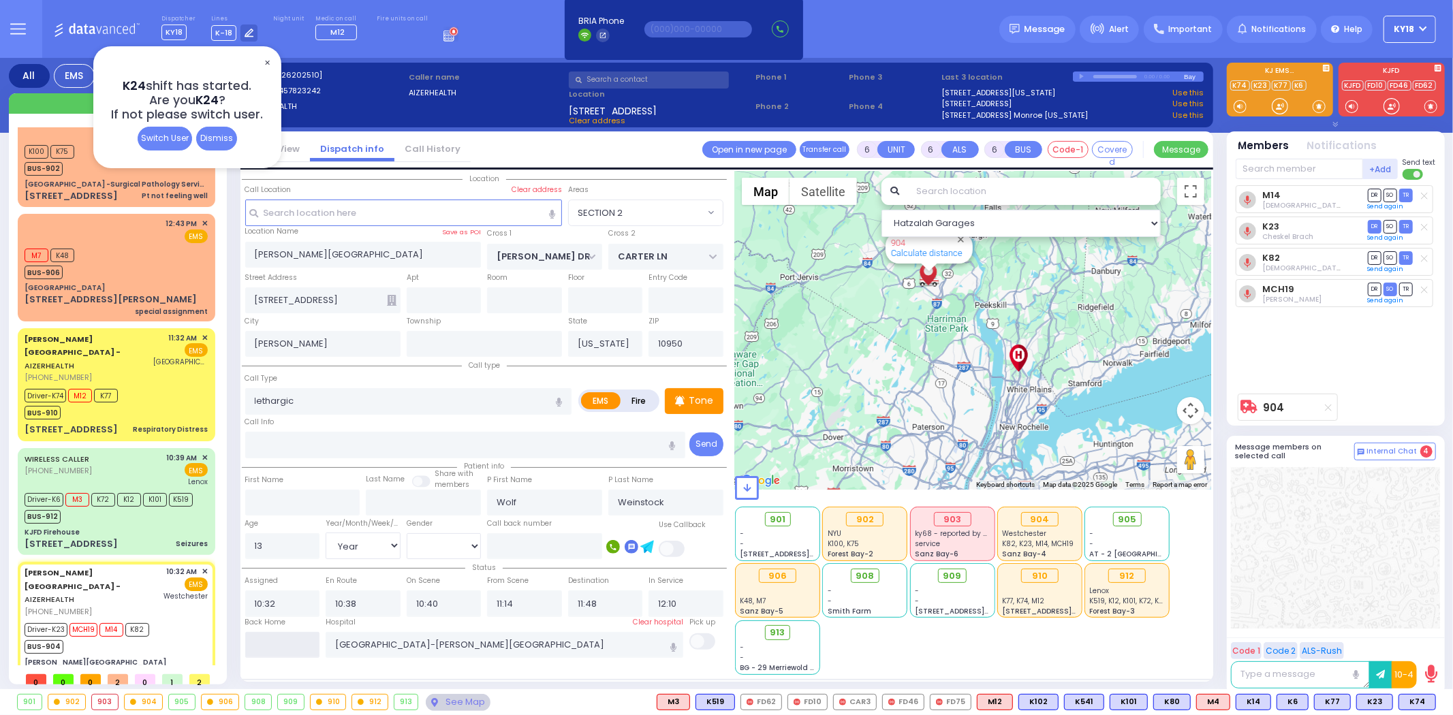
click at [292, 648] on input "text" at bounding box center [282, 645] width 75 height 26
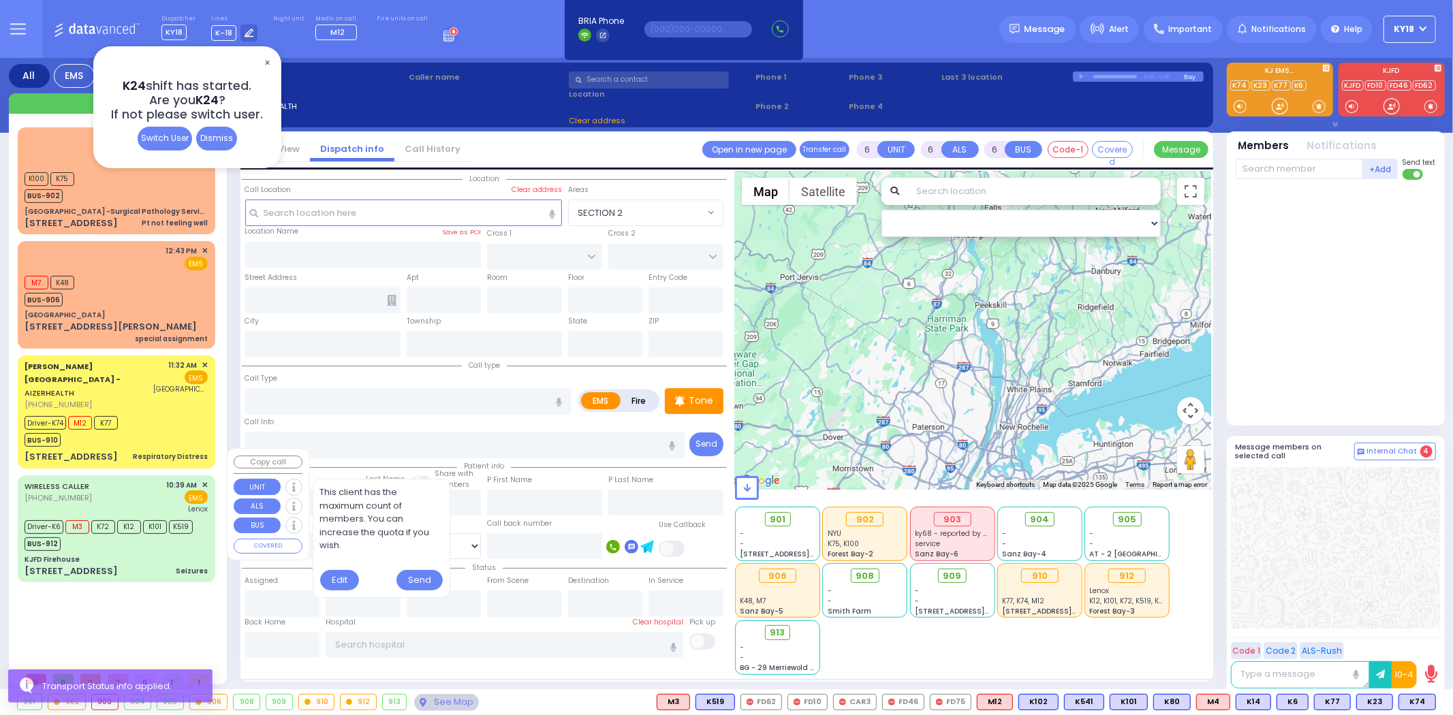
click at [138, 555] on div "KJFD Firehouse" at bounding box center [116, 560] width 183 height 10
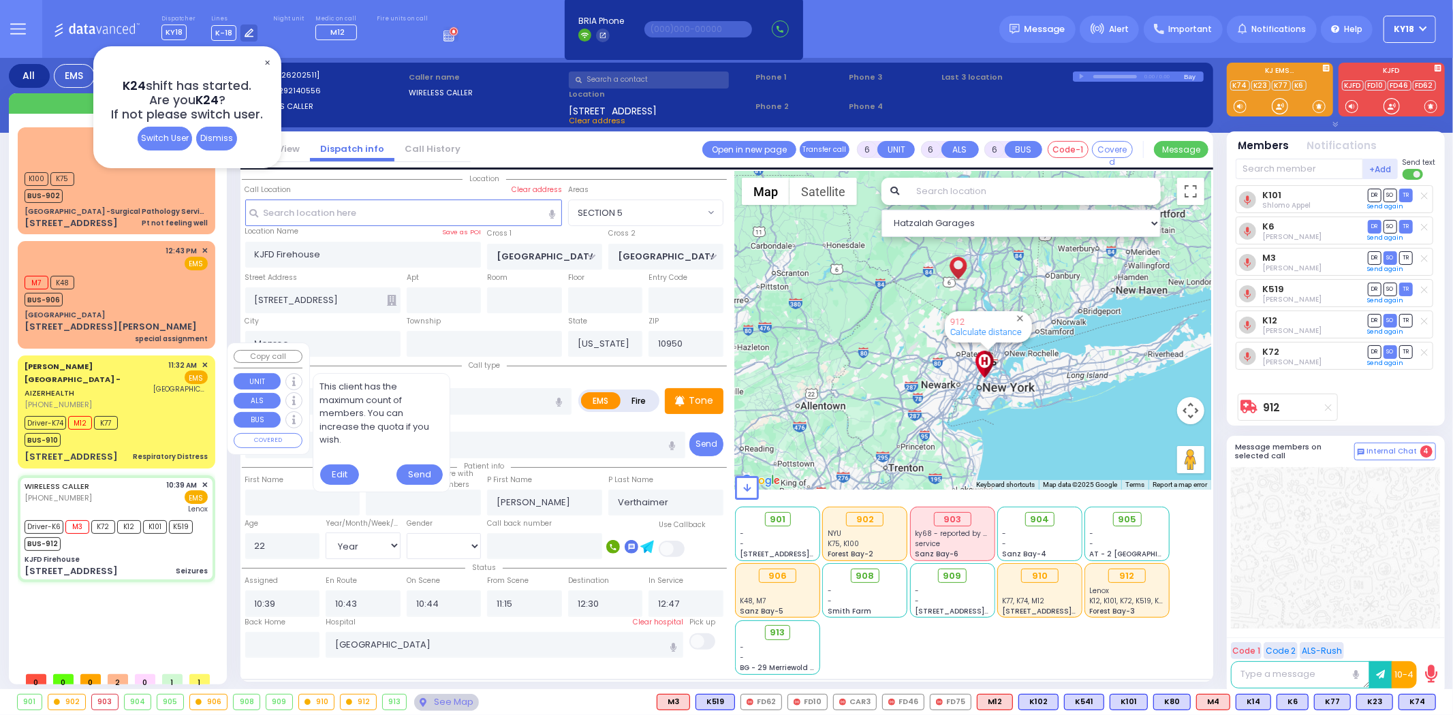
click at [152, 450] on div "Respiratory Distress" at bounding box center [170, 457] width 75 height 14
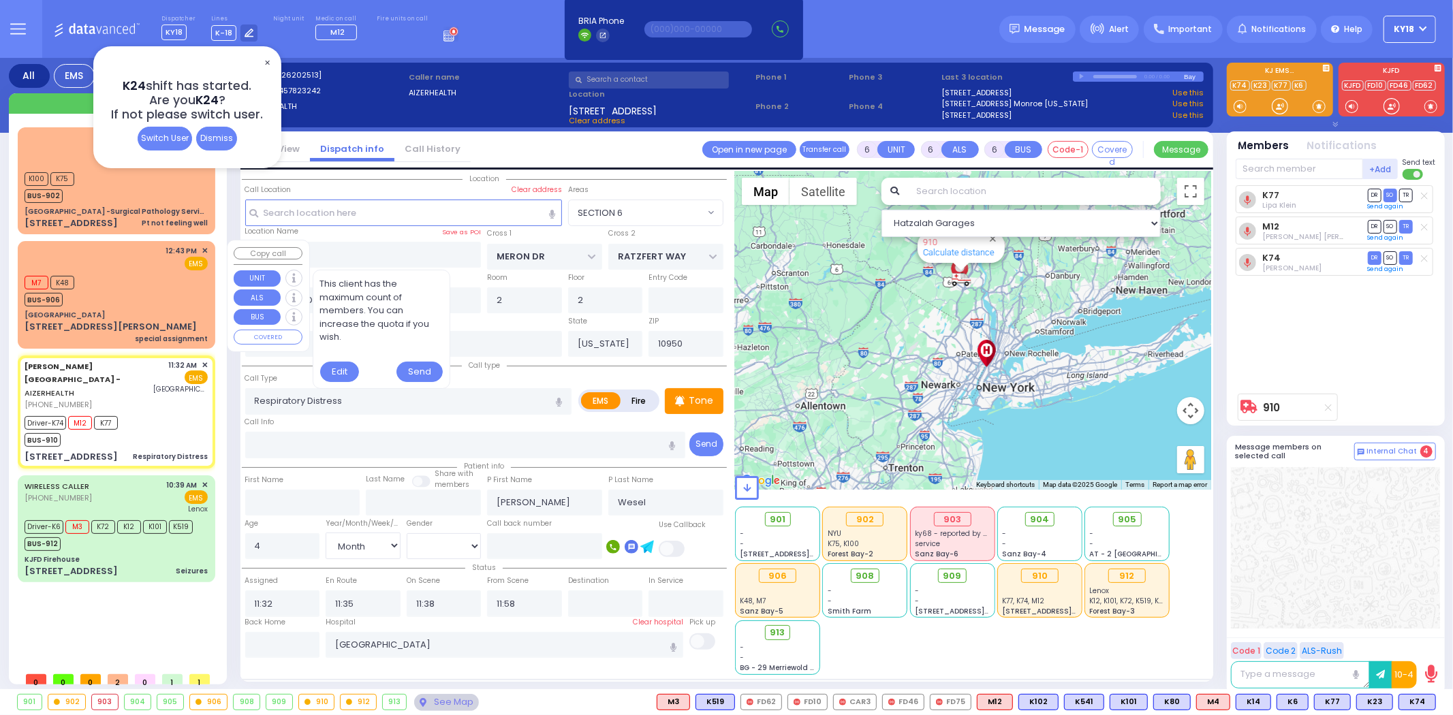
click at [146, 307] on div "12:43 PM ✕ EMS M7 K48" at bounding box center [116, 294] width 192 height 103
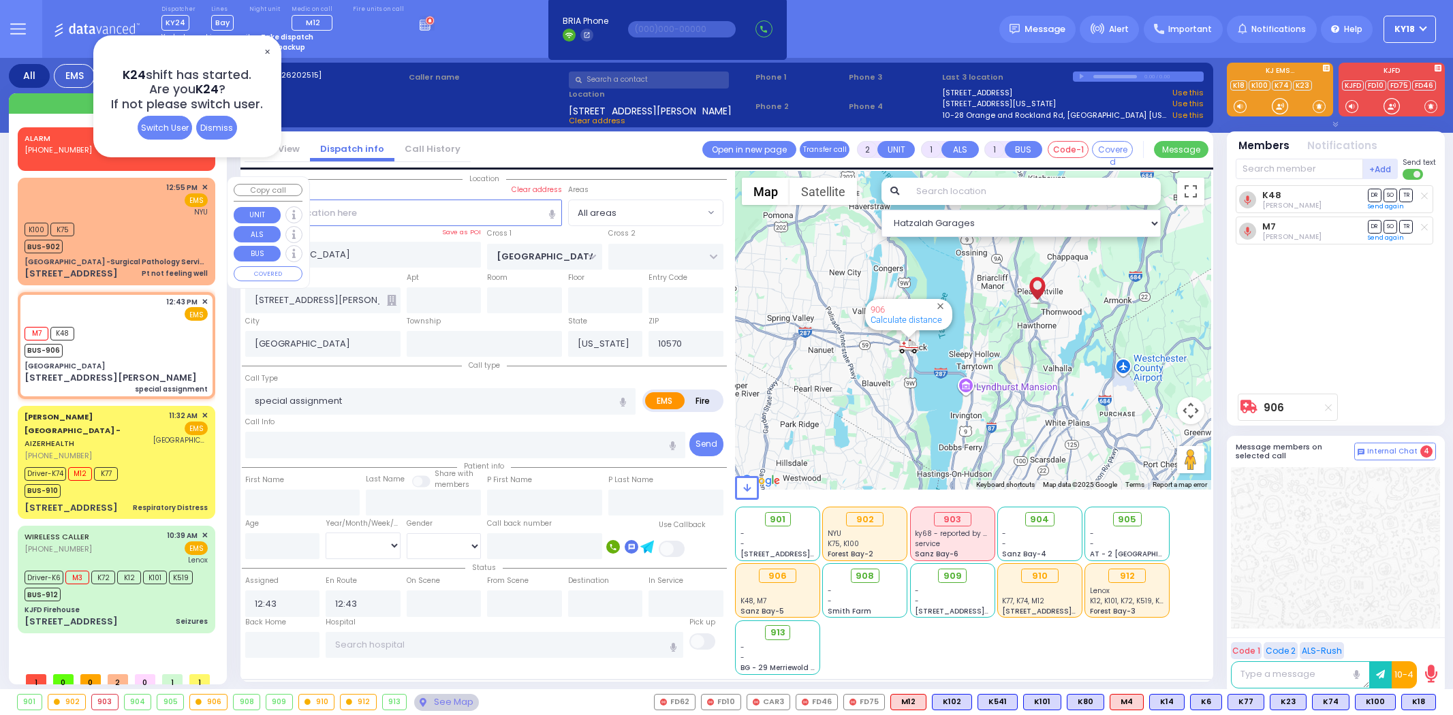
select select
